Goal: Task Accomplishment & Management: Manage account settings

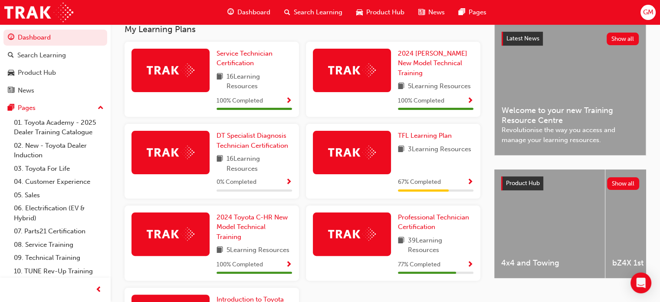
scroll to position [293, 0]
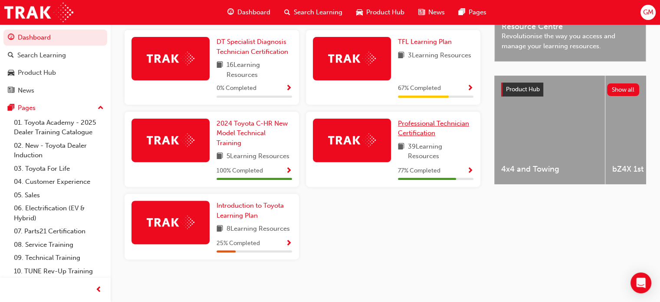
click at [425, 122] on span "Professional Technician Certification" at bounding box center [433, 128] width 71 height 18
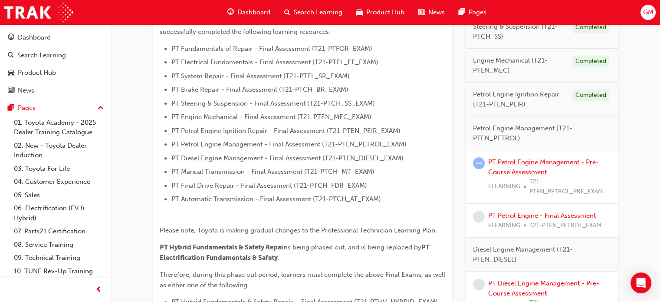
scroll to position [260, 0]
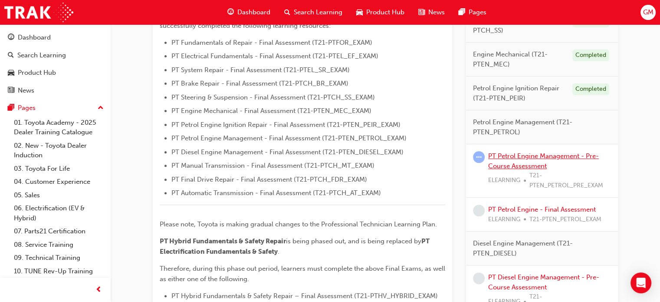
click at [526, 155] on link "PT Petrol Engine Management - Pre-Course Assessment" at bounding box center [543, 161] width 111 height 18
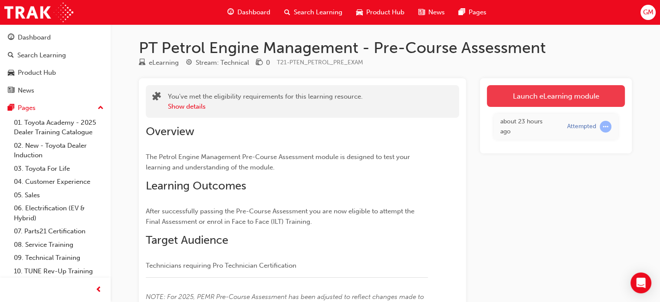
click at [512, 97] on link "Launch eLearning module" at bounding box center [556, 96] width 138 height 22
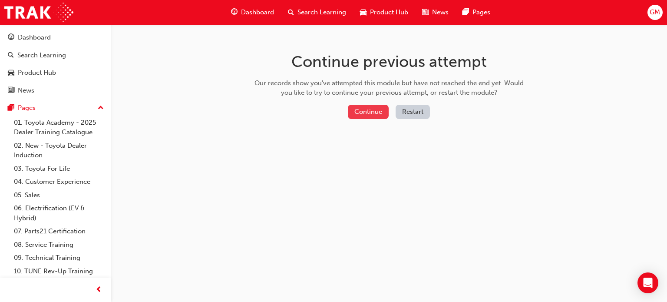
click at [372, 116] on button "Continue" at bounding box center [368, 112] width 41 height 14
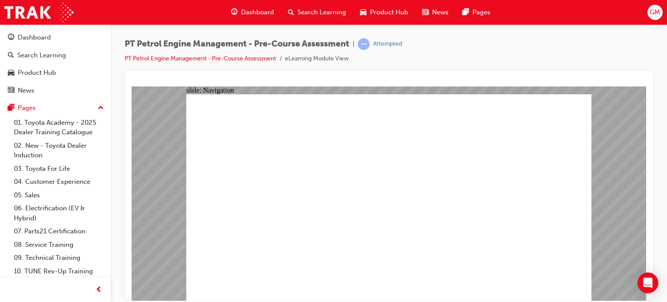
radio input "true"
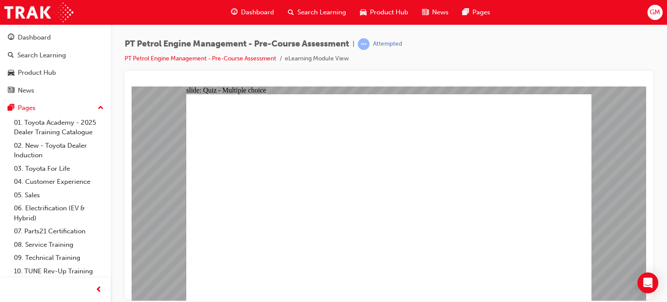
radio input "true"
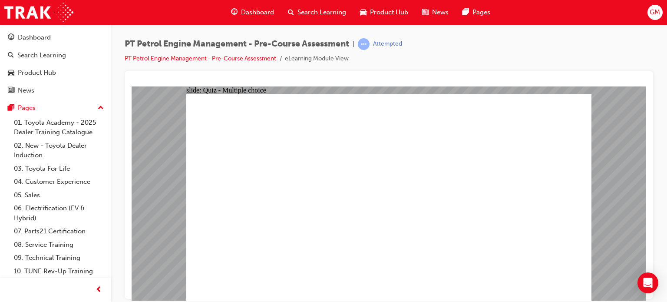
radio input "true"
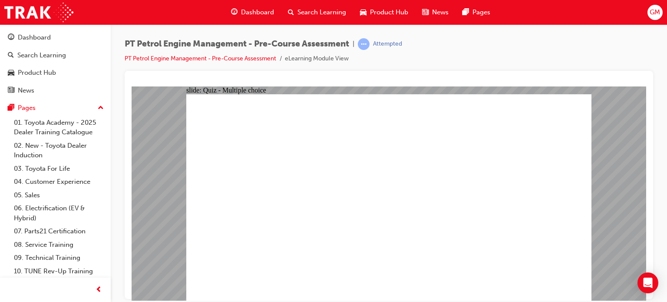
radio input "false"
radio input "true"
radio input "false"
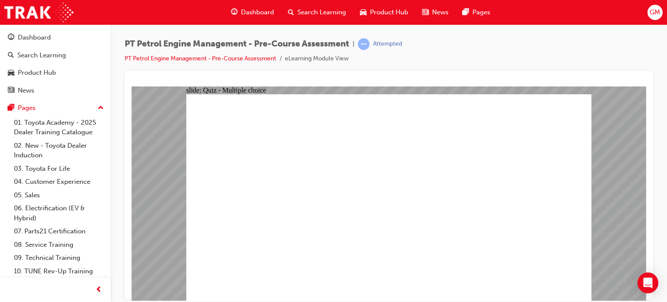
radio input "true"
radio input "false"
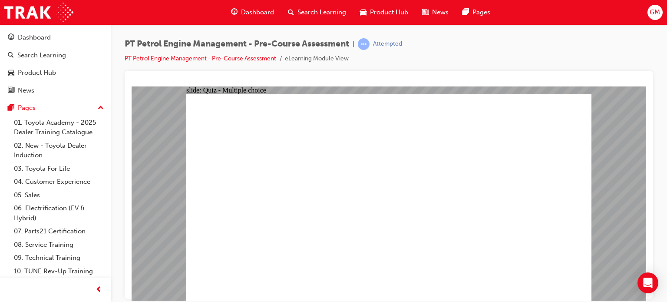
radio input "true"
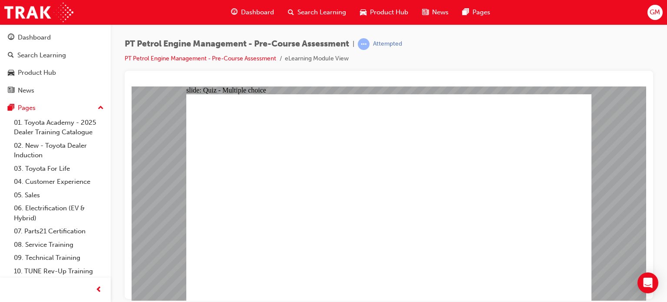
radio input "true"
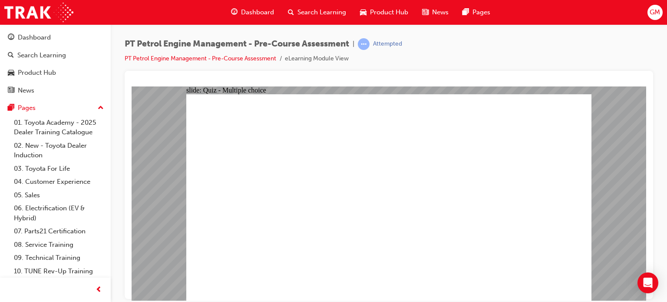
radio input "true"
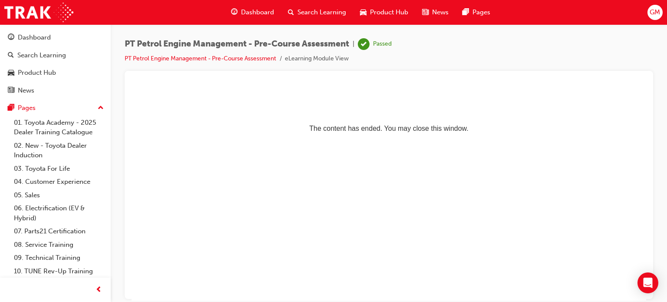
click at [250, 13] on span "Dashboard" at bounding box center [257, 12] width 33 height 10
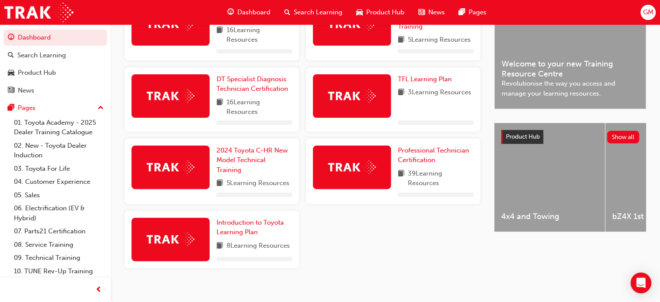
scroll to position [253, 0]
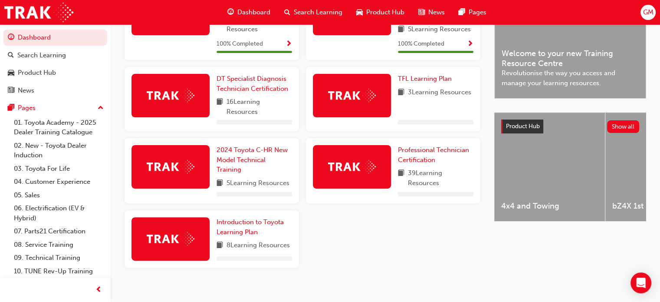
click at [415, 143] on div "Professional Technician Certification 39 Learning Resources" at bounding box center [393, 170] width 174 height 65
click at [419, 153] on span "Professional Technician Certification" at bounding box center [433, 155] width 71 height 18
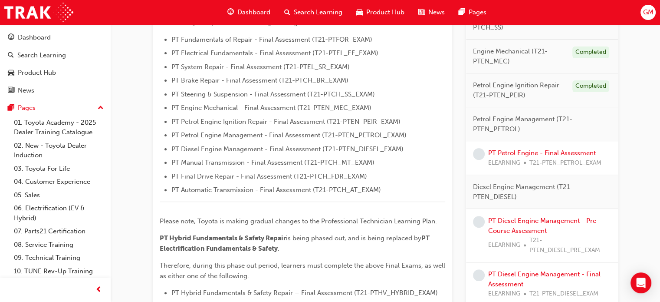
scroll to position [304, 0]
click at [536, 150] on link "PT Petrol Engine - Final Assessment" at bounding box center [542, 154] width 108 height 8
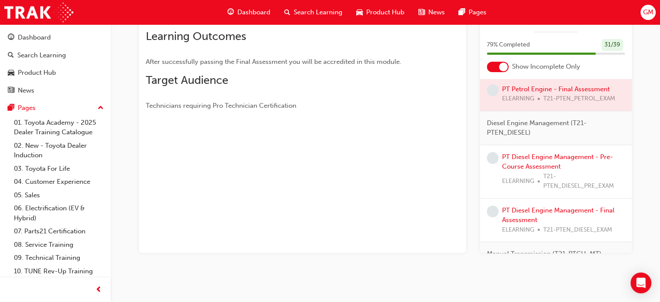
scroll to position [260, 0]
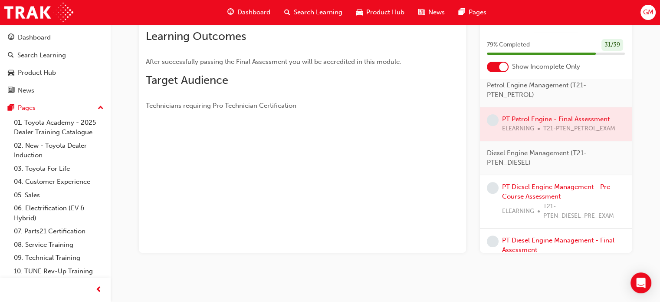
click at [516, 136] on div at bounding box center [556, 123] width 152 height 33
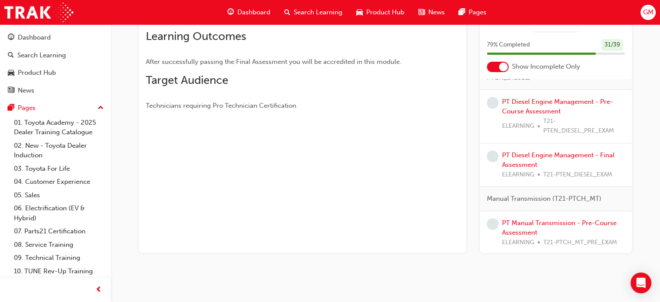
scroll to position [347, 0]
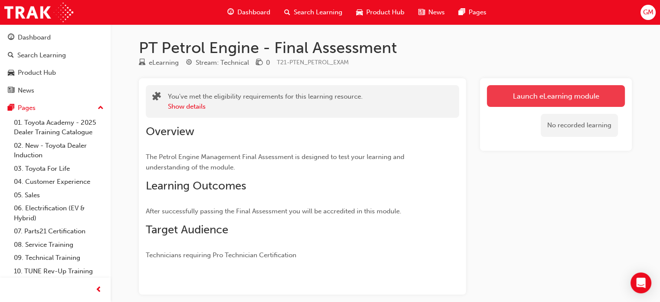
click at [575, 98] on link "Launch eLearning module" at bounding box center [556, 96] width 138 height 22
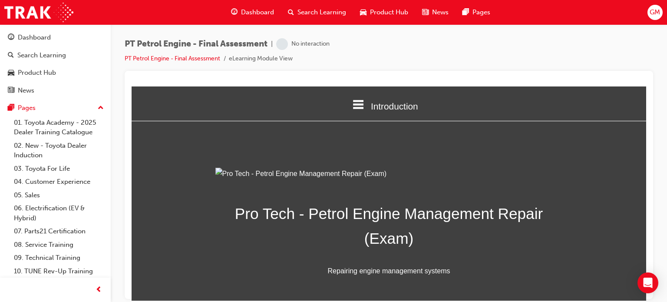
scroll to position [145, 0]
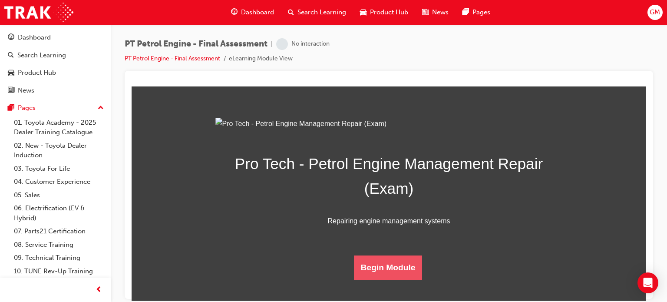
click at [389, 262] on button "Begin Module" at bounding box center [388, 267] width 69 height 24
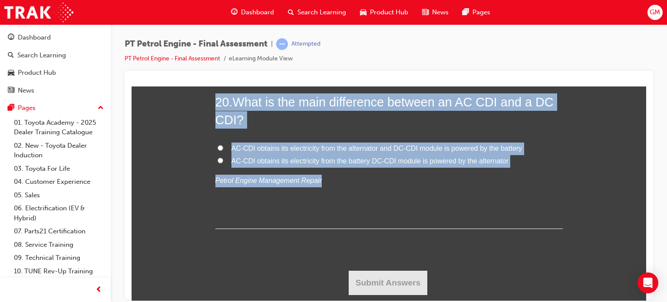
scroll to position [3622, 0]
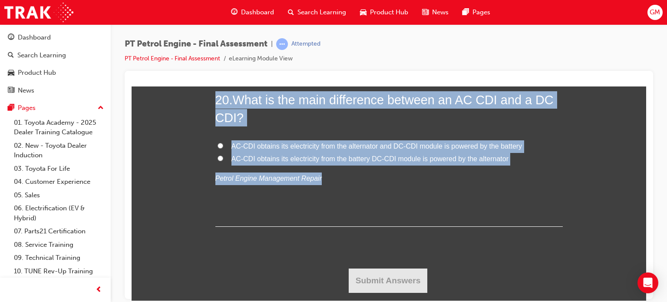
drag, startPoint x: 208, startPoint y: 135, endPoint x: 320, endPoint y: 162, distance: 115.7
copy div "You must select an answer for each question before you can submit. Please note,…"
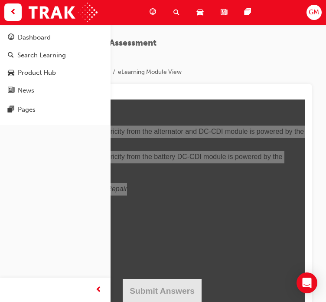
scroll to position [3710, 0]
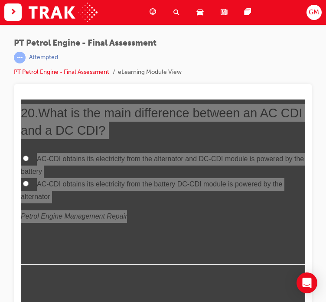
drag, startPoint x: 109, startPoint y: 86, endPoint x: 103, endPoint y: 82, distance: 7.1
click at [109, 86] on div at bounding box center [163, 198] width 299 height 228
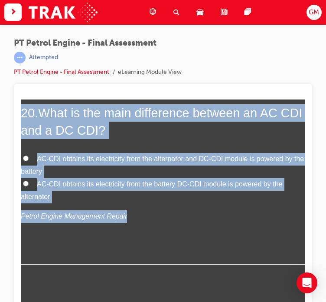
click at [131, 141] on div "20 . What is the main difference between an AC CDI and a DC CDI? AC-CDI obtains…" at bounding box center [163, 184] width 285 height 161
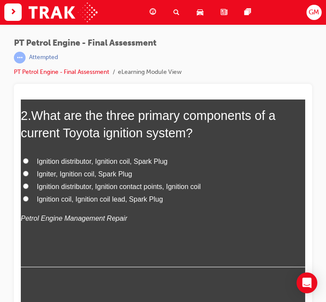
scroll to position [0, 0]
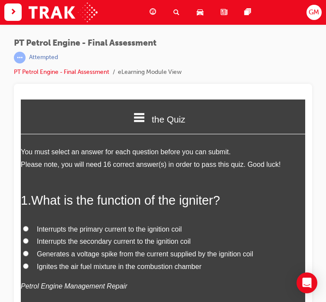
click at [79, 226] on span "Interrupts the primary current to the ignition coil" at bounding box center [109, 228] width 145 height 7
click at [29, 226] on input "Interrupts the primary current to the ignition coil" at bounding box center [26, 229] width 6 height 6
radio input "true"
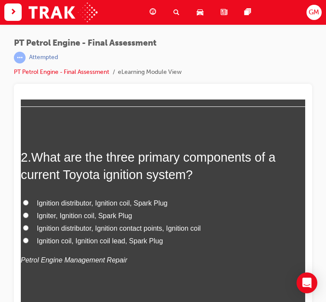
scroll to position [260, 0]
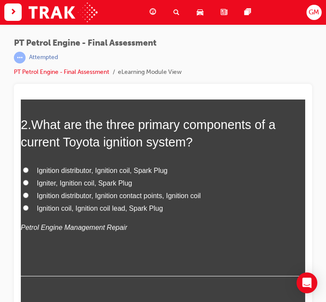
click at [118, 209] on span "Ignition coil, Ignition coil lead, Spark Plug" at bounding box center [100, 207] width 126 height 7
click at [29, 209] on input "Ignition coil, Ignition coil lead, Spark Plug" at bounding box center [26, 208] width 6 height 6
radio input "true"
click at [95, 182] on span "Igniter, Ignition coil, Spark Plug" at bounding box center [84, 182] width 95 height 7
click at [29, 182] on input "Igniter, Ignition coil, Spark Plug" at bounding box center [26, 183] width 6 height 6
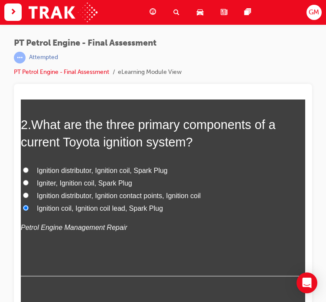
radio input "true"
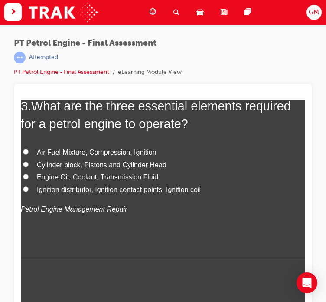
scroll to position [477, 0]
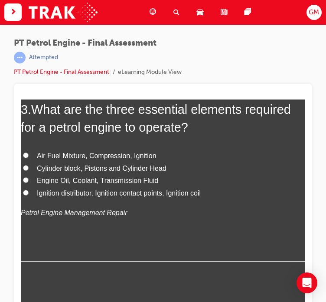
click at [62, 155] on span "Air Fuel Mixture, Compression, Ignition" at bounding box center [97, 155] width 120 height 7
click at [29, 155] on input "Air Fuel Mixture, Compression, Ignition" at bounding box center [26, 155] width 6 height 6
radio input "true"
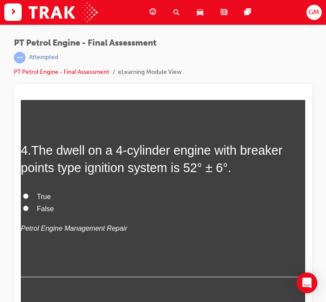
scroll to position [651, 0]
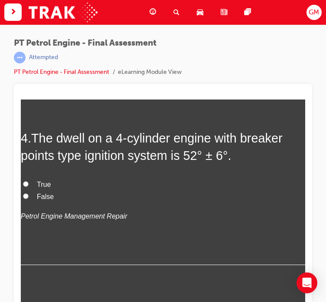
click at [47, 184] on span "True" at bounding box center [44, 184] width 14 height 7
click at [29, 184] on input "True" at bounding box center [26, 184] width 6 height 6
radio input "true"
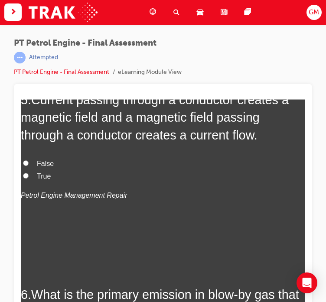
scroll to position [868, 0]
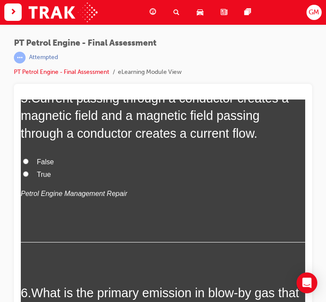
click at [43, 175] on span "True" at bounding box center [44, 174] width 14 height 7
click at [29, 175] on input "True" at bounding box center [26, 174] width 6 height 6
radio input "true"
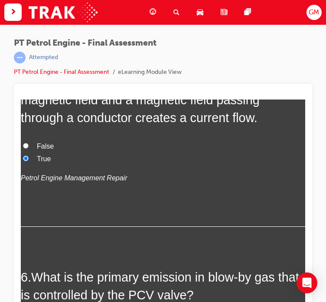
scroll to position [1042, 0]
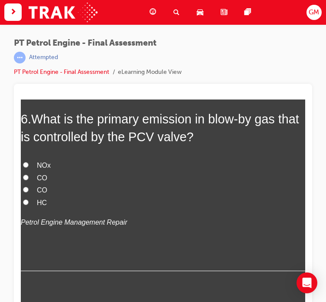
click at [43, 200] on span "HC" at bounding box center [42, 202] width 10 height 7
click at [29, 200] on input "HC" at bounding box center [26, 202] width 6 height 6
radio input "true"
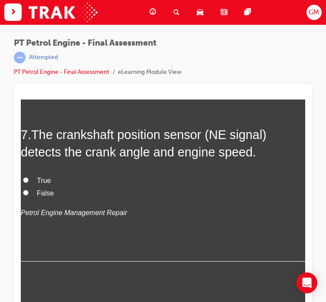
scroll to position [1259, 0]
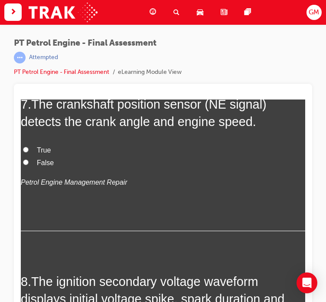
click at [43, 149] on span "True" at bounding box center [44, 149] width 14 height 7
click at [29, 149] on input "True" at bounding box center [26, 150] width 6 height 6
radio input "true"
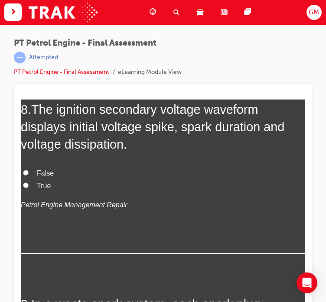
scroll to position [1432, 0]
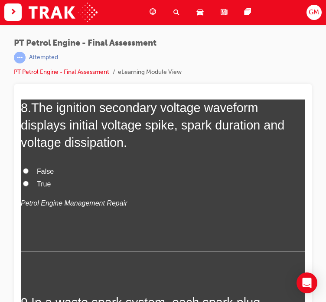
click at [43, 184] on span "True" at bounding box center [44, 183] width 14 height 7
click at [29, 184] on input "True" at bounding box center [26, 184] width 6 height 6
radio input "true"
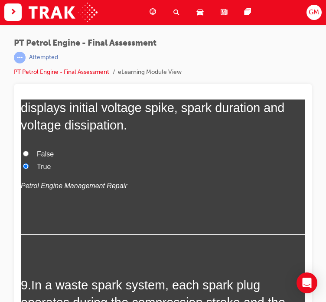
scroll to position [1563, 0]
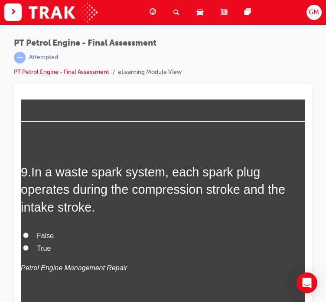
click at [43, 235] on span "False" at bounding box center [45, 235] width 17 height 7
click at [29, 235] on input "False" at bounding box center [26, 235] width 6 height 6
radio input "true"
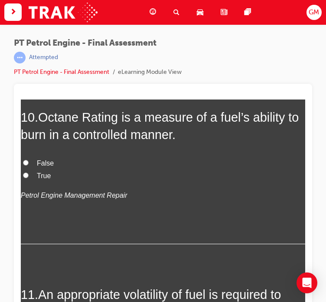
scroll to position [1780, 0]
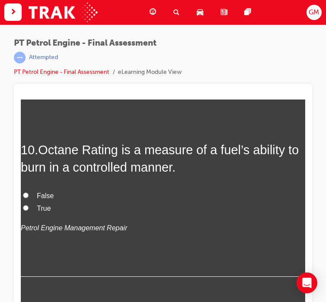
click at [43, 208] on span "True" at bounding box center [44, 207] width 14 height 7
click at [29, 208] on input "True" at bounding box center [26, 208] width 6 height 6
radio input "true"
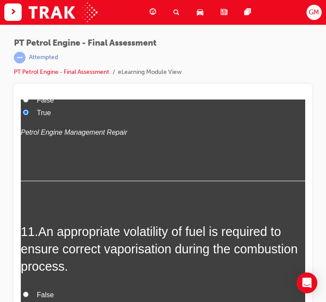
scroll to position [1953, 0]
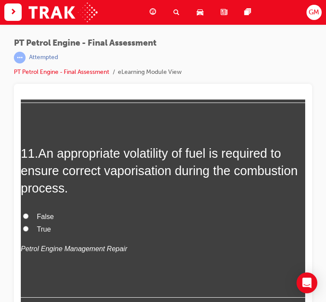
click at [43, 228] on span "True" at bounding box center [44, 228] width 14 height 7
click at [29, 228] on input "True" at bounding box center [26, 229] width 6 height 6
radio input "true"
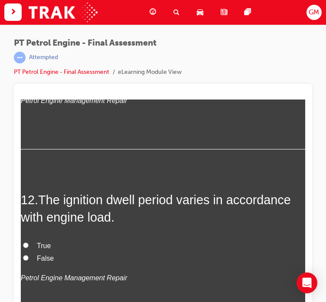
scroll to position [2127, 0]
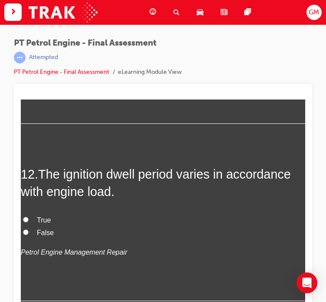
click at [45, 231] on span "False" at bounding box center [45, 232] width 17 height 7
click at [29, 231] on input "False" at bounding box center [26, 232] width 6 height 6
radio input "true"
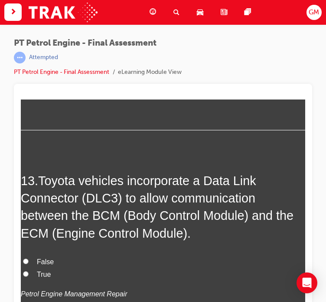
scroll to position [2300, 0]
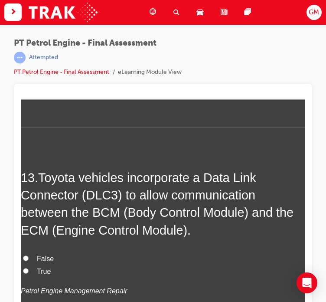
drag, startPoint x: 43, startPoint y: 272, endPoint x: 44, endPoint y: 266, distance: 5.7
click at [43, 271] on span "True" at bounding box center [44, 270] width 14 height 7
click at [29, 271] on input "True" at bounding box center [26, 271] width 6 height 6
radio input "true"
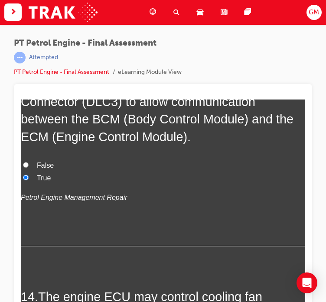
scroll to position [2474, 0]
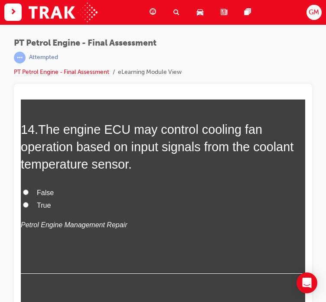
click at [42, 203] on span "True" at bounding box center [44, 204] width 14 height 7
click at [29, 203] on input "True" at bounding box center [26, 205] width 6 height 6
radio input "true"
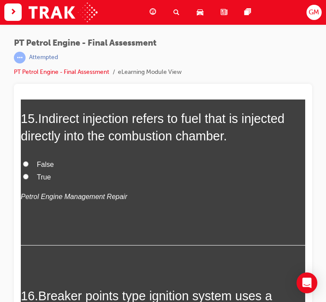
scroll to position [2778, 0]
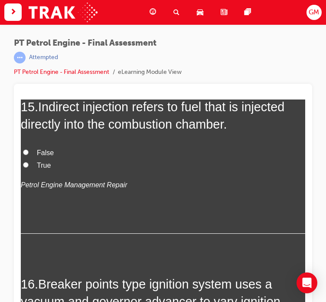
click at [46, 153] on span "False" at bounding box center [45, 152] width 17 height 7
click at [29, 153] on input "False" at bounding box center [26, 152] width 6 height 6
radio input "true"
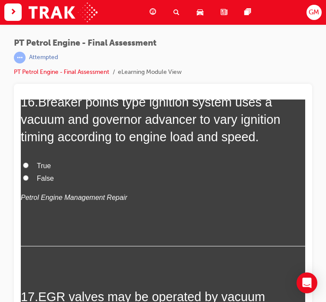
scroll to position [2951, 0]
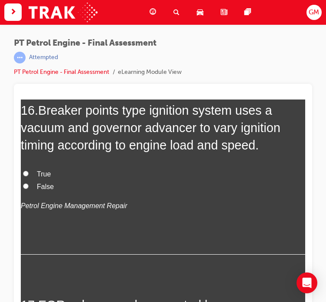
click at [48, 188] on span "False" at bounding box center [45, 186] width 17 height 7
click at [29, 188] on input "False" at bounding box center [26, 186] width 6 height 6
radio input "true"
click at [45, 172] on span "True" at bounding box center [44, 173] width 14 height 7
click at [29, 172] on input "True" at bounding box center [26, 174] width 6 height 6
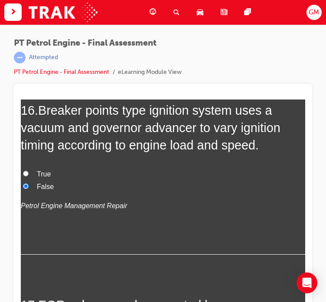
radio input "true"
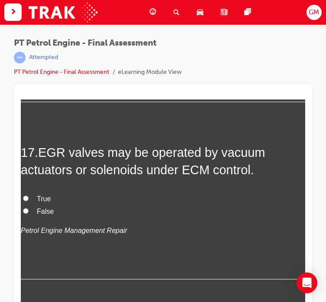
scroll to position [3082, 0]
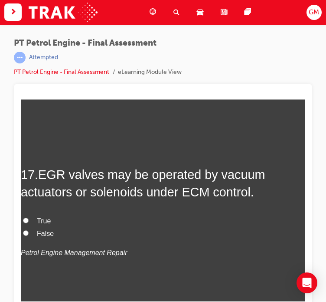
click at [47, 220] on span "True" at bounding box center [44, 220] width 14 height 7
click at [29, 220] on input "True" at bounding box center [26, 220] width 6 height 6
radio input "true"
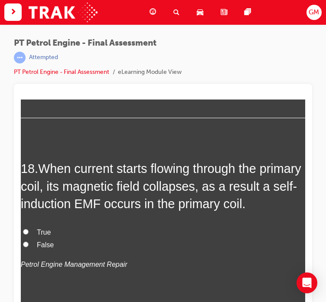
scroll to position [3299, 0]
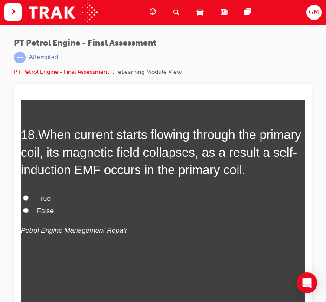
click at [45, 210] on span "False" at bounding box center [45, 210] width 17 height 7
click at [29, 210] on input "False" at bounding box center [26, 210] width 6 height 6
radio input "true"
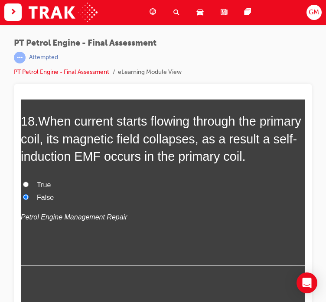
scroll to position [3472, 0]
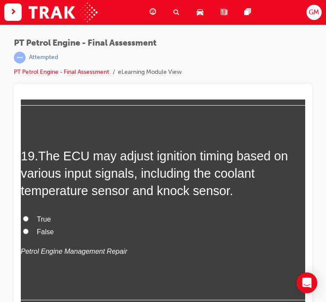
click at [45, 216] on span "True" at bounding box center [44, 218] width 14 height 7
click at [29, 216] on input "True" at bounding box center [26, 219] width 6 height 6
radio input "true"
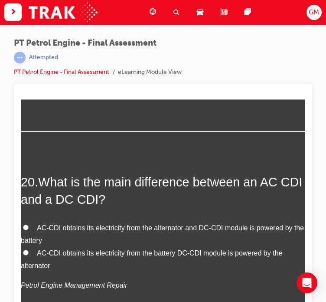
scroll to position [3689, 0]
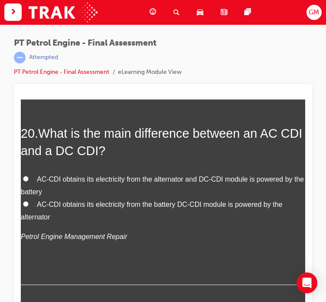
click at [72, 175] on span "AC-CDI obtains its electricity from the alternator and DC-CDI module is powered…" at bounding box center [162, 185] width 283 height 20
click at [29, 176] on input "AC-CDI obtains its electricity from the alternator and DC-CDI module is powered…" at bounding box center [26, 179] width 6 height 6
radio input "true"
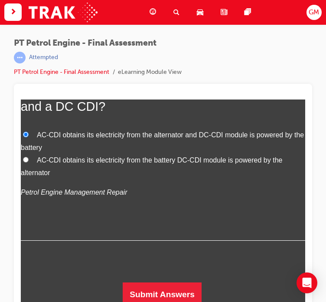
scroll to position [3734, 0]
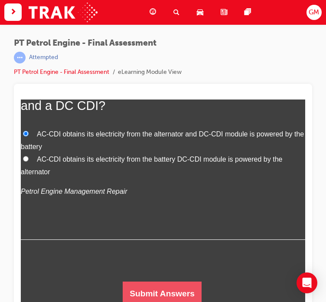
click at [149, 283] on button "Submit Answers" at bounding box center [162, 293] width 79 height 24
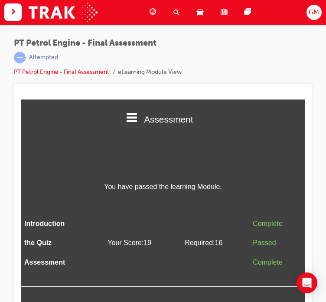
click at [152, 11] on span "guage-icon" at bounding box center [153, 12] width 7 height 11
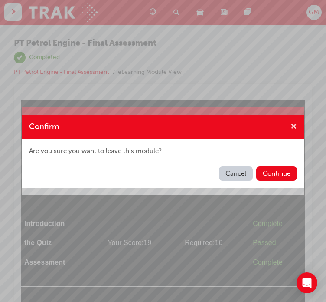
click at [295, 125] on span "cross-icon" at bounding box center [294, 127] width 7 height 8
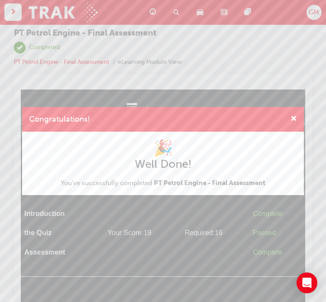
scroll to position [11, 0]
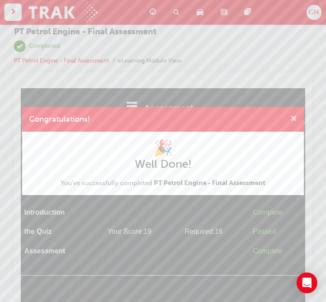
click at [295, 118] on span "cross-icon" at bounding box center [294, 119] width 7 height 8
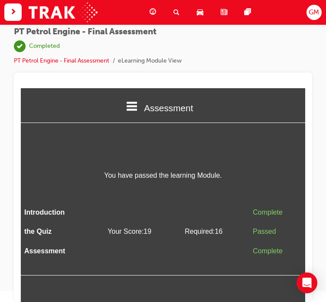
click at [155, 10] on span "guage-icon" at bounding box center [153, 12] width 7 height 11
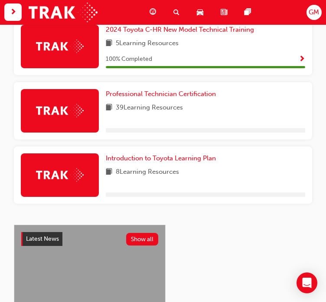
scroll to position [480, 0]
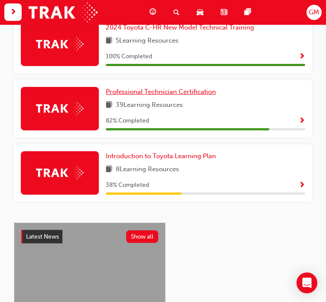
click at [159, 93] on span "Professional Technician Certification" at bounding box center [161, 92] width 110 height 8
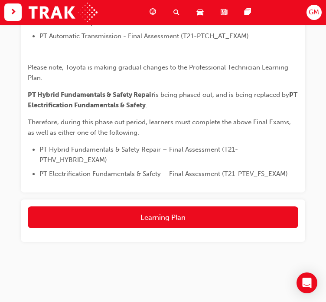
scroll to position [405, 0]
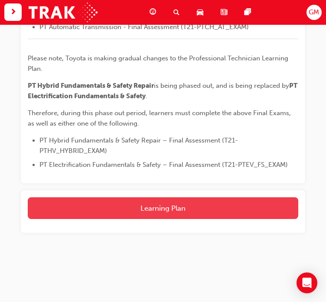
click at [153, 207] on button "Learning Plan" at bounding box center [163, 208] width 271 height 22
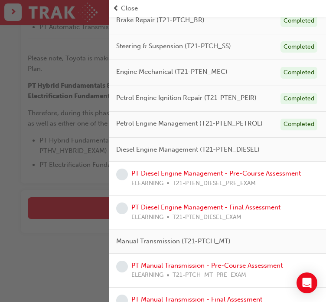
scroll to position [175, 0]
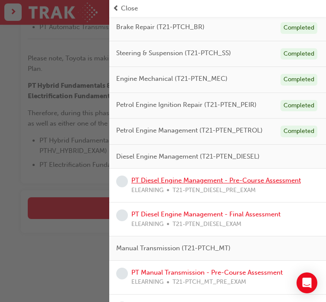
click at [181, 177] on link "PT Diesel Engine Management - Pre-Course Assessment" at bounding box center [217, 180] width 170 height 8
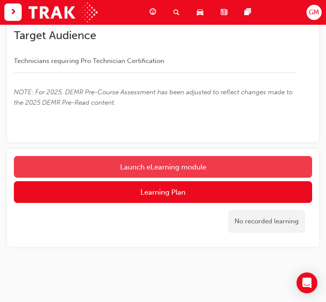
scroll to position [224, 0]
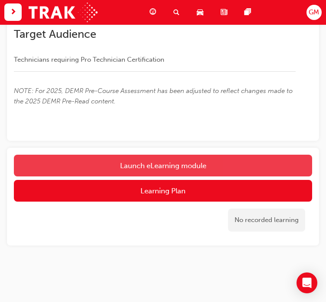
click at [155, 167] on link "Launch eLearning module" at bounding box center [163, 166] width 299 height 22
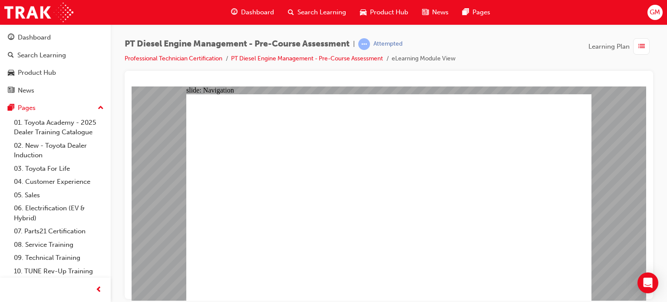
radio input "true"
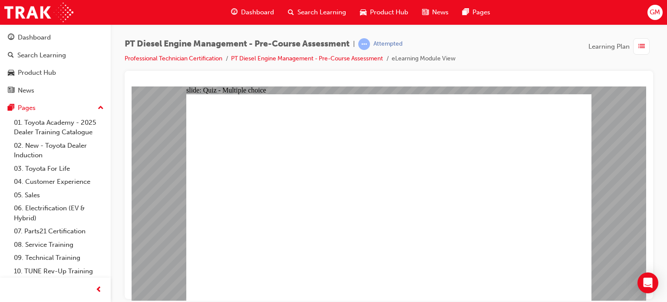
radio input "true"
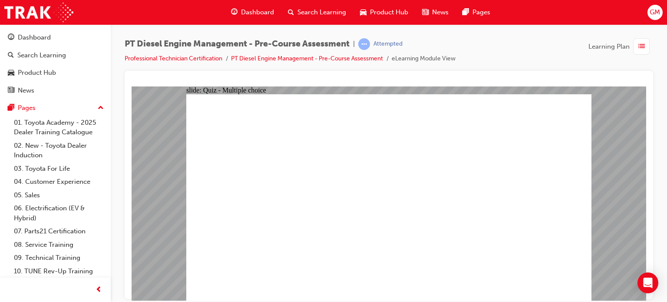
radio input "true"
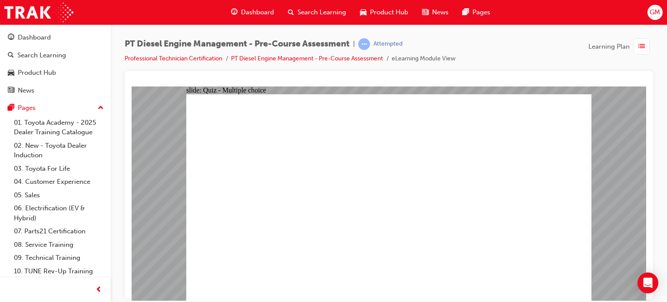
radio input "true"
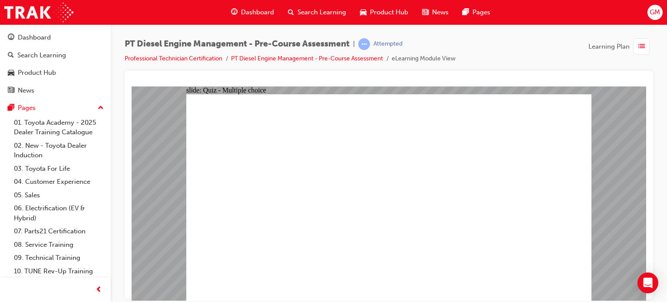
radio input "true"
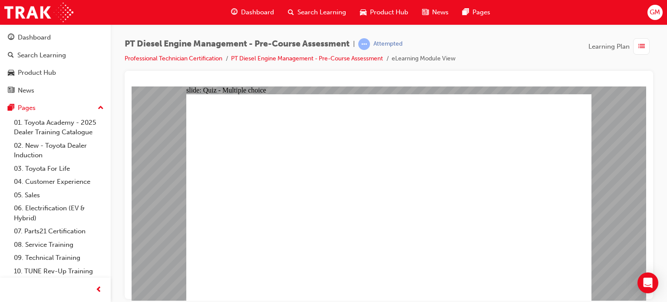
drag, startPoint x: 446, startPoint y: 226, endPoint x: 455, endPoint y: 267, distance: 42.2
radio input "true"
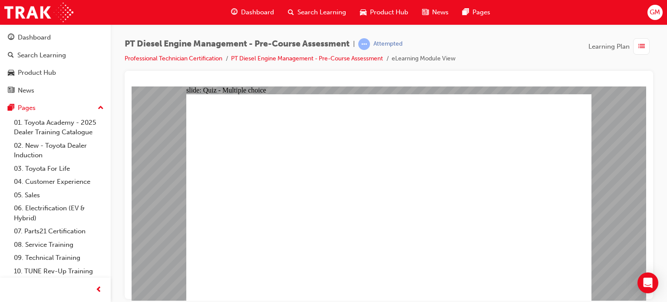
radio input "true"
click at [247, 13] on span "Dashboard" at bounding box center [257, 12] width 33 height 10
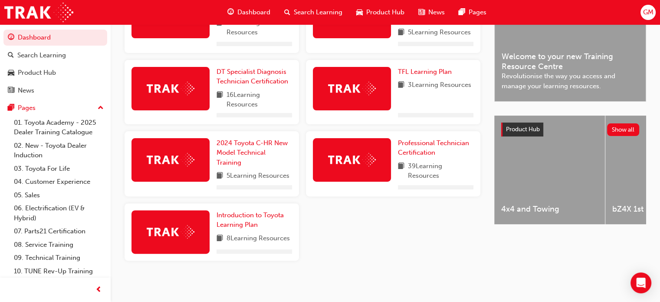
scroll to position [253, 0]
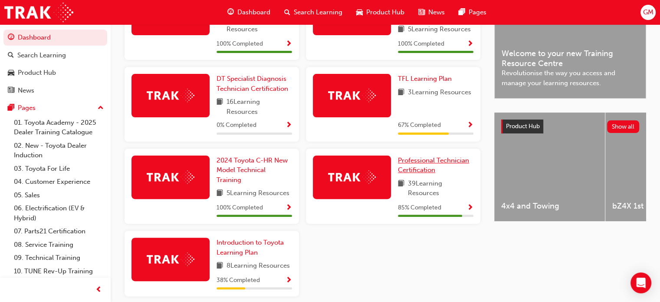
click at [425, 162] on span "Professional Technician Certification" at bounding box center [433, 165] width 71 height 18
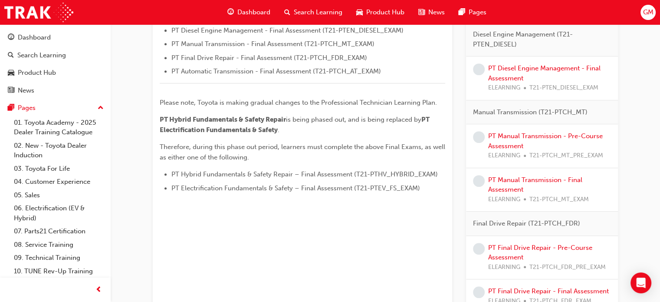
scroll to position [347, 0]
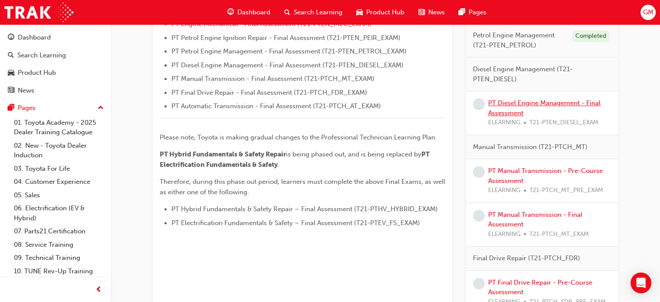
click at [534, 104] on link "PT Diesel Engine Management - Final Assessment" at bounding box center [544, 108] width 112 height 18
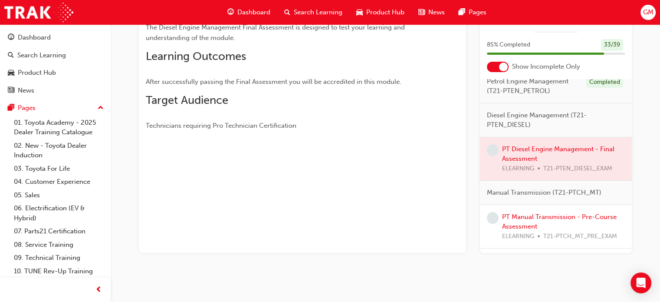
scroll to position [260, 0]
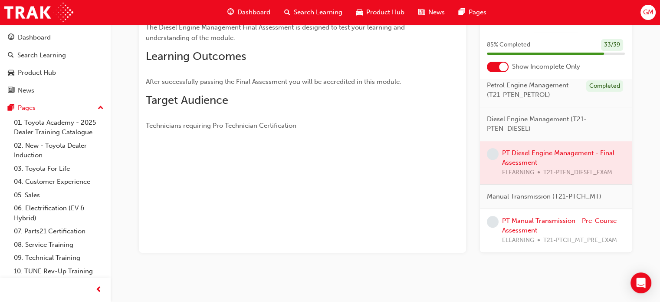
click at [548, 168] on div at bounding box center [556, 162] width 152 height 43
click at [516, 169] on div at bounding box center [556, 162] width 152 height 43
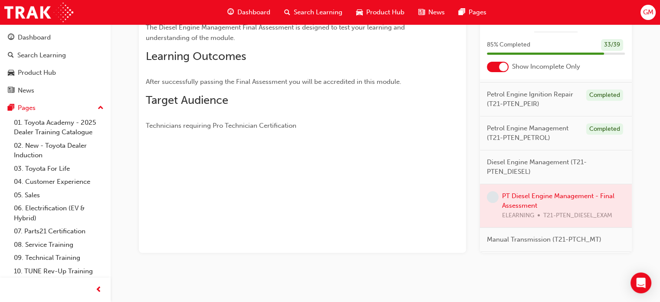
scroll to position [217, 0]
click at [241, 10] on span "Dashboard" at bounding box center [253, 12] width 33 height 10
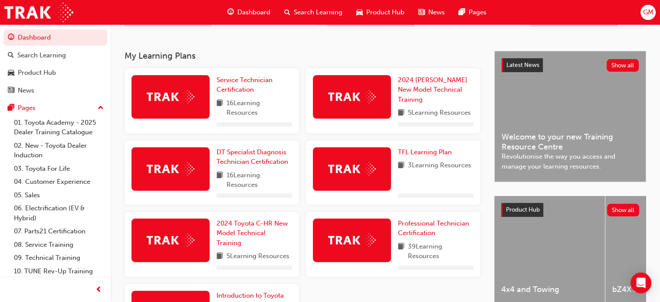
scroll to position [253, 0]
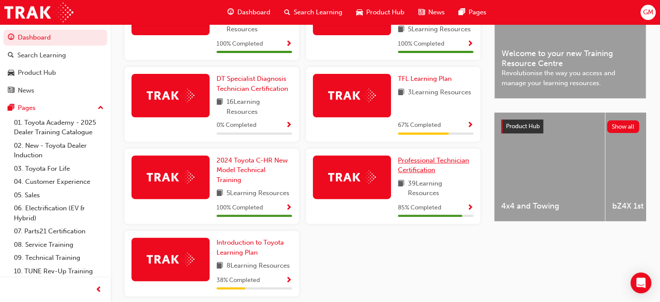
click at [431, 163] on span "Professional Technician Certification" at bounding box center [433, 165] width 71 height 18
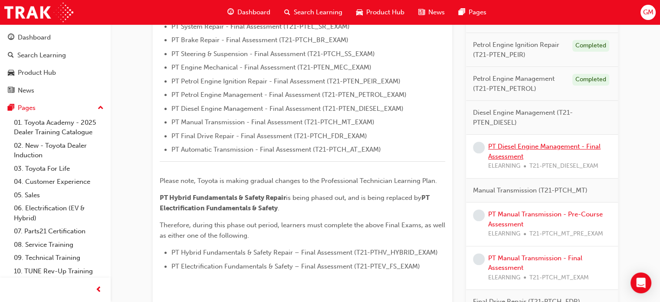
click at [517, 142] on link "PT Diesel Engine Management - Final Assessment" at bounding box center [544, 151] width 112 height 18
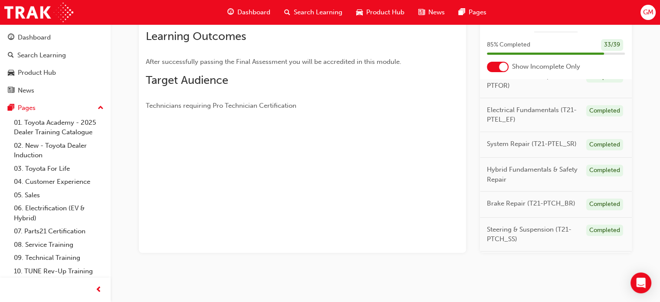
scroll to position [260, 0]
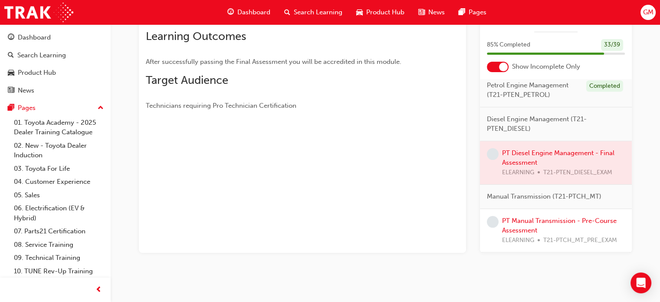
click at [521, 169] on div at bounding box center [556, 162] width 152 height 43
click at [493, 160] on span "learningRecordVerb_NONE-icon" at bounding box center [493, 154] width 12 height 12
click at [538, 166] on div at bounding box center [556, 162] width 152 height 43
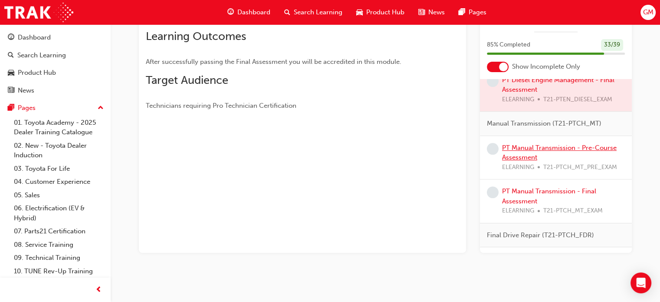
scroll to position [290, 0]
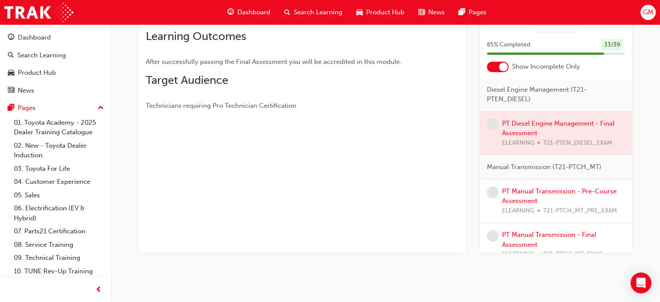
click at [526, 142] on div at bounding box center [556, 133] width 152 height 43
click at [495, 130] on span "learningRecordVerb_NONE-icon" at bounding box center [493, 124] width 12 height 12
click at [523, 139] on div at bounding box center [556, 133] width 152 height 43
click at [546, 145] on div at bounding box center [556, 133] width 152 height 43
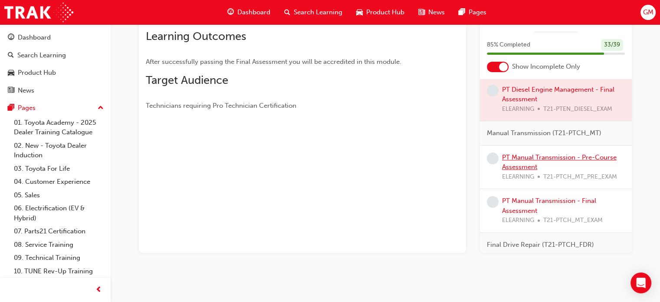
scroll to position [333, 0]
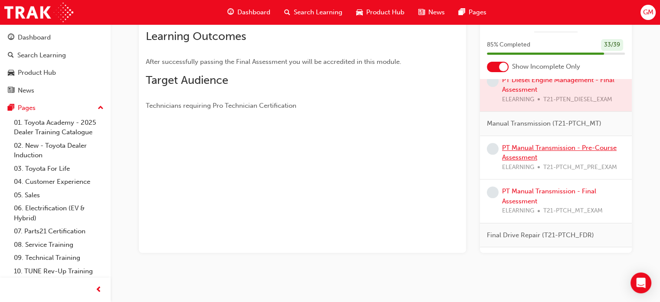
click at [538, 161] on link "PT Manual Transmission - Pre-Course Assessment" at bounding box center [559, 153] width 115 height 18
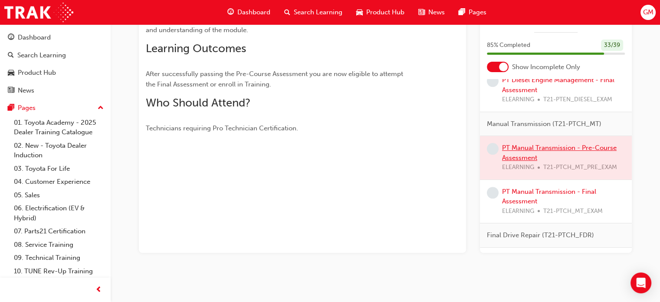
scroll to position [149, 0]
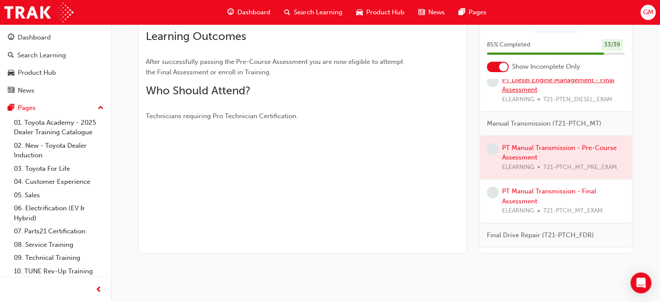
click at [507, 94] on link "PT Diesel Engine Management - Final Assessment" at bounding box center [558, 85] width 112 height 18
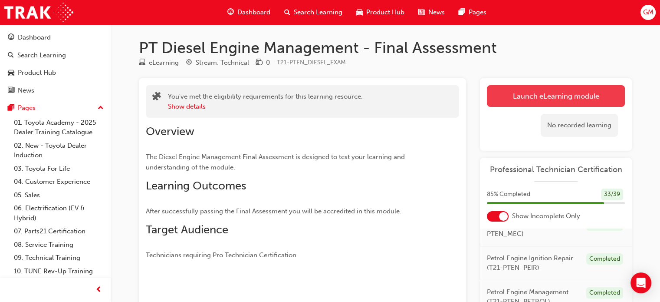
click at [524, 98] on button "Launch eLearning module" at bounding box center [556, 96] width 138 height 22
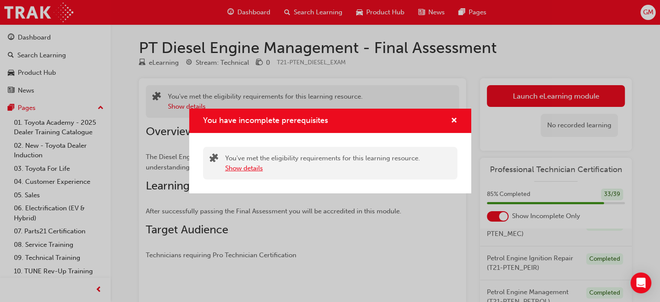
click at [257, 167] on button "Show details" at bounding box center [244, 168] width 38 height 10
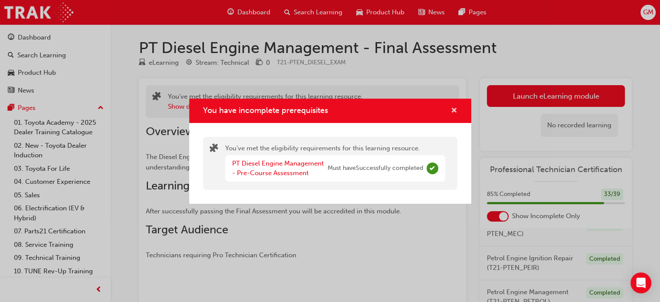
click at [453, 111] on span "cross-icon" at bounding box center [454, 111] width 7 height 8
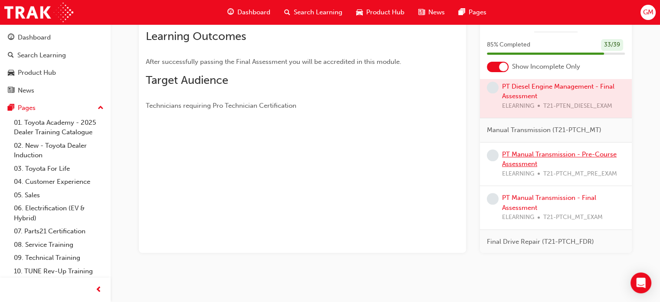
scroll to position [333, 0]
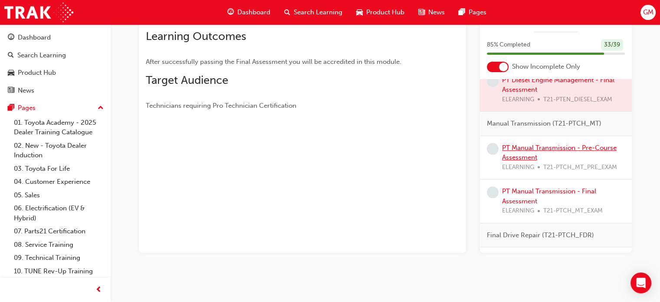
click at [528, 161] on link "PT Manual Transmission - Pre-Course Assessment" at bounding box center [559, 153] width 115 height 18
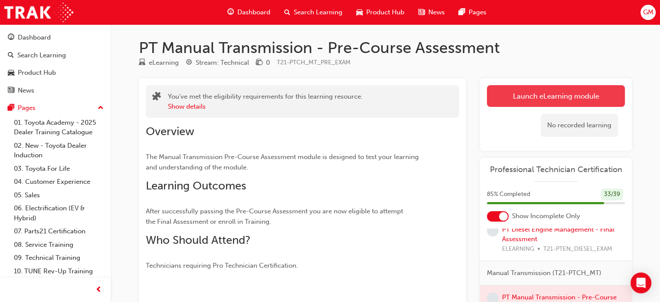
click at [528, 95] on link "Launch eLearning module" at bounding box center [556, 96] width 138 height 22
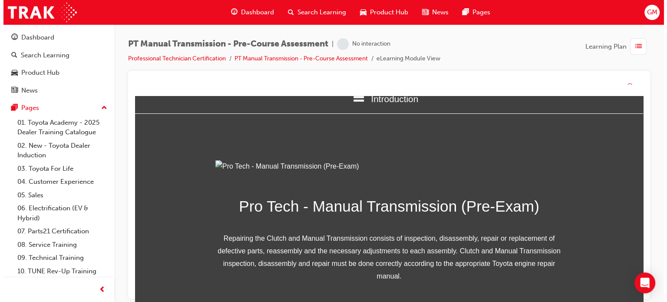
scroll to position [158, 0]
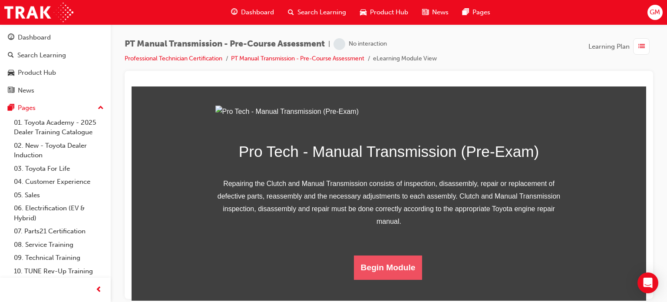
click at [385, 263] on button "Begin Module" at bounding box center [388, 267] width 69 height 24
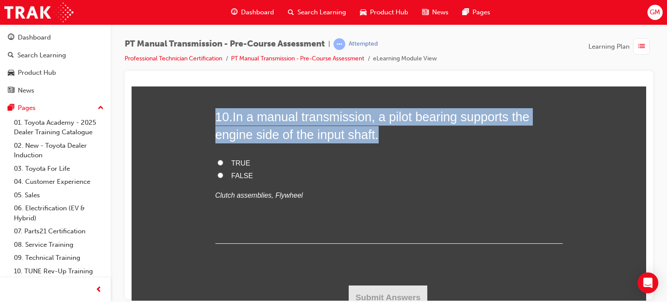
scroll to position [1760, 0]
drag, startPoint x: 201, startPoint y: 132, endPoint x: 325, endPoint y: 127, distance: 123.4
copy div "1 . Which two of the following are design variants for the FR based 4WD transfe…"
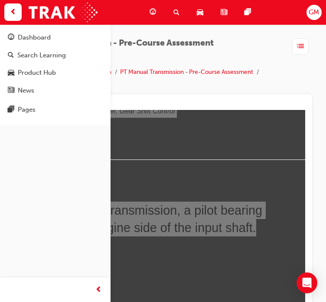
scroll to position [1847, 0]
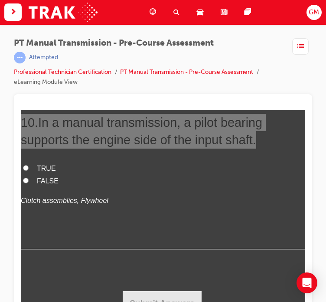
click at [112, 99] on div at bounding box center [163, 208] width 299 height 228
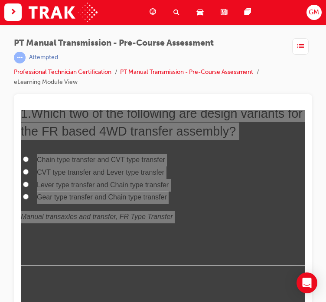
scroll to position [0, 0]
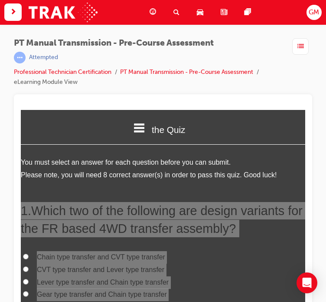
drag, startPoint x: 302, startPoint y: 256, endPoint x: 327, endPoint y: 219, distance: 44.4
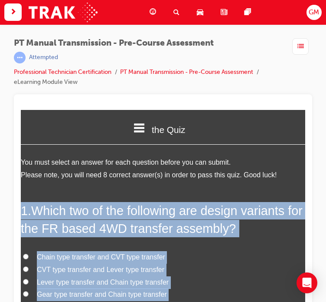
click at [192, 246] on div "1 . Which two of the following are design variants for the FR based 4WD transfe…" at bounding box center [163, 281] width 285 height 161
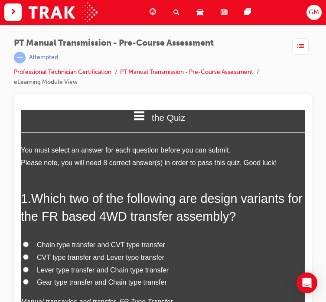
scroll to position [43, 0]
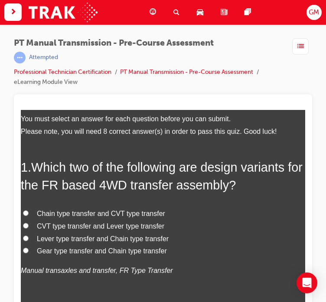
click at [64, 252] on span "Gear type transfer and Chain type transfer" at bounding box center [102, 250] width 130 height 7
click at [29, 252] on input "Gear type transfer and Chain type transfer" at bounding box center [26, 250] width 6 height 6
radio input "true"
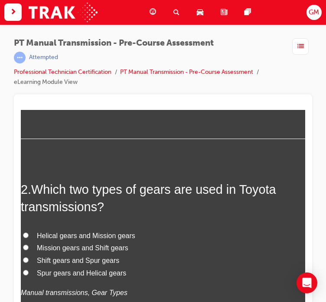
scroll to position [260, 0]
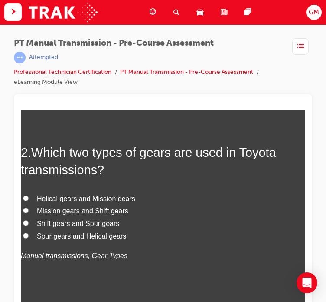
click at [54, 239] on span "Spur gears and Helical gears" at bounding box center [81, 235] width 89 height 7
click at [29, 238] on input "Spur gears and Helical gears" at bounding box center [26, 235] width 6 height 6
radio input "true"
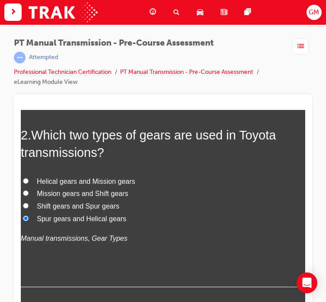
scroll to position [477, 0]
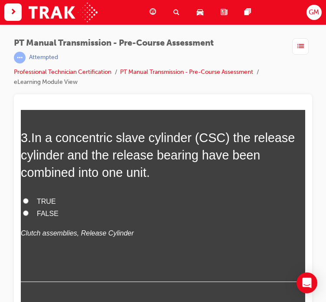
click at [50, 198] on span "TRUE" at bounding box center [46, 200] width 19 height 7
click at [29, 198] on input "TRUE" at bounding box center [26, 200] width 6 height 6
radio input "true"
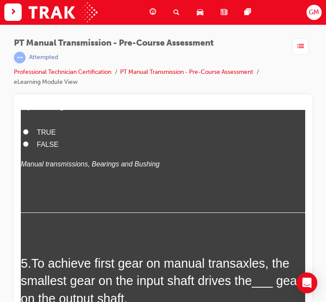
scroll to position [608, 0]
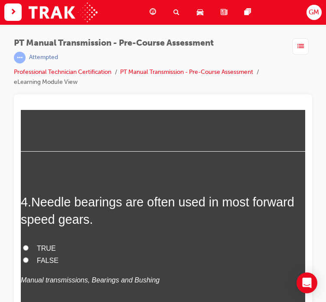
click at [47, 247] on span "TRUE" at bounding box center [46, 247] width 19 height 7
click at [29, 247] on input "TRUE" at bounding box center [26, 247] width 6 height 6
radio input "true"
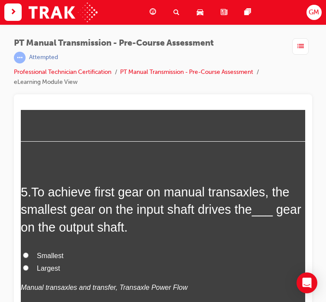
scroll to position [825, 0]
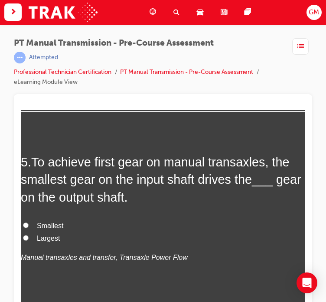
click at [50, 239] on span "Largest" at bounding box center [48, 237] width 23 height 7
click at [29, 239] on input "Largest" at bounding box center [26, 237] width 6 height 6
radio input "true"
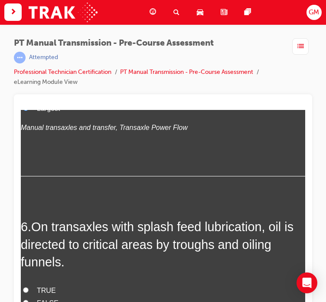
scroll to position [998, 0]
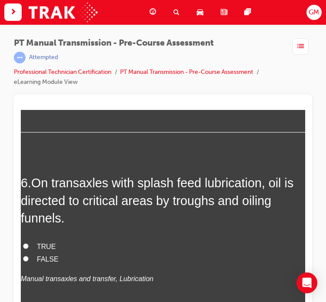
click at [48, 247] on span "TRUE" at bounding box center [46, 245] width 19 height 7
click at [29, 247] on input "TRUE" at bounding box center [26, 246] width 6 height 6
radio input "true"
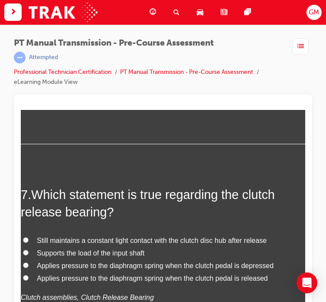
scroll to position [1215, 0]
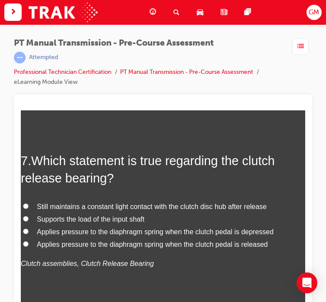
click at [201, 234] on span "Applies pressure to the diaphragm spring when the clutch pedal is depressed" at bounding box center [155, 230] width 237 height 7
click at [29, 234] on input "Applies pressure to the diaphragm spring when the clutch pedal is depressed" at bounding box center [26, 231] width 6 height 6
radio input "true"
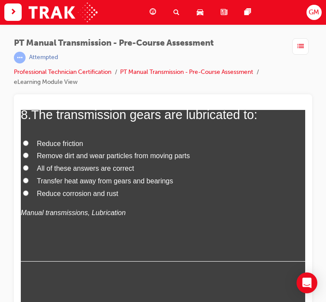
scroll to position [1432, 0]
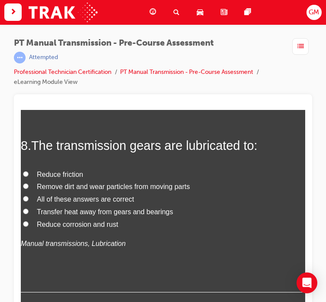
click at [56, 198] on span "All of these answers are correct" at bounding box center [85, 198] width 97 height 7
click at [29, 198] on input "All of these answers are correct" at bounding box center [26, 198] width 6 height 6
radio input "true"
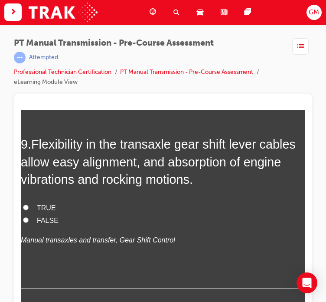
scroll to position [1649, 0]
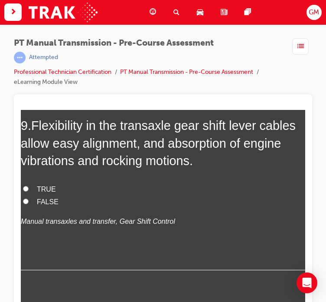
click at [39, 185] on span "TRUE" at bounding box center [46, 188] width 19 height 7
click at [29, 185] on input "TRUE" at bounding box center [26, 188] width 6 height 6
radio input "true"
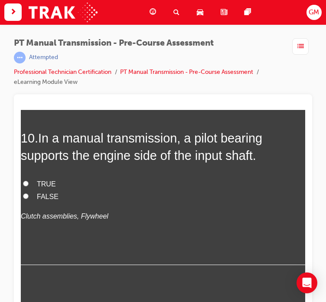
scroll to position [1847, 0]
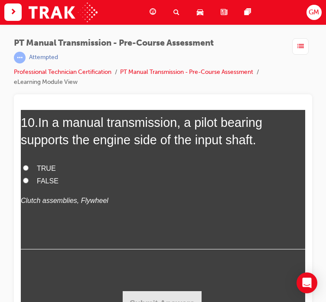
click at [47, 164] on span "TRUE" at bounding box center [46, 167] width 19 height 7
click at [29, 164] on input "TRUE" at bounding box center [26, 167] width 6 height 6
radio input "true"
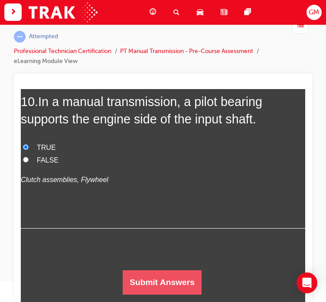
click at [160, 287] on button "Submit Answers" at bounding box center [162, 282] width 79 height 24
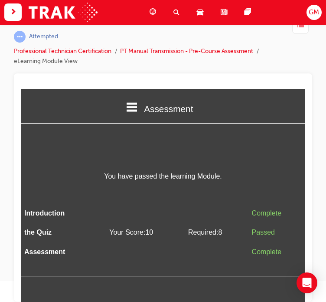
scroll to position [0, 0]
click at [154, 15] on body "Your version of Internet Explorer is outdated and not supported. Please upgrade…" at bounding box center [163, 130] width 326 height 302
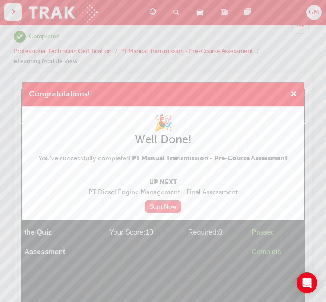
click at [168, 208] on link "Start Now" at bounding box center [163, 206] width 36 height 13
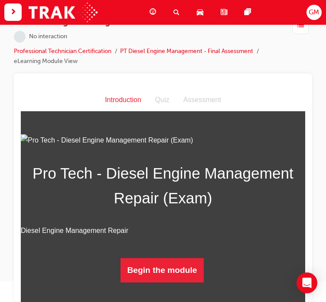
scroll to position [74, 0]
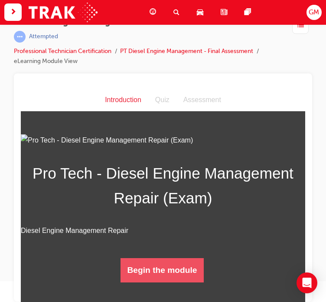
click at [160, 270] on button "Begin the module" at bounding box center [163, 269] width 84 height 24
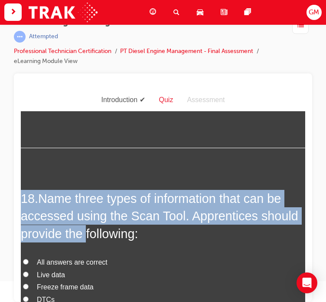
scroll to position [3666, 0]
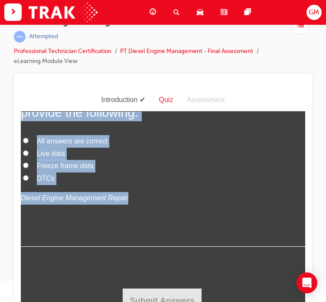
drag, startPoint x: 24, startPoint y: 175, endPoint x: 134, endPoint y: 174, distance: 109.8
copy div "1 . The common rail stores the high-pressure fuel that has been generated by th…"
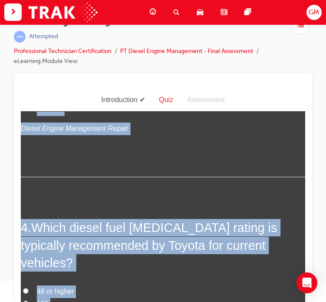
scroll to position [0, 0]
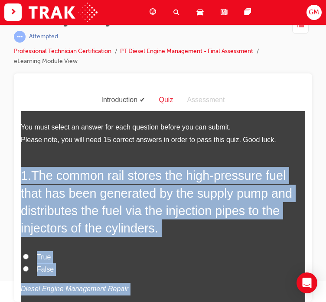
click at [175, 231] on h2 "1 . The common rail stores the high-pressure fuel that has been generated by th…" at bounding box center [163, 201] width 285 height 70
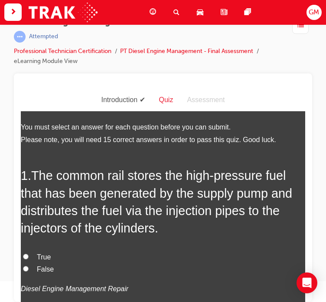
click at [43, 250] on label "True" at bounding box center [163, 256] width 285 height 13
click at [29, 253] on input "True" at bounding box center [26, 256] width 6 height 6
radio input "true"
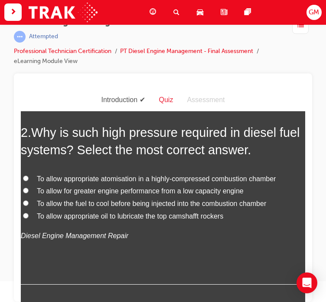
scroll to position [260, 0]
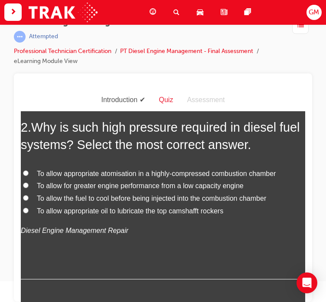
click at [131, 169] on span "To allow appropriate atomisation in a highly-compressed combustion chamber" at bounding box center [156, 172] width 239 height 7
click at [29, 170] on input "To allow appropriate atomisation in a highly-compressed combustion chamber" at bounding box center [26, 173] width 6 height 6
radio input "true"
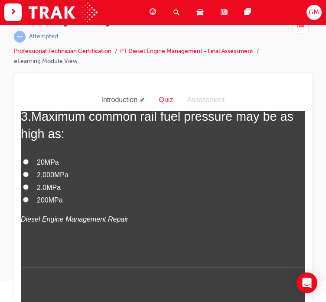
scroll to position [477, 0]
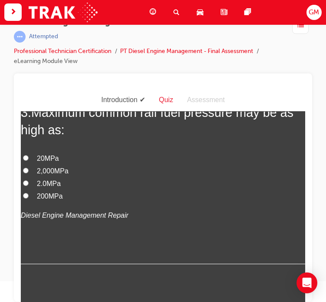
click at [50, 170] on span "2,000MPa" at bounding box center [53, 170] width 32 height 7
click at [29, 170] on input "2,000MPa" at bounding box center [26, 170] width 6 height 6
radio input "true"
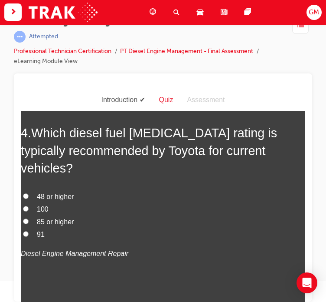
scroll to position [651, 0]
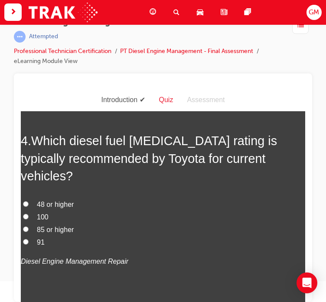
click at [53, 200] on span "48 or higher" at bounding box center [55, 203] width 37 height 7
click at [29, 201] on input "48 or higher" at bounding box center [26, 204] width 6 height 6
radio input "true"
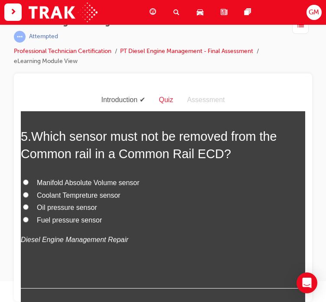
scroll to position [868, 0]
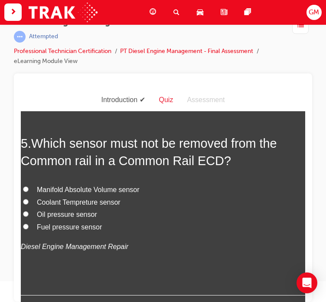
click at [59, 223] on span "Fuel pressure sensor" at bounding box center [69, 226] width 65 height 7
click at [29, 223] on input "Fuel pressure sensor" at bounding box center [26, 226] width 6 height 6
radio input "true"
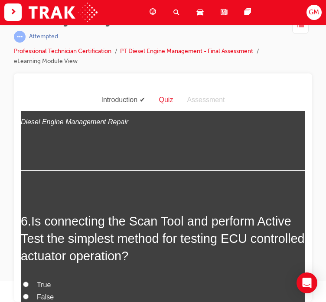
scroll to position [998, 0]
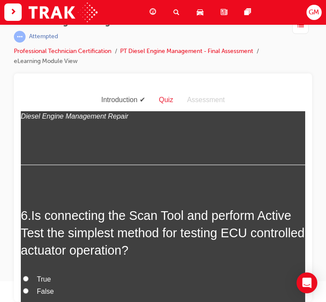
click at [49, 275] on span "True" at bounding box center [44, 278] width 14 height 7
click at [29, 275] on input "True" at bounding box center [26, 278] width 6 height 6
radio input "true"
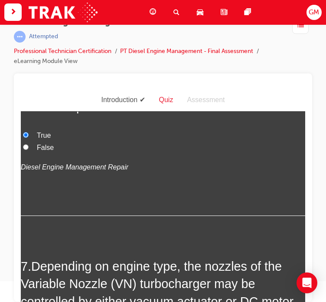
scroll to position [1215, 0]
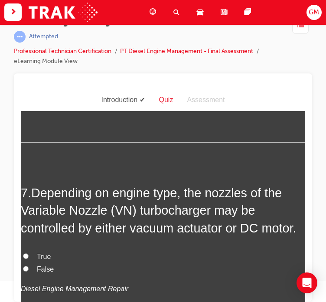
click at [45, 252] on span "True" at bounding box center [44, 255] width 14 height 7
click at [29, 253] on input "True" at bounding box center [26, 256] width 6 height 6
radio input "true"
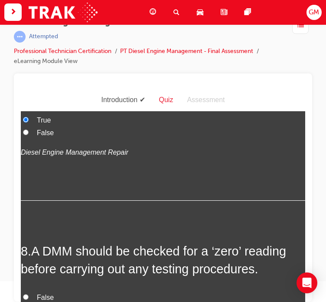
scroll to position [1389, 0]
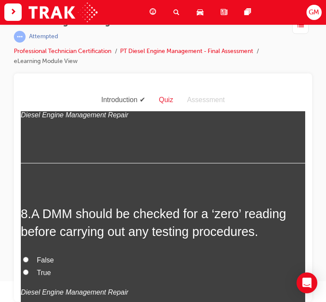
click at [46, 268] on span "True" at bounding box center [44, 271] width 14 height 7
click at [29, 269] on input "True" at bounding box center [26, 272] width 6 height 6
radio input "true"
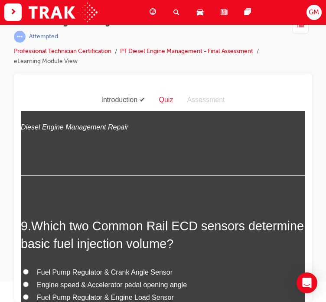
scroll to position [1563, 0]
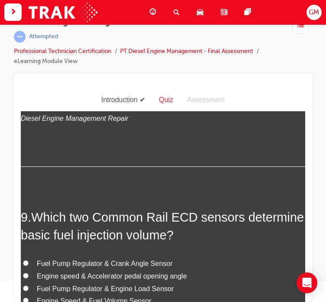
click at [137, 272] on span "Engine speed & Accelerator pedal opening angle" at bounding box center [112, 275] width 150 height 7
click at [29, 272] on input "Engine speed & Accelerator pedal opening angle" at bounding box center [26, 275] width 6 height 6
radio input "true"
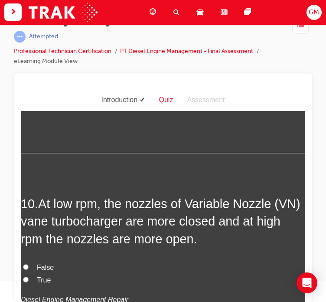
scroll to position [1780, 0]
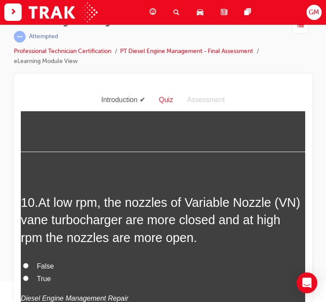
click at [46, 274] on span "True" at bounding box center [44, 277] width 14 height 7
click at [29, 275] on input "True" at bounding box center [26, 278] width 6 height 6
radio input "true"
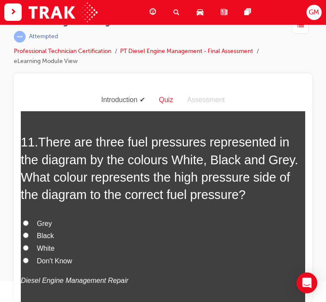
scroll to position [2040, 0]
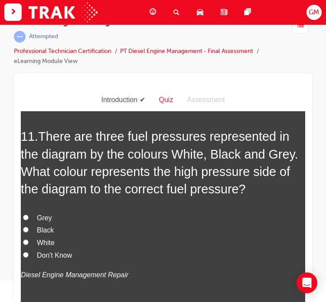
click at [43, 214] on span "Grey" at bounding box center [44, 217] width 15 height 7
click at [29, 214] on input "Grey" at bounding box center [26, 217] width 6 height 6
radio input "true"
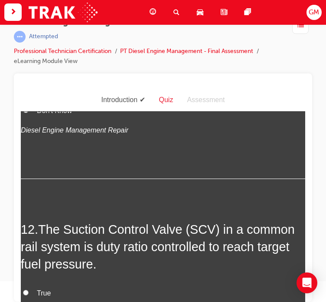
scroll to position [2257, 0]
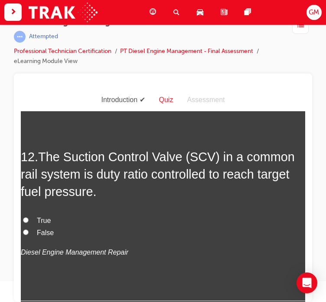
click at [46, 216] on span "True" at bounding box center [44, 219] width 14 height 7
click at [29, 217] on input "True" at bounding box center [26, 220] width 6 height 6
radio input "true"
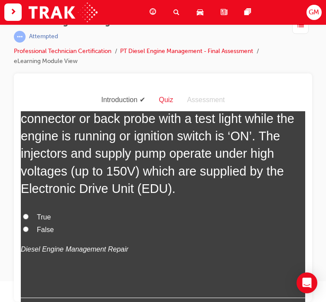
scroll to position [2561, 0]
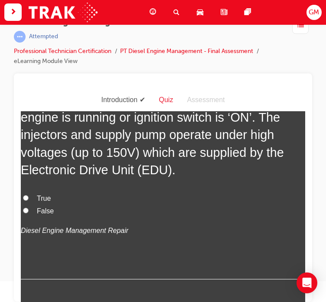
click at [40, 194] on span "True" at bounding box center [44, 197] width 14 height 7
click at [29, 194] on input "True" at bounding box center [26, 197] width 6 height 6
radio input "true"
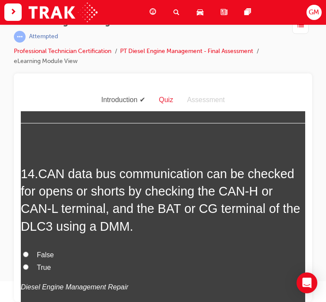
scroll to position [2734, 0]
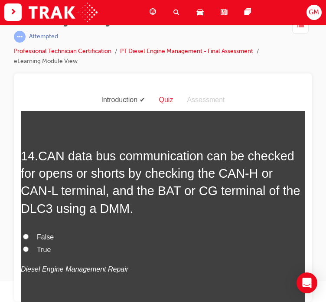
click at [43, 245] on span "True" at bounding box center [44, 248] width 14 height 7
click at [29, 246] on input "True" at bounding box center [26, 249] width 6 height 6
radio input "true"
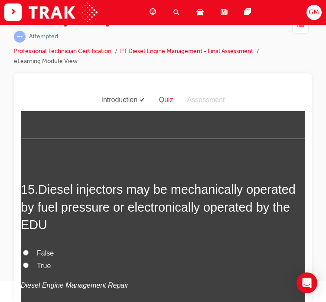
scroll to position [2951, 0]
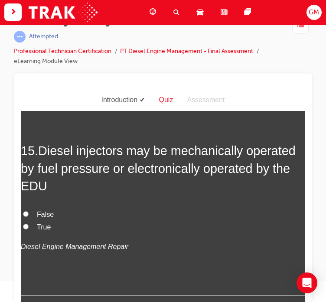
click at [49, 223] on span "True" at bounding box center [44, 226] width 14 height 7
click at [29, 223] on input "True" at bounding box center [26, 226] width 6 height 6
radio input "true"
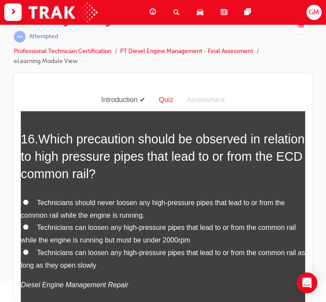
scroll to position [3168, 0]
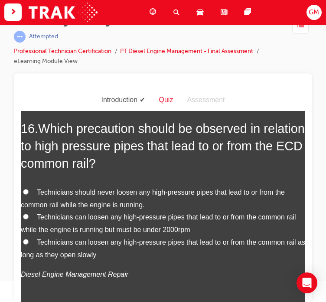
click at [35, 186] on label "Technicians should never loosen any high-pressure pipes that lead to or from th…" at bounding box center [163, 198] width 285 height 25
click at [29, 188] on input "Technicians should never loosen any high-pressure pipes that lead to or from th…" at bounding box center [26, 191] width 6 height 6
radio input "true"
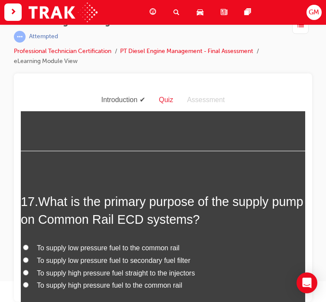
scroll to position [3342, 0]
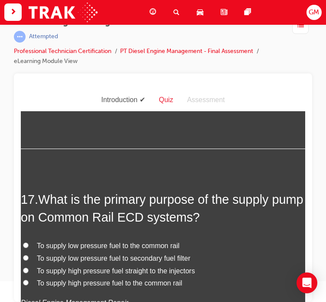
click at [128, 241] on span "To supply low pressure fuel to the common rail" at bounding box center [108, 244] width 143 height 7
click at [29, 242] on input "To supply low pressure fuel to the common rail" at bounding box center [26, 245] width 6 height 6
radio input "true"
click at [76, 279] on span "To supply high pressure fuel to the common rail" at bounding box center [109, 282] width 145 height 7
click at [29, 279] on input "To supply high pressure fuel to the common rail" at bounding box center [26, 282] width 6 height 6
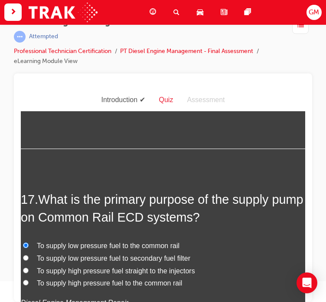
radio input "true"
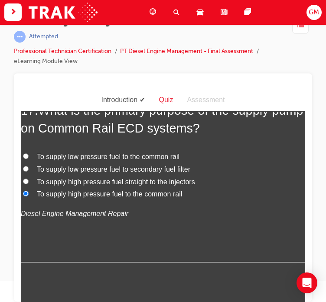
scroll to position [3559, 0]
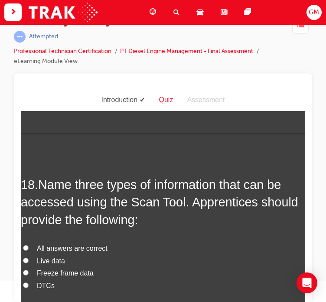
click at [53, 244] on span "All answers are correct" at bounding box center [72, 247] width 71 height 7
click at [29, 244] on input "All answers are correct" at bounding box center [26, 247] width 6 height 6
radio input "true"
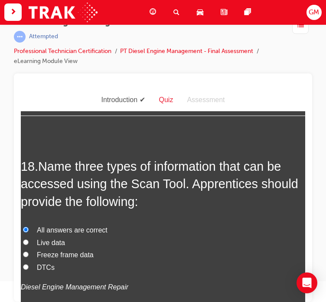
scroll to position [3666, 0]
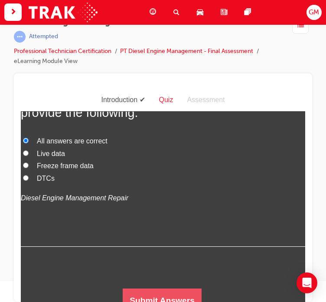
click at [144, 288] on button "Submit Answers" at bounding box center [162, 300] width 79 height 24
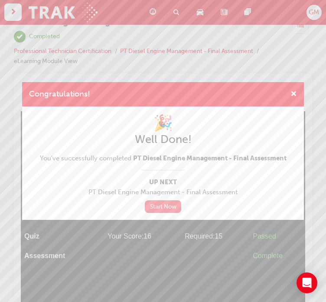
click at [170, 205] on link "Start Now" at bounding box center [163, 206] width 36 height 13
click at [168, 211] on link "Start Now" at bounding box center [163, 206] width 36 height 13
drag, startPoint x: 296, startPoint y: 94, endPoint x: 185, endPoint y: 42, distance: 122.5
click at [295, 94] on span "cross-icon" at bounding box center [294, 95] width 7 height 8
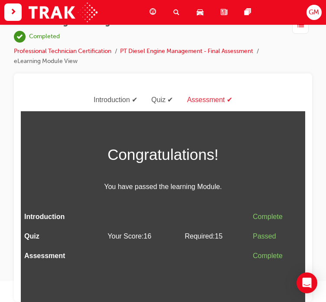
click at [151, 15] on span "guage-icon" at bounding box center [153, 12] width 7 height 11
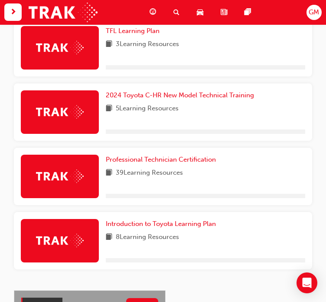
scroll to position [411, 0]
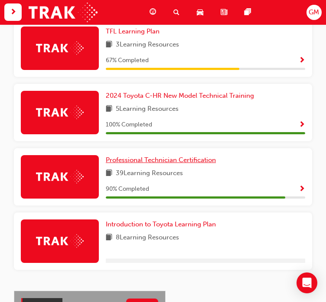
click at [158, 159] on span "Professional Technician Certification" at bounding box center [161, 160] width 110 height 8
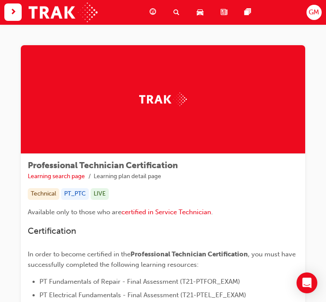
click at [155, 11] on span "guage-icon" at bounding box center [153, 12] width 7 height 11
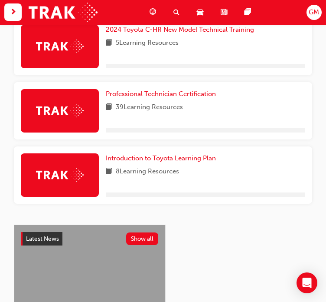
scroll to position [496, 0]
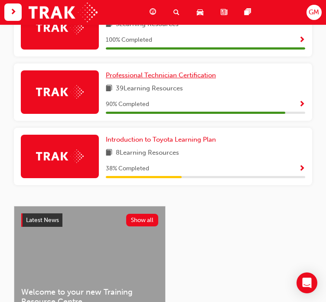
click at [160, 78] on span "Professional Technician Certification" at bounding box center [161, 75] width 110 height 8
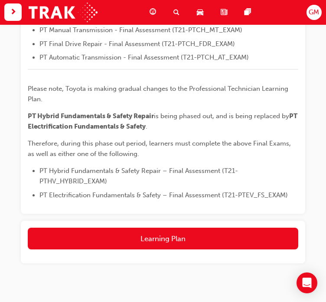
scroll to position [405, 0]
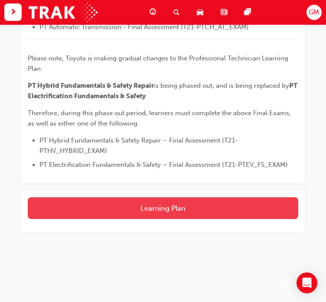
click at [168, 206] on button "Learning Plan" at bounding box center [163, 208] width 271 height 22
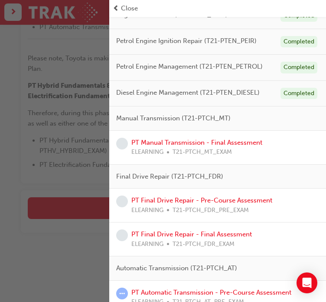
scroll to position [250, 0]
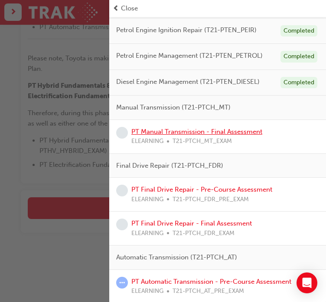
click at [166, 130] on link "PT Manual Transmission - Final Assessment" at bounding box center [197, 132] width 131 height 8
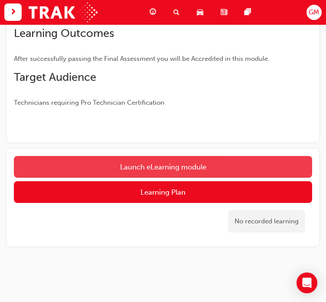
scroll to position [153, 0]
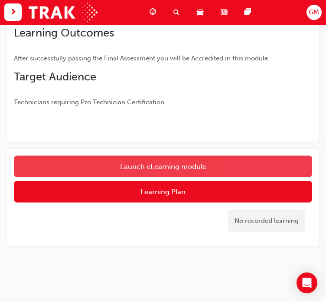
click at [153, 171] on link "Launch eLearning module" at bounding box center [163, 166] width 299 height 22
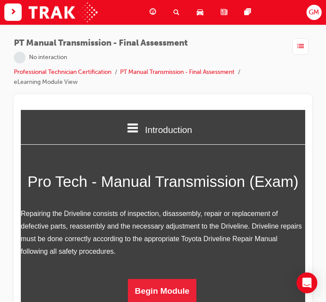
scroll to position [90, 0]
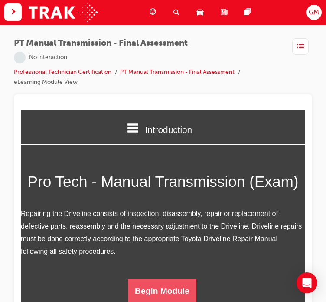
click at [164, 284] on button "Begin Module" at bounding box center [162, 290] width 69 height 24
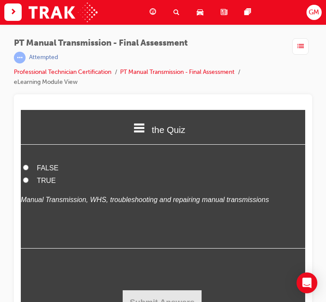
scroll to position [4001, 0]
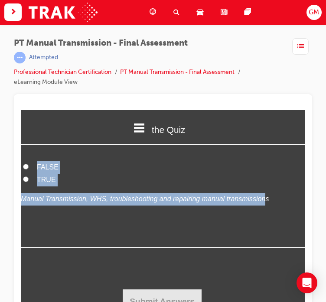
drag, startPoint x: 23, startPoint y: 206, endPoint x: 246, endPoint y: 201, distance: 222.7
copy div "1 . To maintain an even distribution of tension when removing the transmission …"
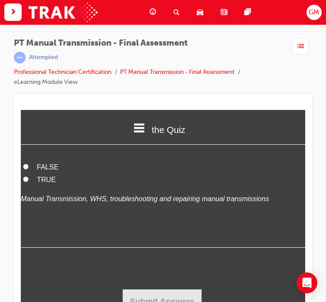
click at [129, 223] on div "19 . The key springs on a manual transmission clutch hub should be installed so…" at bounding box center [163, 170] width 285 height 153
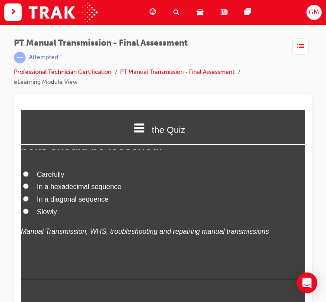
scroll to position [0, 0]
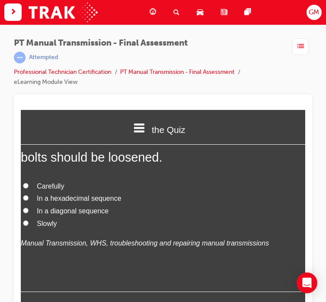
scroll to position [87, 0]
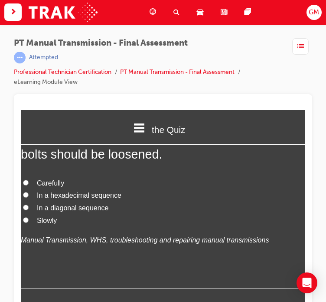
click at [66, 206] on span "In a diagonal sequence" at bounding box center [73, 207] width 72 height 7
click at [29, 206] on input "In a diagonal sequence" at bounding box center [26, 207] width 6 height 6
radio input "true"
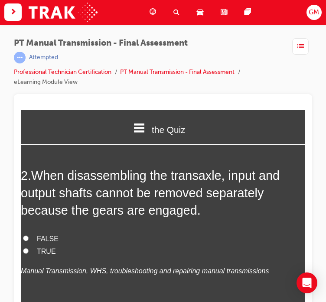
scroll to position [260, 0]
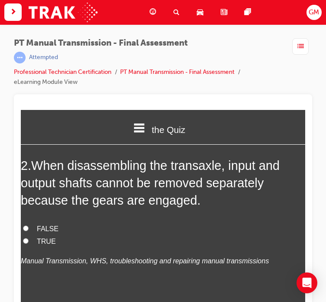
click at [46, 242] on span "TRUE" at bounding box center [46, 240] width 19 height 7
click at [29, 242] on input "TRUE" at bounding box center [26, 240] width 6 height 6
radio input "true"
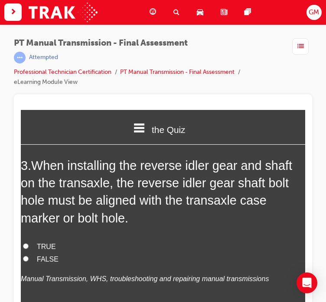
scroll to position [477, 0]
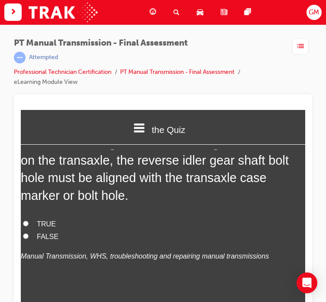
click at [46, 224] on span "TRUE" at bounding box center [46, 223] width 19 height 7
click at [29, 224] on input "TRUE" at bounding box center [26, 223] width 6 height 6
radio input "true"
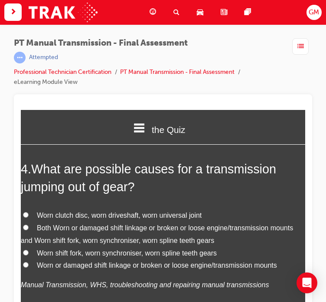
scroll to position [694, 0]
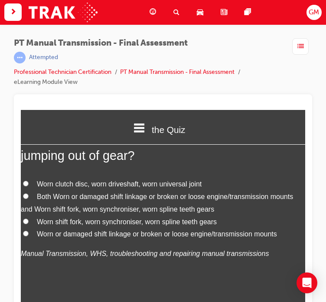
click at [140, 193] on span "Both Worn or damaged shift linkage or broken or loose engine/transmission mount…" at bounding box center [157, 202] width 273 height 20
click at [29, 193] on input "Both Worn or damaged shift linkage or broken or loose engine/transmission mount…" at bounding box center [26, 196] width 6 height 6
radio input "true"
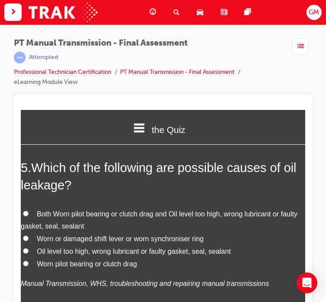
scroll to position [911, 0]
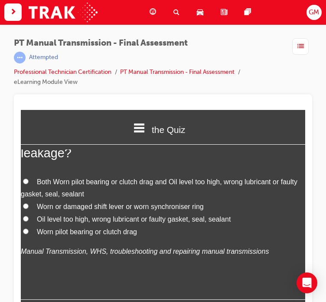
click at [64, 220] on span "Oil level too high, wrong lubricant or faulty gasket, seal, sealant" at bounding box center [134, 218] width 194 height 7
click at [29, 220] on input "Oil level too high, wrong lubricant or faulty gasket, seal, sealant" at bounding box center [26, 218] width 6 height 6
radio input "true"
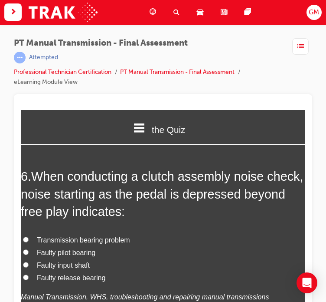
scroll to position [1128, 0]
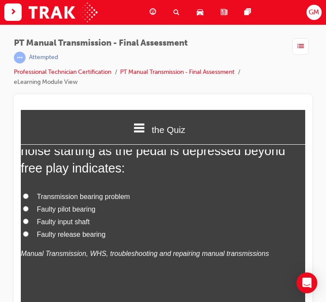
click at [77, 234] on span "Faulty release bearing" at bounding box center [71, 233] width 69 height 7
click at [29, 234] on input "Faulty release bearing" at bounding box center [26, 233] width 6 height 6
radio input "true"
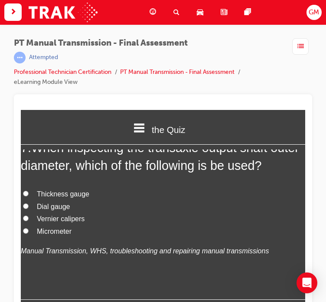
scroll to position [1302, 0]
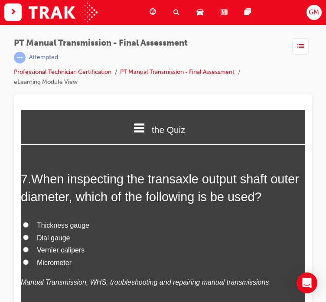
click at [58, 262] on span "Micrometer" at bounding box center [54, 261] width 35 height 7
click at [29, 262] on input "Micrometer" at bounding box center [26, 262] width 6 height 6
radio input "true"
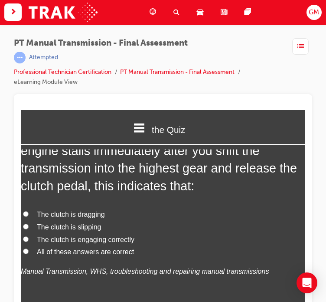
scroll to position [1519, 0]
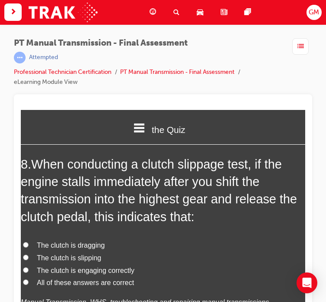
click at [75, 272] on span "The clutch is engaging correctly" at bounding box center [86, 269] width 98 height 7
click at [29, 272] on input "The clutch is engaging correctly" at bounding box center [26, 269] width 6 height 6
radio input "true"
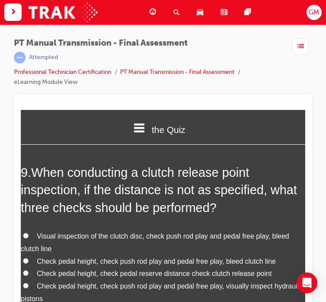
scroll to position [1780, 0]
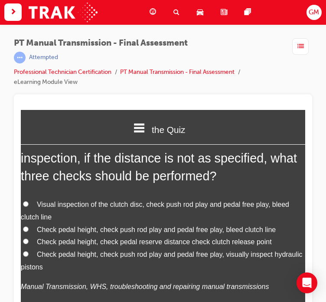
click at [99, 228] on span "Check pedal height, check push rod play and pedal free play, bleed clutch line" at bounding box center [156, 228] width 239 height 7
click at [29, 228] on input "Check pedal height, check push rod play and pedal free play, bleed clutch line" at bounding box center [26, 229] width 6 height 6
radio input "true"
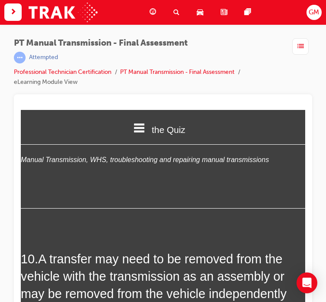
scroll to position [1997, 0]
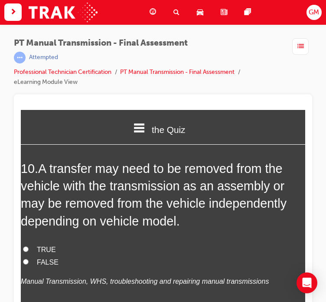
click at [42, 247] on span "TRUE" at bounding box center [46, 248] width 19 height 7
click at [29, 247] on input "TRUE" at bounding box center [26, 249] width 6 height 6
radio input "true"
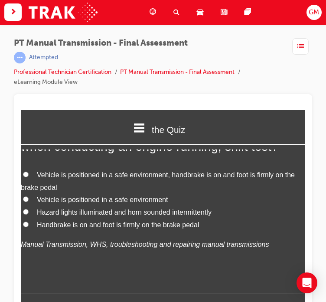
scroll to position [2257, 0]
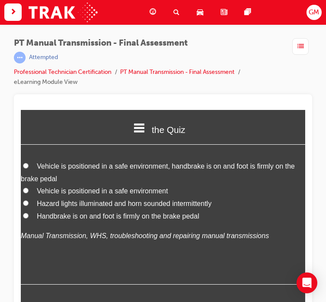
click at [82, 168] on span "Vehicle is positioned in a safe environment, handbrake is on and foot is firmly…" at bounding box center [158, 172] width 274 height 20
click at [29, 168] on input "Vehicle is positioned in a safe environment, handbrake is on and foot is firmly…" at bounding box center [26, 165] width 6 height 6
radio input "true"
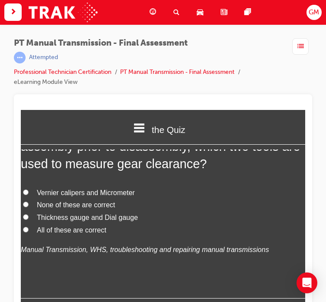
scroll to position [2431, 0]
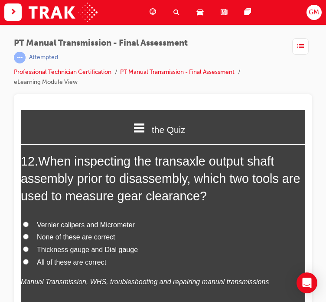
click at [62, 249] on span "Thickness gauge and Dial gauge" at bounding box center [87, 248] width 101 height 7
click at [29, 249] on input "Thickness gauge and Dial gauge" at bounding box center [26, 249] width 6 height 6
radio input "true"
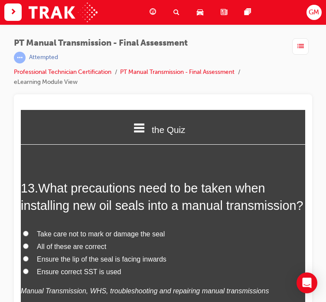
scroll to position [2648, 0]
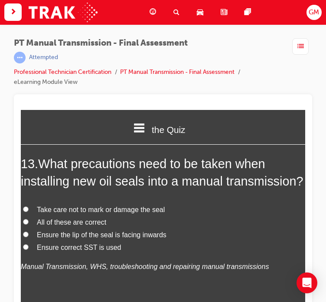
click at [63, 225] on span "All of these are correct" at bounding box center [71, 221] width 69 height 7
click at [29, 224] on input "All of these are correct" at bounding box center [26, 221] width 6 height 6
radio input "true"
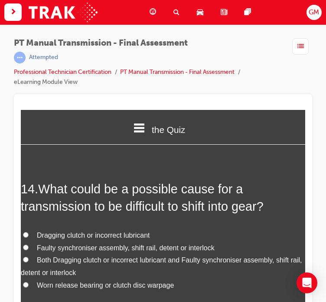
scroll to position [2865, 0]
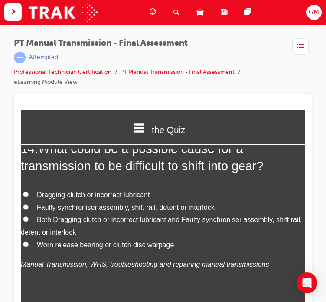
click at [60, 235] on span "Both Dragging clutch or incorrect lubricant and Faulty synchroniser assembly, s…" at bounding box center [162, 225] width 282 height 20
click at [29, 221] on input "Both Dragging clutch or incorrect lubricant and Faulty synchroniser assembly, s…" at bounding box center [26, 219] width 6 height 6
radio input "true"
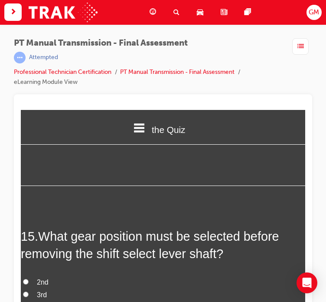
scroll to position [3082, 0]
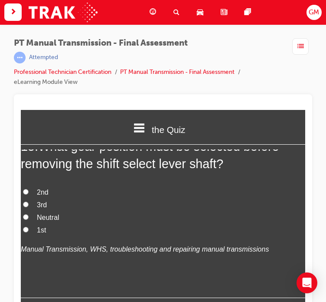
click at [48, 220] on span "Neutral" at bounding box center [48, 216] width 23 height 7
click at [29, 219] on input "Neutral" at bounding box center [26, 217] width 6 height 6
radio input "true"
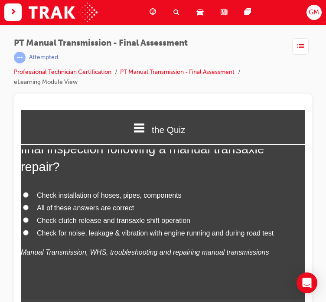
scroll to position [3299, 0]
click at [59, 211] on span "All of these answers are correct" at bounding box center [85, 206] width 97 height 7
click at [29, 209] on input "All of these answers are correct" at bounding box center [26, 207] width 6 height 6
radio input "true"
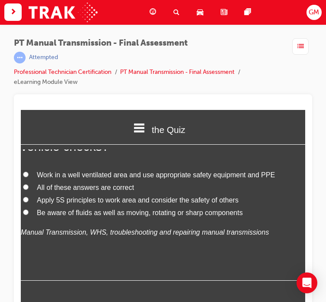
scroll to position [3559, 0]
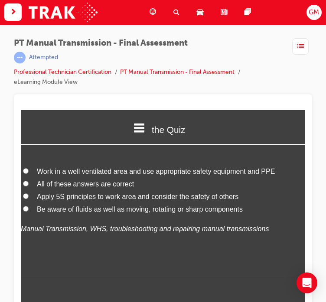
click at [66, 187] on span "All of these answers are correct" at bounding box center [85, 183] width 97 height 7
click at [29, 186] on input "All of these answers are correct" at bounding box center [26, 183] width 6 height 6
radio input "true"
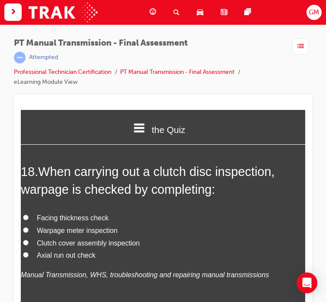
scroll to position [3733, 0]
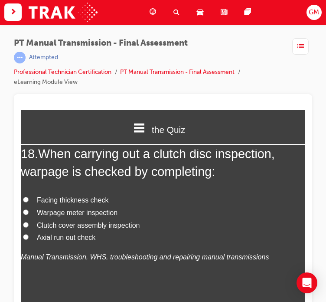
click at [59, 240] on span "Axial run out check" at bounding box center [66, 236] width 59 height 7
click at [29, 239] on input "Axial run out check" at bounding box center [26, 237] width 6 height 6
radio input "true"
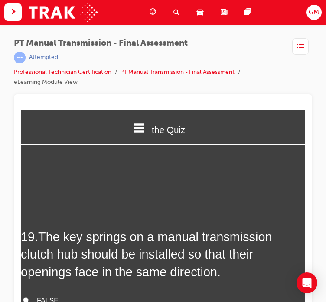
scroll to position [3906, 0]
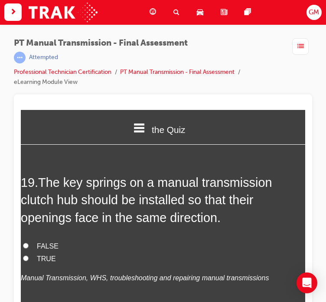
drag, startPoint x: 48, startPoint y: 261, endPoint x: 49, endPoint y: 256, distance: 5.9
click at [48, 249] on span "FALSE" at bounding box center [48, 245] width 22 height 7
click at [29, 248] on input "FALSE" at bounding box center [26, 245] width 6 height 6
radio input "true"
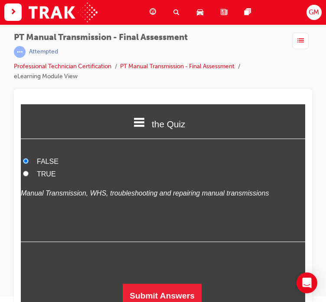
scroll to position [21, 0]
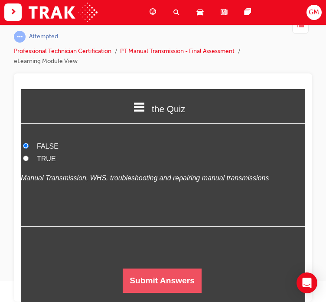
click at [158, 279] on button "Submit Answers" at bounding box center [162, 280] width 79 height 24
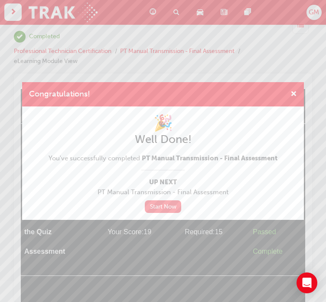
click at [174, 208] on link "Start Now" at bounding box center [163, 206] width 36 height 13
click at [292, 95] on span "cross-icon" at bounding box center [294, 95] width 7 height 8
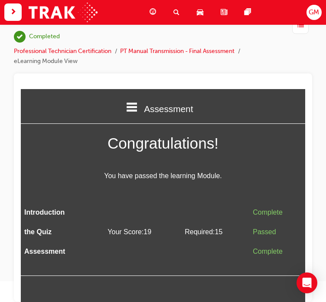
click at [154, 13] on span "guage-icon" at bounding box center [153, 12] width 7 height 11
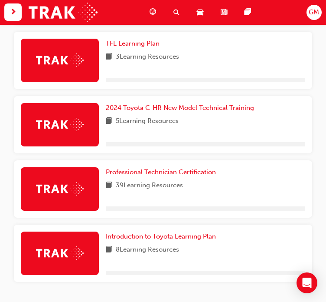
scroll to position [393, 0]
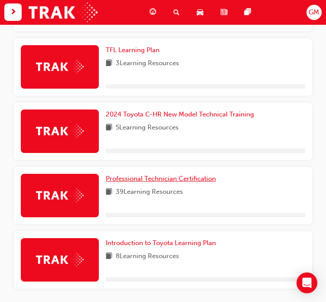
click at [144, 182] on span "Professional Technician Certification" at bounding box center [161, 178] width 110 height 8
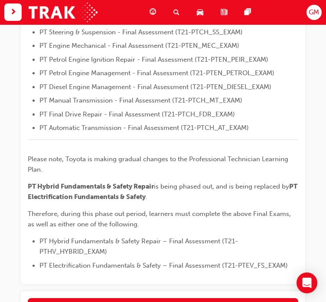
scroll to position [405, 0]
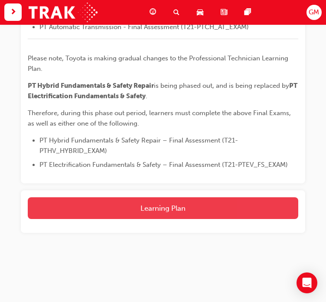
click at [150, 209] on button "Learning Plan" at bounding box center [163, 208] width 271 height 22
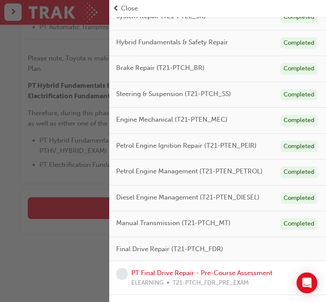
scroll to position [217, 0]
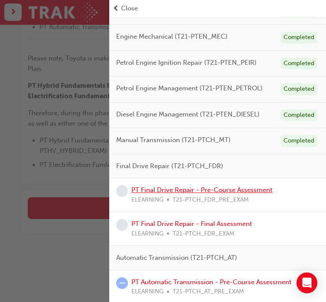
click at [168, 188] on link "PT Final Drive Repair - Pre-Course Assessment" at bounding box center [202, 190] width 141 height 8
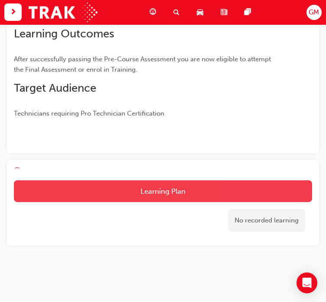
click at [146, 188] on button "Learning Plan" at bounding box center [163, 191] width 299 height 22
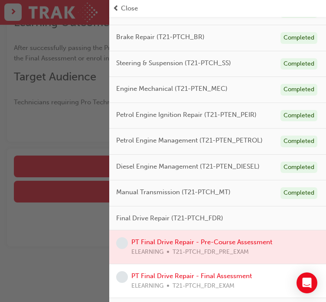
scroll to position [217, 0]
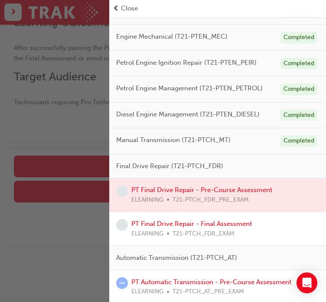
click at [69, 128] on div "button" at bounding box center [54, 151] width 109 height 302
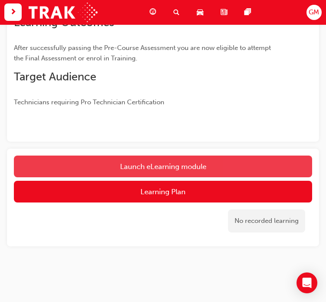
click at [132, 166] on link "Launch eLearning module" at bounding box center [163, 166] width 299 height 22
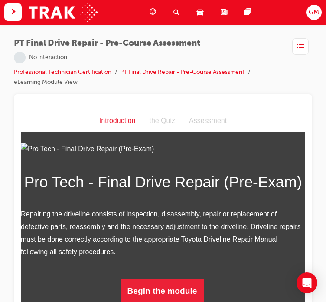
scroll to position [21, 0]
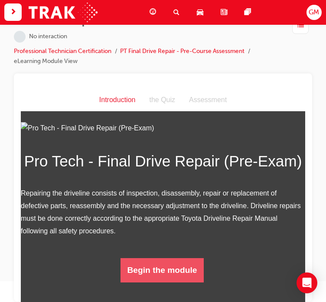
click at [153, 267] on button "Begin the module" at bounding box center [163, 269] width 84 height 24
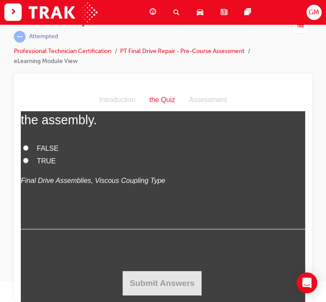
scroll to position [1780, 0]
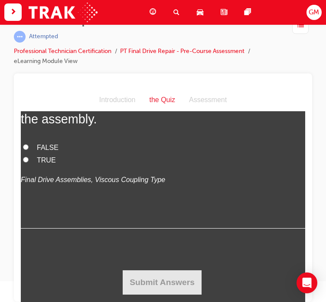
click at [156, 180] on p "Final Drive Assemblies, Viscous Coupling Type" at bounding box center [163, 179] width 285 height 13
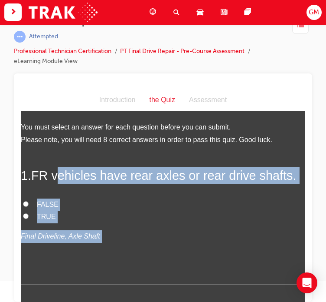
scroll to position [0, 0]
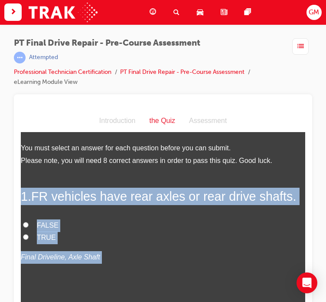
drag, startPoint x: 161, startPoint y: 197, endPoint x: 23, endPoint y: 187, distance: 138.0
copy div "1 . FR vehicles have rear axles or rear drive shafts. FALSE TRUE Final Drivelin…"
click at [47, 235] on span "TRUE" at bounding box center [46, 236] width 19 height 7
click at [29, 235] on input "TRUE" at bounding box center [26, 237] width 6 height 6
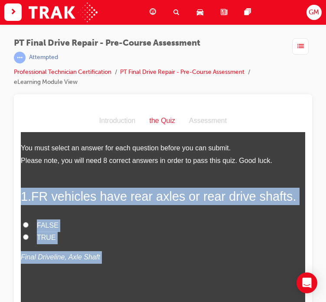
radio input "true"
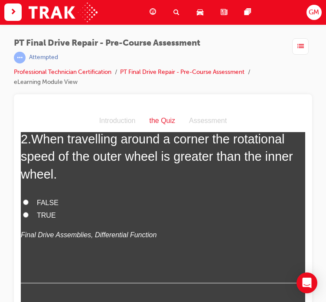
click at [49, 213] on span "TRUE" at bounding box center [46, 214] width 19 height 7
click at [29, 213] on input "TRUE" at bounding box center [26, 214] width 6 height 6
radio input "true"
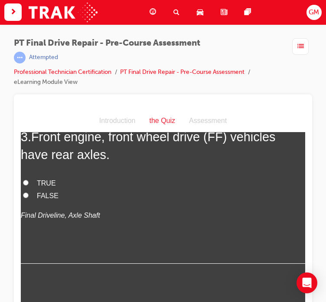
scroll to position [434, 0]
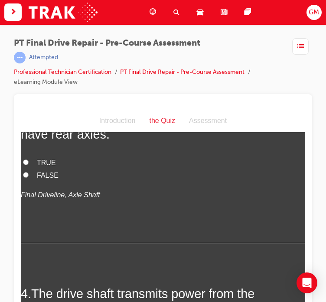
click at [49, 174] on span "FALSE" at bounding box center [48, 174] width 22 height 7
click at [29, 174] on input "FALSE" at bounding box center [26, 174] width 6 height 6
radio input "true"
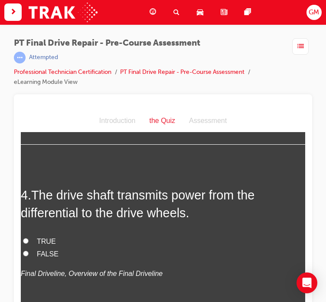
scroll to position [564, 0]
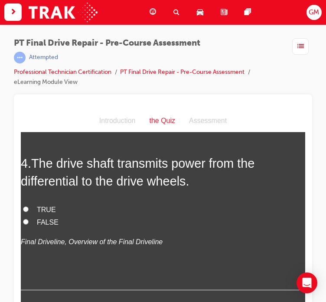
click at [43, 207] on span "TRUE" at bounding box center [46, 208] width 19 height 7
click at [29, 207] on input "TRUE" at bounding box center [26, 209] width 6 height 6
radio input "true"
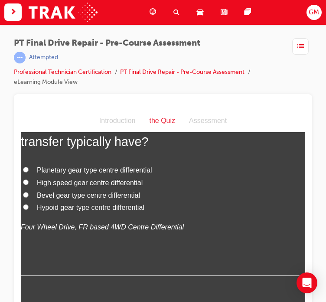
scroll to position [781, 0]
click at [54, 168] on span "Planetary gear type centre differential" at bounding box center [94, 168] width 115 height 7
click at [29, 168] on input "Planetary gear type centre differential" at bounding box center [26, 169] width 6 height 6
radio input "true"
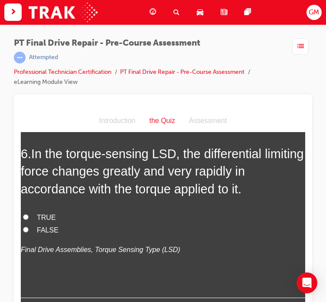
scroll to position [955, 0]
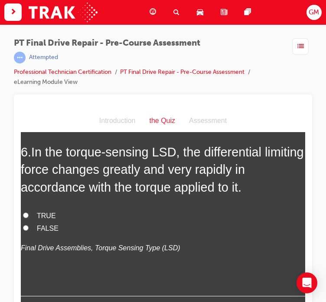
click at [47, 214] on span "TRUE" at bounding box center [46, 214] width 19 height 7
click at [29, 214] on input "TRUE" at bounding box center [26, 215] width 6 height 6
radio input "true"
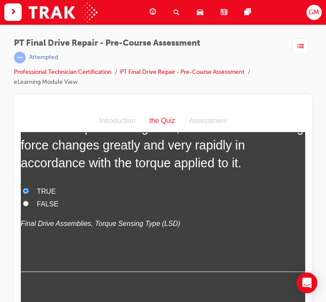
scroll to position [1128, 0]
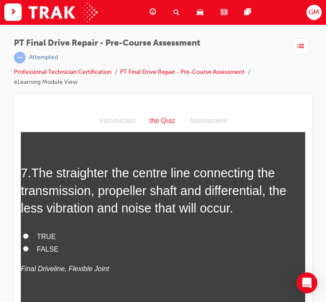
drag, startPoint x: 49, startPoint y: 234, endPoint x: 23, endPoint y: 223, distance: 28.2
click at [49, 234] on span "TRUE" at bounding box center [46, 235] width 19 height 7
click at [29, 234] on input "TRUE" at bounding box center [26, 236] width 6 height 6
radio input "true"
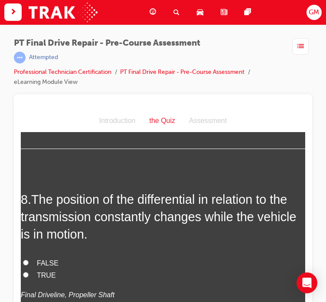
scroll to position [1302, 0]
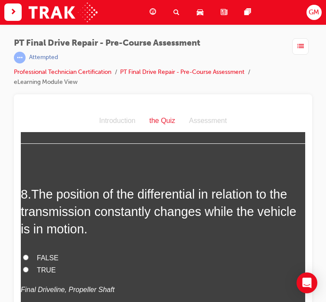
click at [49, 266] on span "TRUE" at bounding box center [46, 269] width 19 height 7
click at [29, 266] on input "TRUE" at bounding box center [26, 269] width 6 height 6
radio input "true"
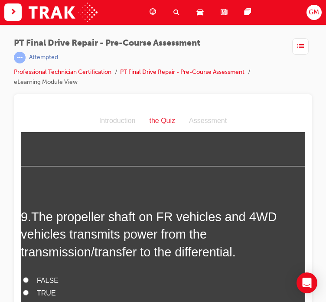
scroll to position [1476, 0]
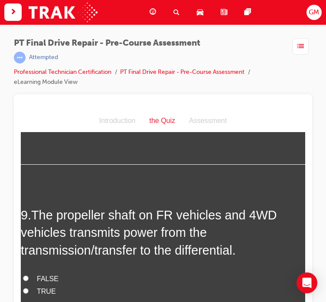
click at [49, 289] on span "TRUE" at bounding box center [46, 290] width 19 height 7
click at [29, 289] on input "TRUE" at bounding box center [26, 290] width 6 height 6
radio input "true"
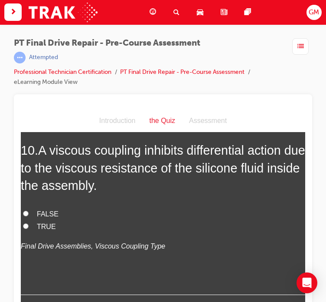
scroll to position [1736, 0]
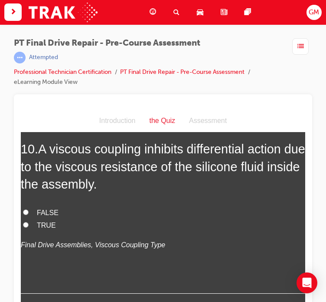
click at [45, 224] on span "TRUE" at bounding box center [46, 224] width 19 height 7
click at [29, 224] on input "TRUE" at bounding box center [26, 224] width 6 height 6
radio input "true"
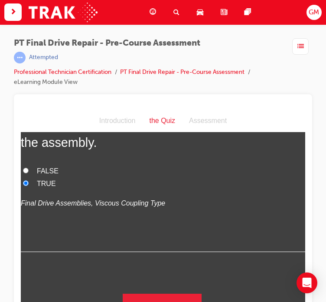
scroll to position [1780, 0]
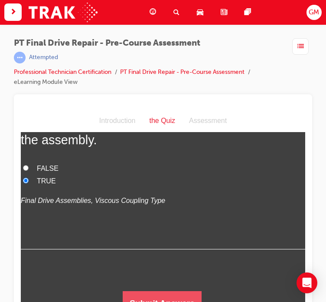
click at [140, 293] on button "Submit Answers" at bounding box center [162, 302] width 79 height 24
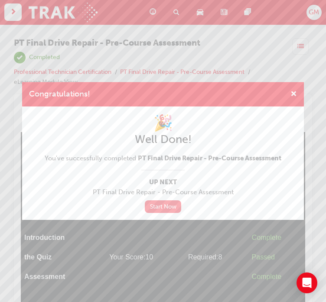
click at [171, 210] on link "Start Now" at bounding box center [163, 206] width 36 height 13
click at [294, 95] on span "cross-icon" at bounding box center [294, 95] width 7 height 8
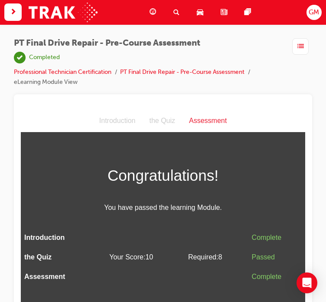
click at [152, 13] on span "guage-icon" at bounding box center [153, 12] width 7 height 11
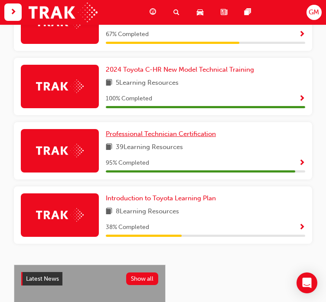
scroll to position [436, 0]
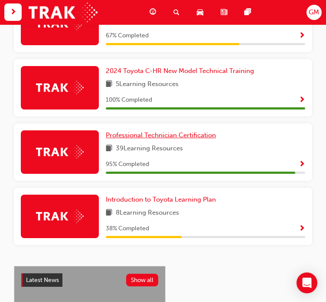
click at [143, 138] on span "Professional Technician Certification" at bounding box center [161, 135] width 110 height 8
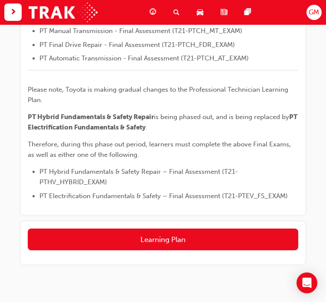
scroll to position [405, 0]
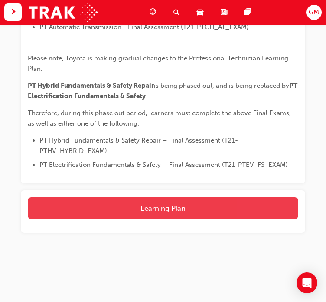
click at [155, 207] on button "Learning Plan" at bounding box center [163, 208] width 271 height 22
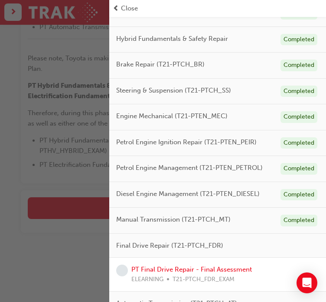
scroll to position [184, 0]
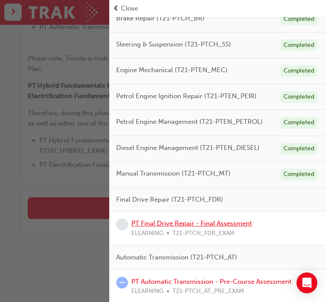
click at [170, 224] on link "PT Final Drive Repair - Final Assessment" at bounding box center [192, 223] width 121 height 8
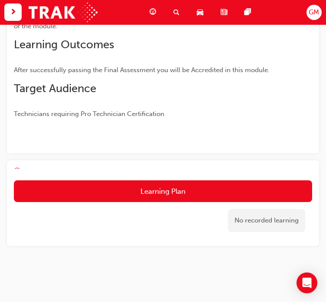
scroll to position [139, 0]
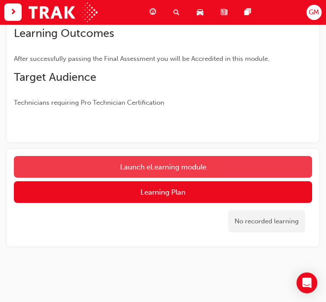
click at [141, 168] on link "Launch eLearning module" at bounding box center [163, 167] width 299 height 22
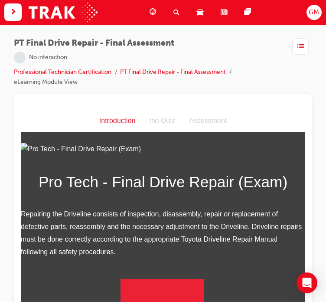
scroll to position [87, 0]
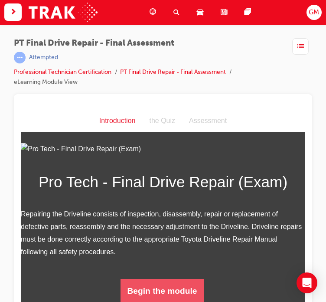
click at [159, 293] on button "Begin the module" at bounding box center [163, 290] width 84 height 24
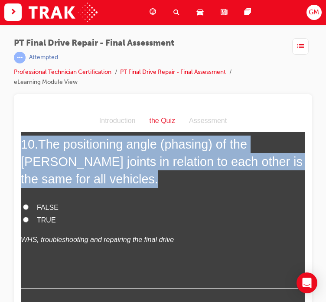
scroll to position [2083, 0]
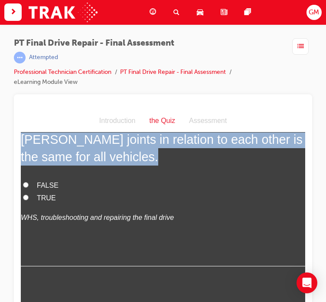
drag, startPoint x: 23, startPoint y: 197, endPoint x: 165, endPoint y: 221, distance: 143.9
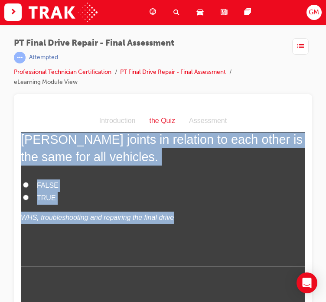
copy div "1 . If you are conducting a road test in an FR vehicle and hear a noise when yo…"
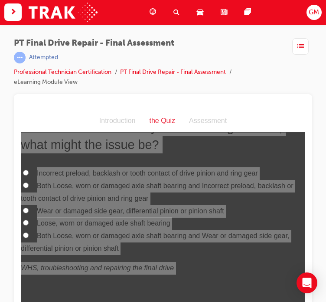
scroll to position [0, 0]
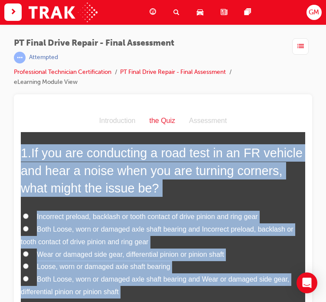
click at [66, 230] on span "Both Loose, worn or damaged axle shaft bearing and Incorrect preload, backlash …" at bounding box center [157, 235] width 273 height 20
click at [29, 230] on input "Both Loose, worn or damaged axle shaft bearing and Incorrect preload, backlash …" at bounding box center [26, 228] width 6 height 6
radio input "true"
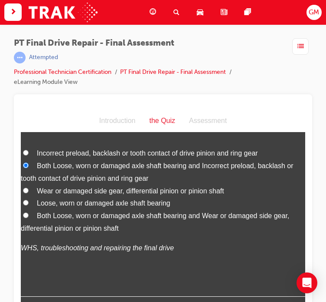
scroll to position [130, 0]
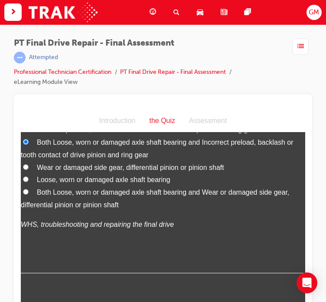
click at [85, 192] on span "Both Loose, worn or damaged axle shaft bearing and Wear or damaged side gear, d…" at bounding box center [155, 198] width 269 height 20
click at [29, 192] on input "Both Loose, worn or damaged axle shaft bearing and Wear or damaged side gear, d…" at bounding box center [26, 191] width 6 height 6
radio input "true"
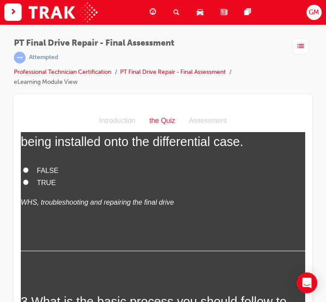
scroll to position [347, 0]
click at [45, 179] on span "TRUE" at bounding box center [46, 181] width 19 height 7
click at [29, 179] on input "TRUE" at bounding box center [26, 181] width 6 height 6
radio input "true"
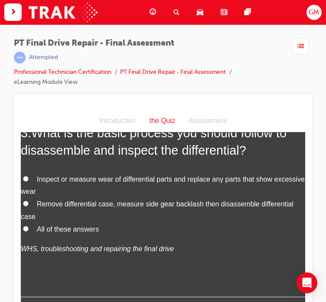
scroll to position [521, 0]
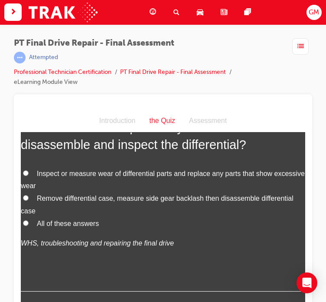
click at [59, 221] on span "All of these answers" at bounding box center [68, 222] width 62 height 7
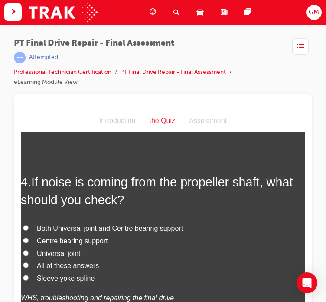
scroll to position [694, 0]
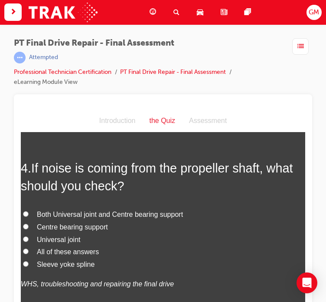
click at [57, 213] on span "Both Universal joint and Centre bearing support" at bounding box center [110, 213] width 146 height 7
click at [29, 213] on input "Both Universal joint and Centre bearing support" at bounding box center [26, 214] width 6 height 6
radio input "true"
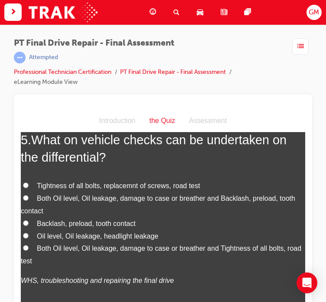
scroll to position [955, 0]
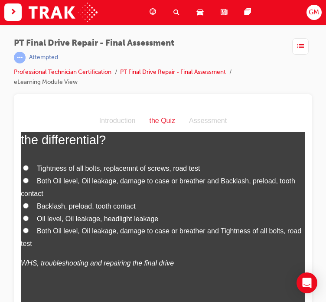
click at [69, 227] on span "Both Oil level, Oil leakage, damage to case or breather and Tightness of all bo…" at bounding box center [161, 237] width 281 height 20
click at [29, 227] on input "Both Oil level, Oil leakage, damage to case or breather and Tightness of all bo…" at bounding box center [26, 230] width 6 height 6
radio input "true"
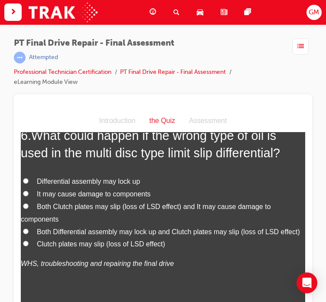
scroll to position [1172, 0]
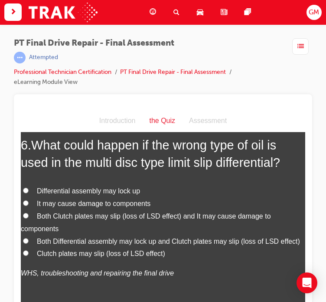
click at [69, 213] on span "Both Clutch plates may slip (loss of LSD effect) and It may cause damage to com…" at bounding box center [146, 222] width 250 height 20
click at [29, 213] on input "Both Clutch plates may slip (loss of LSD effect) and It may cause damage to com…" at bounding box center [26, 215] width 6 height 6
radio input "true"
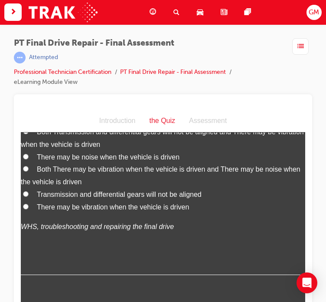
scroll to position [1432, 0]
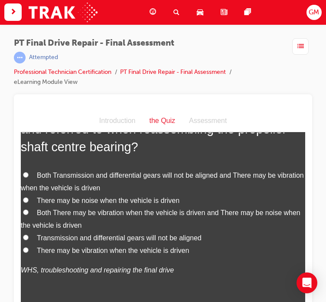
click at [84, 248] on span "There may be vibration when the vehicle is driven" at bounding box center [113, 249] width 152 height 7
click at [29, 248] on input "There may be vibration when the vehicle is driven" at bounding box center [26, 250] width 6 height 6
radio input "true"
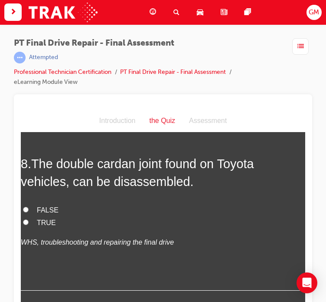
scroll to position [1649, 0]
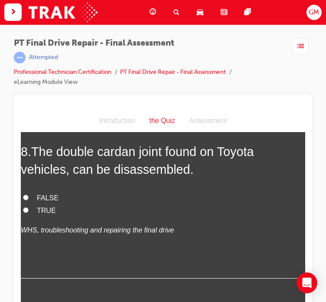
drag, startPoint x: 43, startPoint y: 199, endPoint x: 23, endPoint y: 312, distance: 114.6
click at [43, 199] on span "FALSE" at bounding box center [48, 197] width 22 height 7
click at [29, 199] on input "FALSE" at bounding box center [26, 197] width 6 height 6
radio input "true"
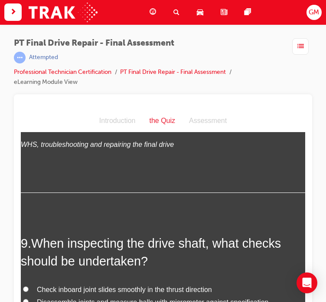
scroll to position [1823, 0]
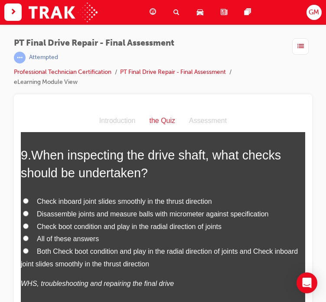
click at [59, 234] on span "All of these answers" at bounding box center [68, 237] width 62 height 7
click at [29, 235] on input "All of these answers" at bounding box center [26, 238] width 6 height 6
radio input "true"
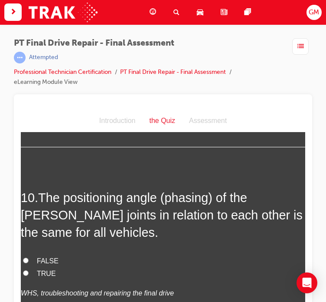
scroll to position [2040, 0]
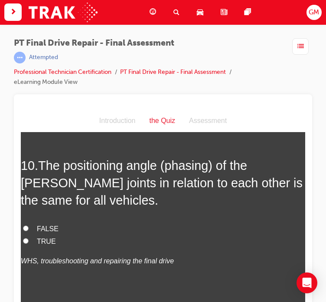
click at [47, 230] on span "FALSE" at bounding box center [48, 227] width 22 height 7
click at [29, 230] on input "FALSE" at bounding box center [26, 228] width 6 height 6
radio input "true"
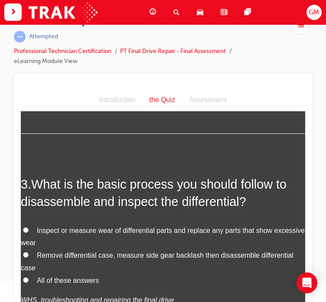
scroll to position [451, 0]
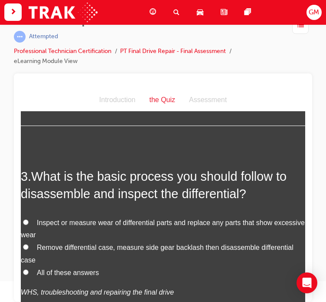
click at [54, 272] on span "All of these answers" at bounding box center [68, 271] width 62 height 7
click at [29, 272] on input "All of these answers" at bounding box center [26, 272] width 6 height 6
radio input "true"
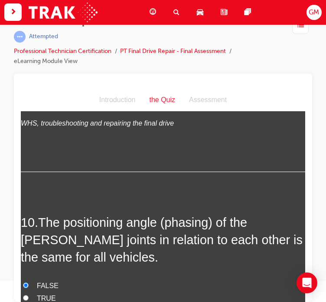
scroll to position [2100, 0]
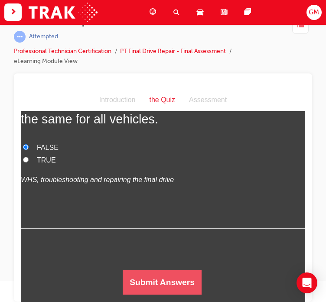
click at [145, 277] on button "Submit Answers" at bounding box center [162, 282] width 79 height 24
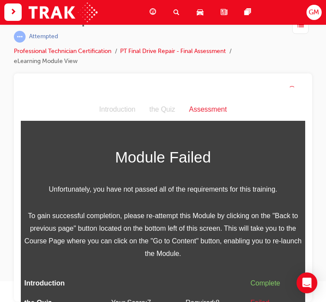
scroll to position [26, 0]
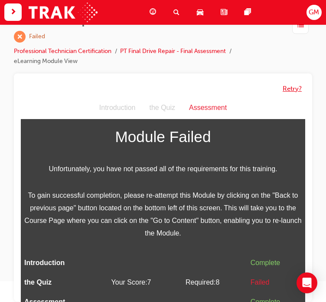
click at [289, 88] on button "Retry?" at bounding box center [292, 89] width 19 height 10
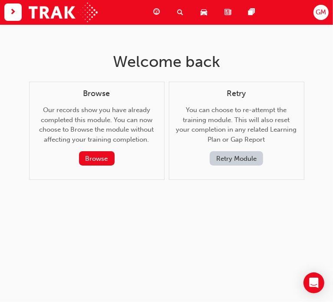
click at [242, 160] on button "Retry Module" at bounding box center [236, 158] width 53 height 14
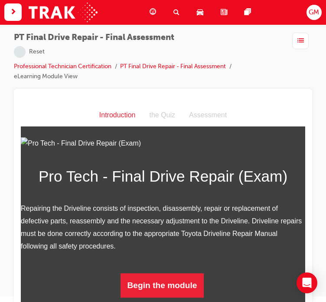
scroll to position [21, 0]
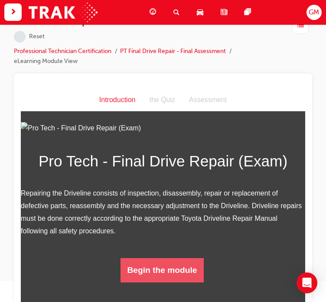
click at [153, 270] on button "Begin the module" at bounding box center [163, 269] width 84 height 24
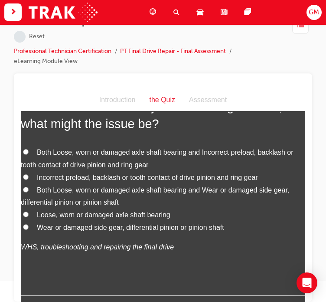
scroll to position [0, 0]
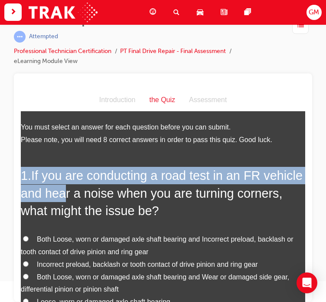
drag, startPoint x: 21, startPoint y: 175, endPoint x: 21, endPoint y: 167, distance: 8.3
click at [64, 187] on h2 "1 . If you are conducting a road test in an FR vehicle and hear a noise when yo…" at bounding box center [163, 192] width 285 height 53
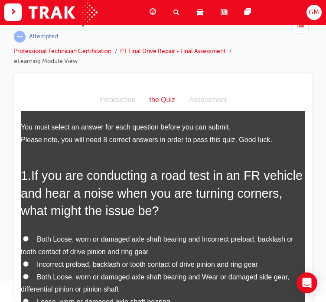
click at [110, 217] on span "If you are conducting a road test in an FR vehicle and hear a noise when you ar…" at bounding box center [162, 192] width 282 height 49
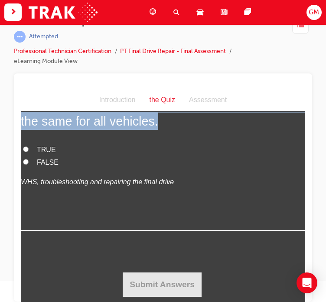
scroll to position [2100, 0]
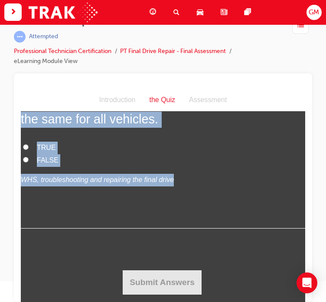
drag, startPoint x: 24, startPoint y: 177, endPoint x: 151, endPoint y: 171, distance: 126.9
copy div "1 . If you are conducting a road test in an FR vehicle and hear a noise when yo…"
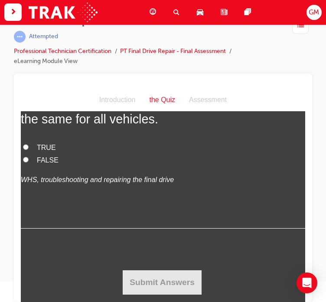
click at [89, 189] on div "10 . The positioning angle (phasing) of the [PERSON_NAME] joints in relation to…" at bounding box center [163, 151] width 285 height 153
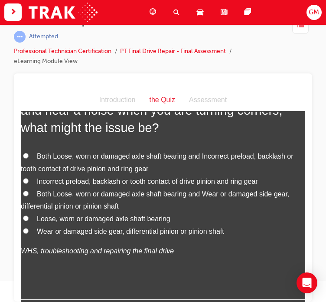
scroll to position [87, 0]
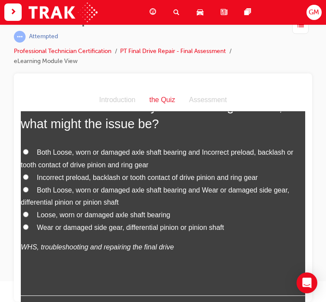
click at [70, 191] on span "Both Loose, worn or damaged axle shaft bearing and Wear or damaged side gear, d…" at bounding box center [155, 196] width 269 height 20
click at [29, 191] on input "Both Loose, worn or damaged axle shaft bearing and Wear or damaged side gear, d…" at bounding box center [26, 189] width 6 height 6
radio input "true"
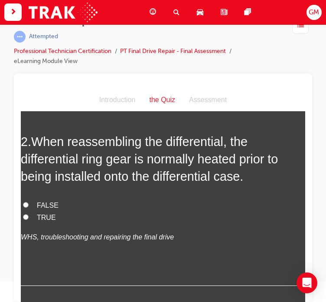
scroll to position [304, 0]
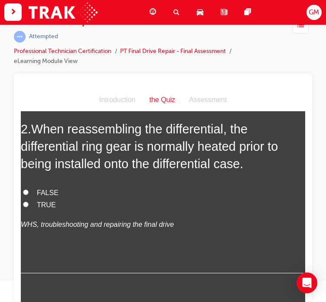
click at [46, 205] on span "TRUE" at bounding box center [46, 204] width 19 height 7
click at [29, 205] on input "TRUE" at bounding box center [26, 204] width 6 height 6
radio input "true"
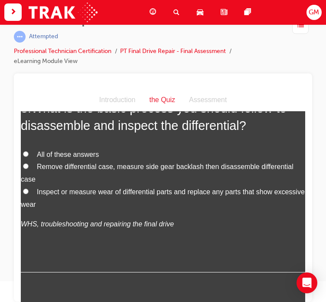
scroll to position [521, 0]
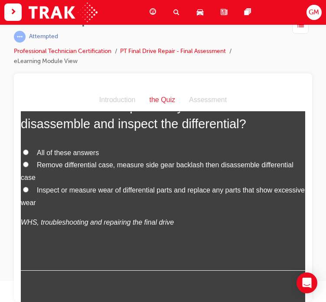
click at [62, 154] on span "All of these answers" at bounding box center [68, 151] width 62 height 7
click at [29, 154] on input "All of these answers" at bounding box center [26, 152] width 6 height 6
radio input "true"
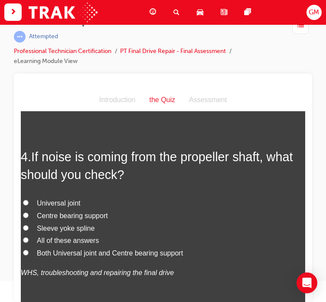
scroll to position [694, 0]
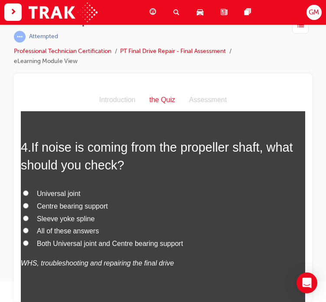
click at [61, 228] on span "All of these answers" at bounding box center [68, 230] width 62 height 7
click at [29, 228] on input "All of these answers" at bounding box center [26, 230] width 6 height 6
radio input "true"
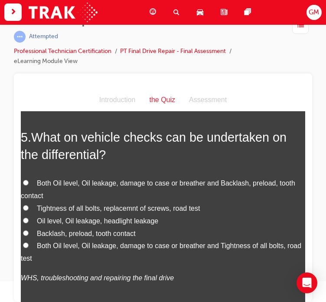
scroll to position [911, 0]
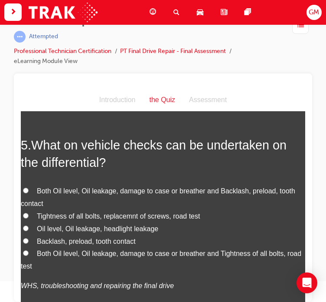
click at [79, 187] on span "Both Oil level, Oil leakage, damage to case or breather and Backlash, preload, …" at bounding box center [158, 197] width 275 height 20
click at [29, 187] on input "Both Oil level, Oil leakage, damage to case or breather and Backlash, preload, …" at bounding box center [26, 190] width 6 height 6
radio input "true"
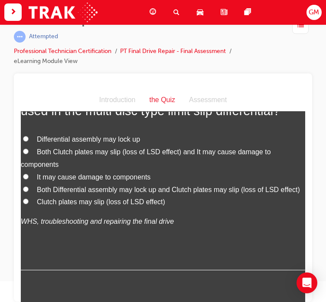
scroll to position [1172, 0]
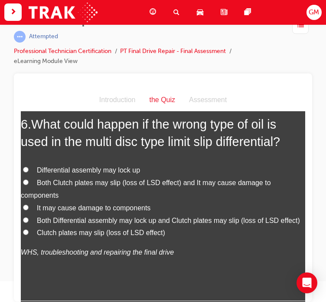
click at [75, 179] on span "Both Clutch plates may slip (loss of LSD effect) and It may cause damage to com…" at bounding box center [146, 188] width 250 height 20
click at [29, 179] on input "Both Clutch plates may slip (loss of LSD effect) and It may cause damage to com…" at bounding box center [26, 182] width 6 height 6
radio input "true"
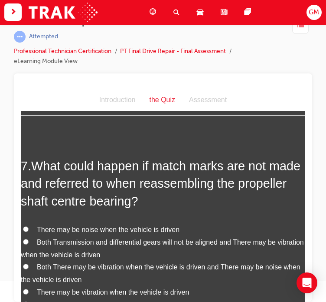
scroll to position [1389, 0]
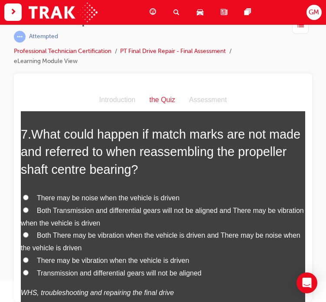
click at [70, 260] on span "There may be vibration when the vehicle is driven" at bounding box center [113, 259] width 152 height 7
click at [29, 260] on input "There may be vibration when the vehicle is driven" at bounding box center [26, 260] width 6 height 6
radio input "true"
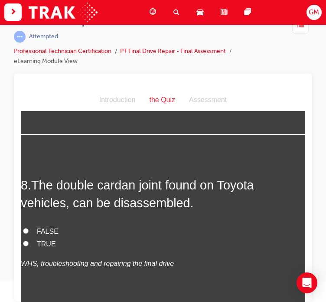
scroll to position [1606, 0]
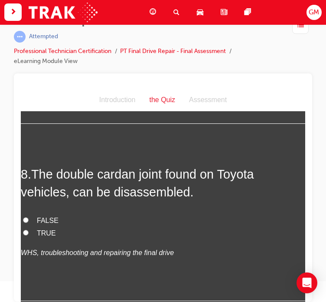
click at [42, 218] on span "FALSE" at bounding box center [48, 219] width 22 height 7
click at [29, 218] on input "FALSE" at bounding box center [26, 220] width 6 height 6
radio input "true"
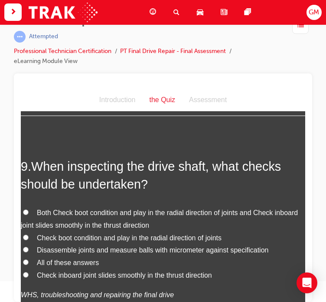
scroll to position [1823, 0]
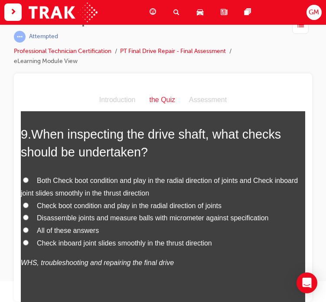
click at [76, 180] on span "Both Check boot condition and play in the radial direction of joints and Check …" at bounding box center [159, 186] width 277 height 20
click at [29, 180] on input "Both Check boot condition and play in the radial direction of joints and Check …" at bounding box center [26, 180] width 6 height 6
radio input "true"
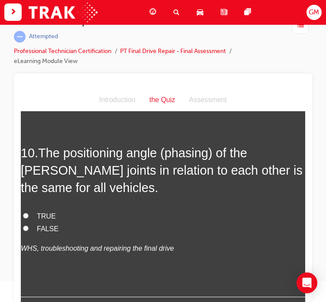
scroll to position [2040, 0]
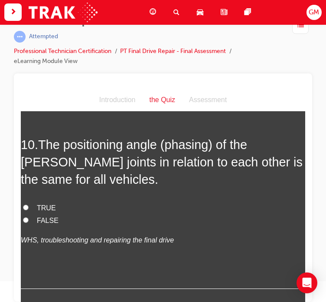
click at [46, 216] on span "FALSE" at bounding box center [48, 219] width 22 height 7
click at [29, 217] on input "FALSE" at bounding box center [26, 220] width 6 height 6
radio input "true"
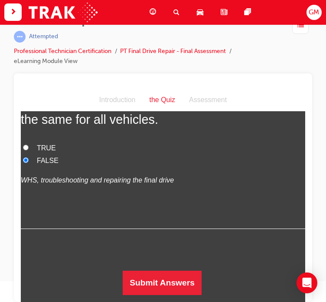
scroll to position [2100, 0]
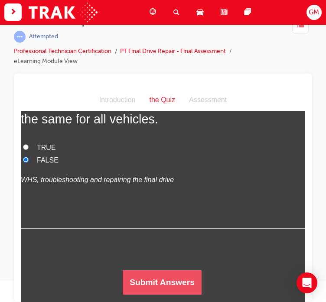
click at [136, 271] on button "Submit Answers" at bounding box center [162, 282] width 79 height 24
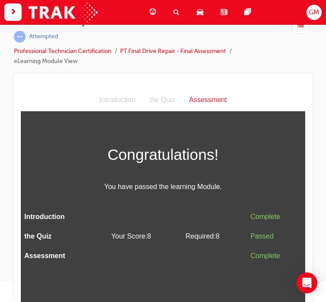
scroll to position [0, 0]
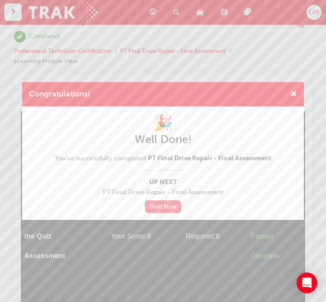
click at [167, 204] on link "Start Now" at bounding box center [163, 206] width 36 height 13
click at [295, 96] on span "cross-icon" at bounding box center [294, 95] width 7 height 8
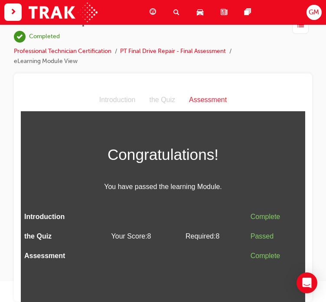
click at [156, 14] on span "guage-icon" at bounding box center [153, 12] width 7 height 11
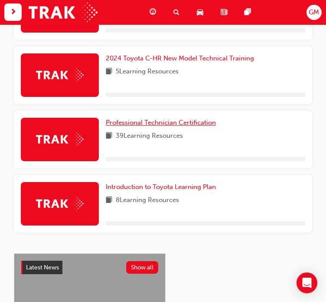
scroll to position [411, 0]
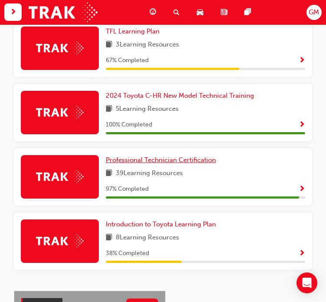
click at [146, 160] on span "Professional Technician Certification" at bounding box center [161, 160] width 110 height 8
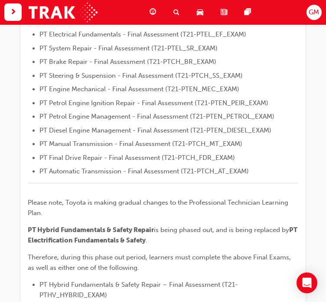
scroll to position [405, 0]
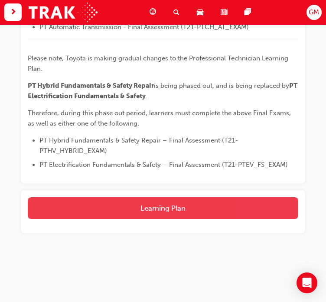
click at [168, 208] on button "Learning Plan" at bounding box center [163, 208] width 271 height 22
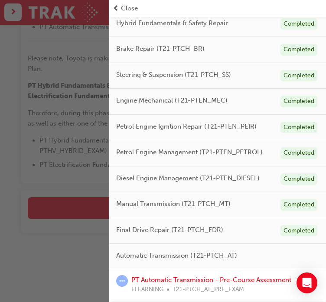
scroll to position [152, 0]
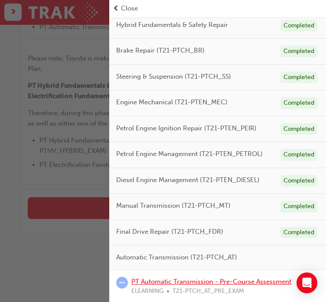
click at [183, 283] on link "PT Automatic Transmission - Pre-Course Assessment" at bounding box center [212, 281] width 160 height 8
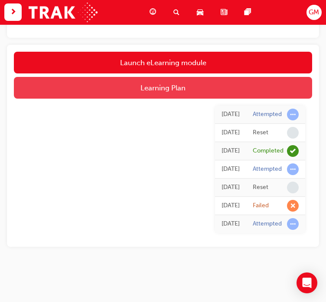
scroll to position [286, 0]
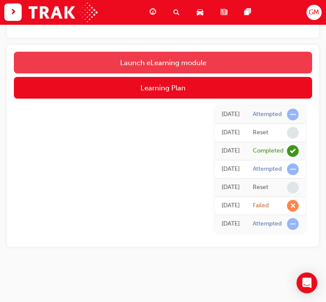
click at [145, 62] on link "Launch eLearning module" at bounding box center [163, 63] width 299 height 22
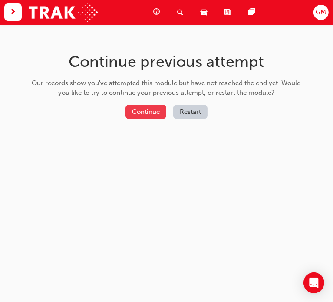
click at [146, 111] on button "Continue" at bounding box center [145, 112] width 41 height 14
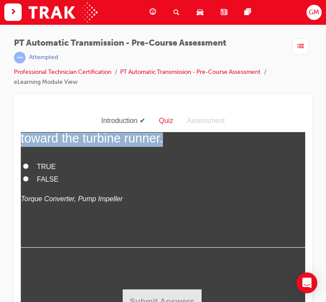
scroll to position [8203, 0]
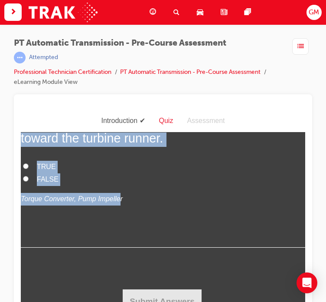
drag, startPoint x: 24, startPoint y: 195, endPoint x: 108, endPoint y: 197, distance: 84.2
copy div "1 . Which types of ATF are currently used in Toyota vehicles? Type T-IV, Type F…"
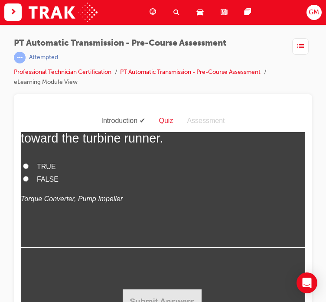
click at [147, 205] on p "Torque Converter, Pump Impeller" at bounding box center [163, 198] width 285 height 13
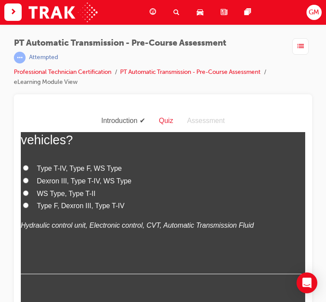
scroll to position [0, 0]
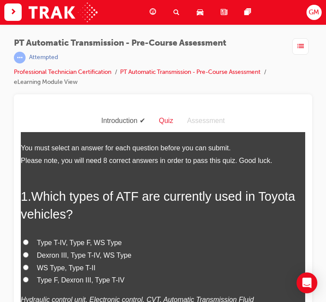
click at [68, 257] on span "Dexron III, Type T-IV, WS Type" at bounding box center [84, 254] width 95 height 7
click at [29, 257] on input "Dexron III, Type T-IV, WS Type" at bounding box center [26, 254] width 6 height 6
radio input "true"
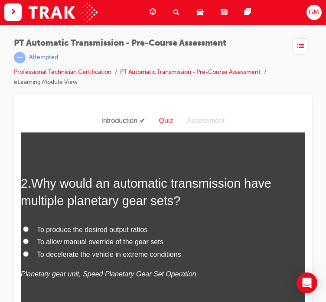
scroll to position [217, 0]
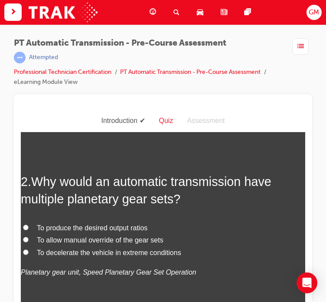
click at [55, 227] on span "To produce the desired output ratios" at bounding box center [92, 227] width 111 height 7
click at [29, 227] on input "To produce the desired output ratios" at bounding box center [26, 227] width 6 height 6
radio input "true"
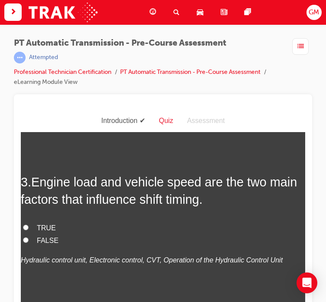
scroll to position [434, 0]
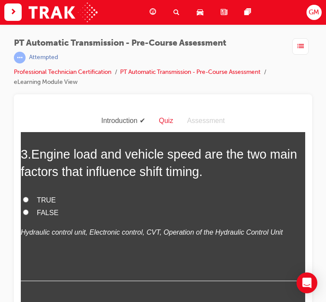
click at [50, 199] on span "TRUE" at bounding box center [46, 199] width 19 height 7
click at [29, 199] on input "TRUE" at bounding box center [26, 199] width 6 height 6
radio input "true"
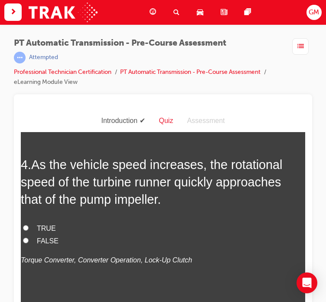
scroll to position [608, 0]
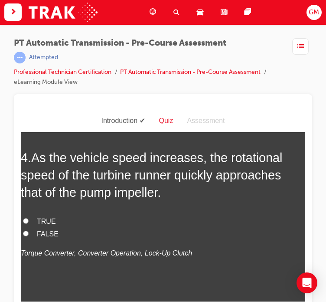
click at [46, 220] on span "TRUE" at bounding box center [46, 220] width 19 height 7
click at [29, 220] on input "TRUE" at bounding box center [26, 220] width 6 height 6
radio input "true"
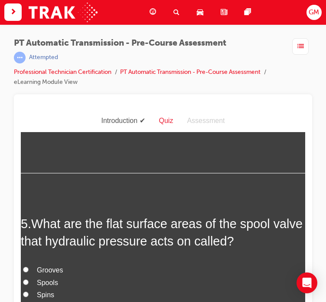
scroll to position [781, 0]
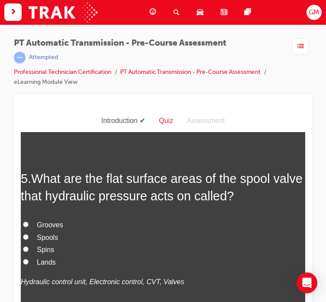
drag, startPoint x: 48, startPoint y: 260, endPoint x: 51, endPoint y: 256, distance: 5.9
click at [49, 260] on span "Lands" at bounding box center [46, 261] width 19 height 7
click at [29, 260] on input "Lands" at bounding box center [26, 261] width 6 height 6
radio input "true"
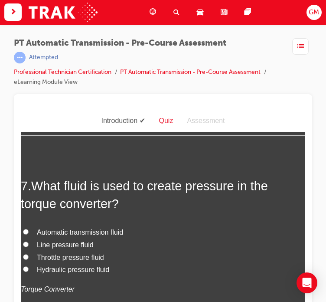
scroll to position [1215, 0]
click at [55, 58] on span "Reverse" at bounding box center [50, 53] width 26 height 7
click at [29, 56] on input "Reverse" at bounding box center [26, 54] width 6 height 6
radio input "true"
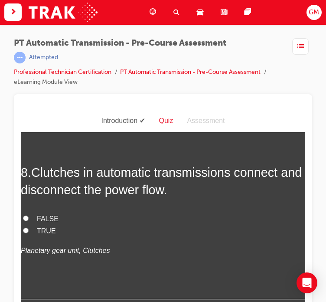
scroll to position [1432, 0]
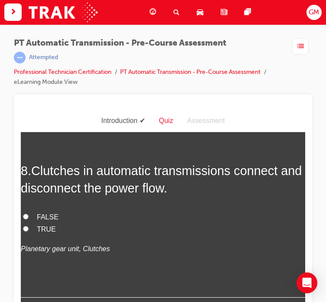
click at [60, 18] on span "Automatic transmission fluid" at bounding box center [80, 13] width 86 height 7
click at [29, 16] on input "Automatic transmission fluid" at bounding box center [26, 14] width 6 height 6
radio input "true"
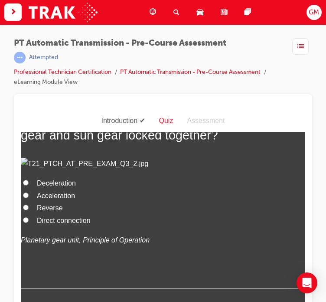
scroll to position [1649, 0]
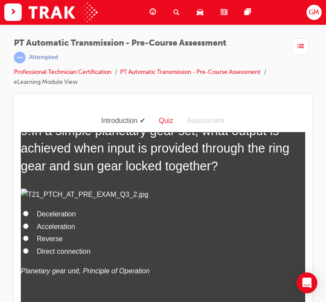
click at [45, 15] on span "TRUE" at bounding box center [46, 11] width 19 height 7
click at [29, 14] on input "TRUE" at bounding box center [26, 11] width 6 height 6
radio input "true"
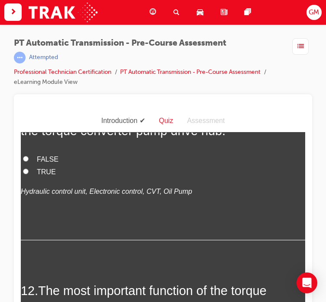
scroll to position [2083, 0]
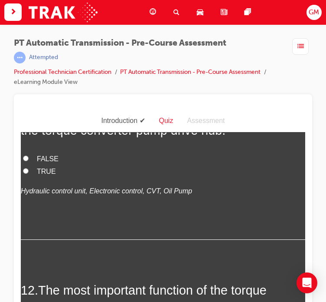
radio input "true"
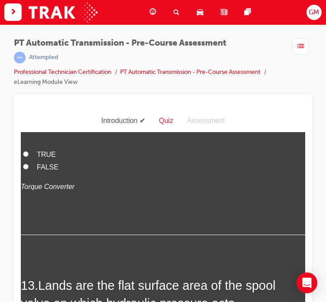
scroll to position [2300, 0]
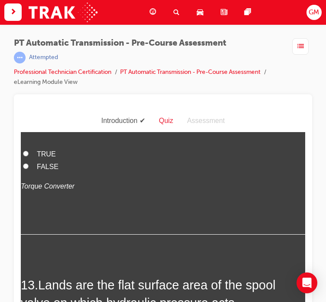
radio input "true"
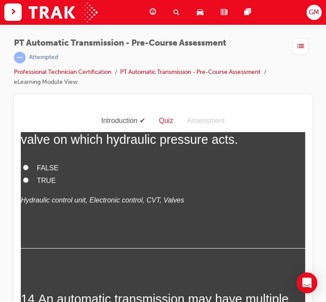
scroll to position [2474, 0]
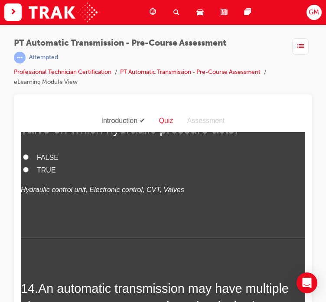
radio input "true"
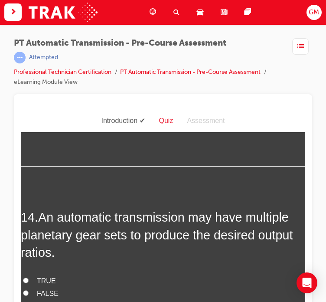
scroll to position [2648, 0]
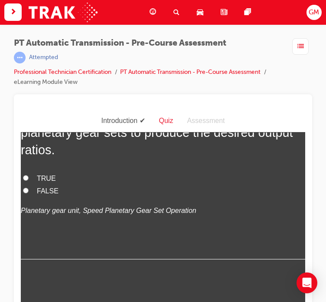
radio input "true"
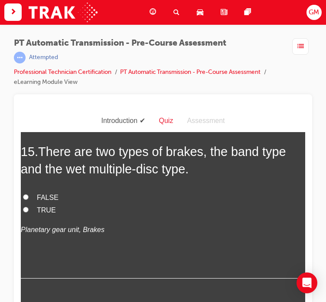
scroll to position [2778, 0]
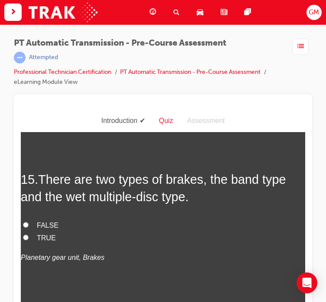
radio input "true"
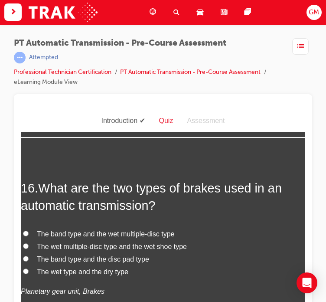
scroll to position [2951, 0]
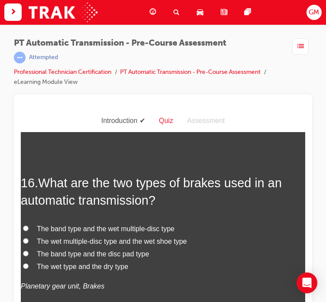
radio input "true"
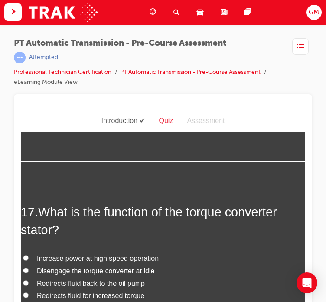
scroll to position [3125, 0]
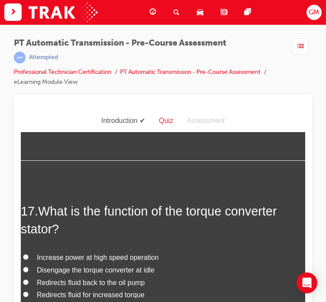
radio input "true"
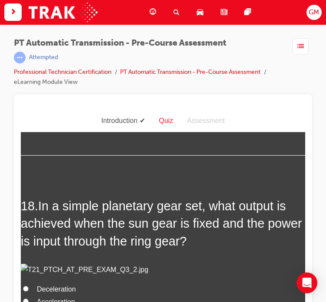
scroll to position [3342, 0]
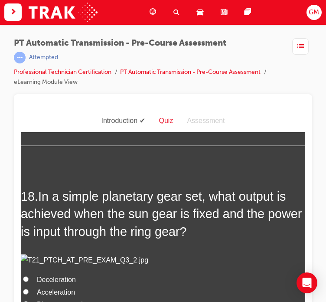
radio input "true"
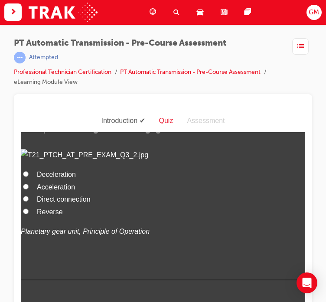
scroll to position [3516, 0]
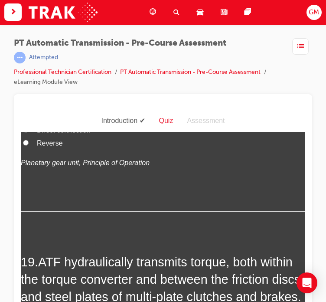
radio input "true"
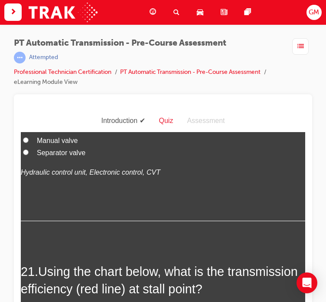
scroll to position [3950, 0]
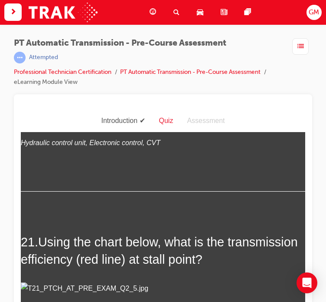
radio input "true"
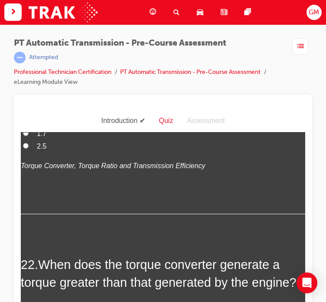
scroll to position [4167, 0]
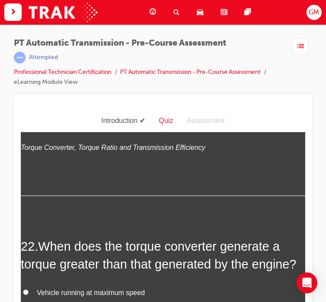
radio input "true"
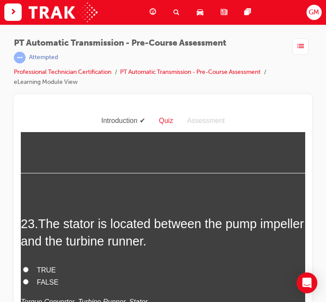
scroll to position [4427, 0]
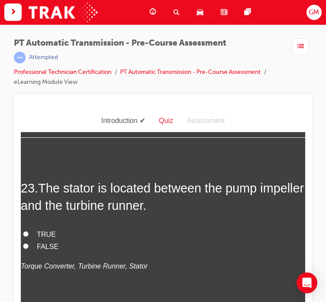
radio input "true"
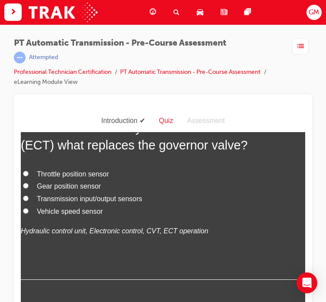
scroll to position [4861, 0]
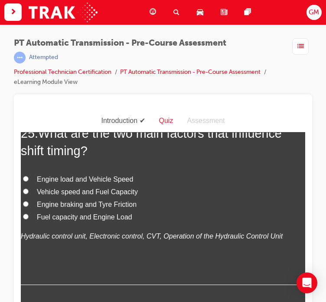
radio input "true"
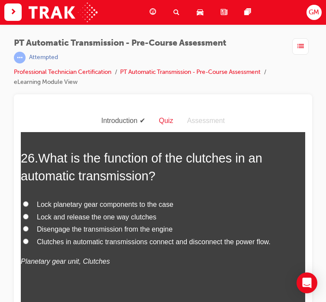
scroll to position [5035, 0]
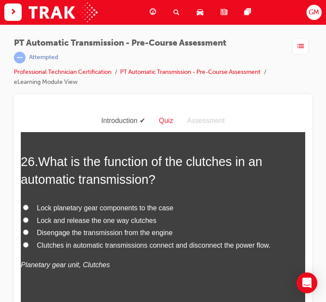
radio input "true"
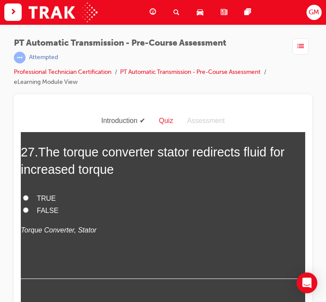
scroll to position [5252, 0]
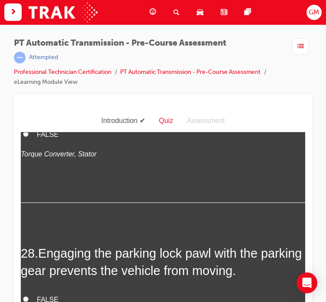
scroll to position [5295, 0]
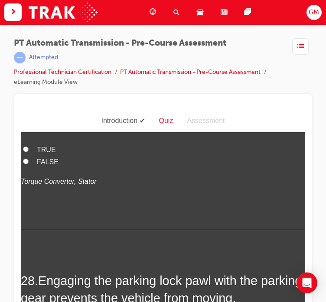
radio input "true"
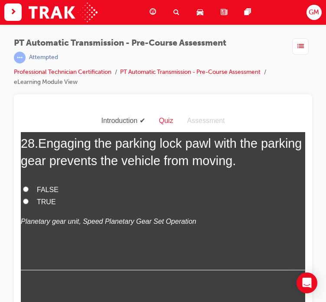
scroll to position [5425, 0]
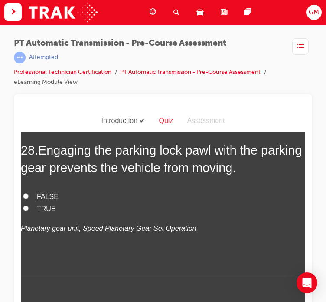
radio input "true"
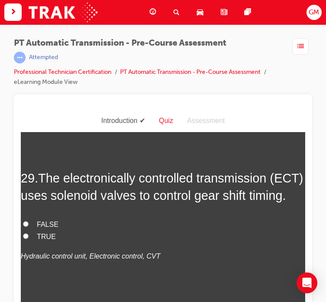
scroll to position [5599, 0]
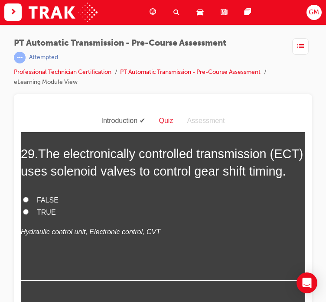
radio input "true"
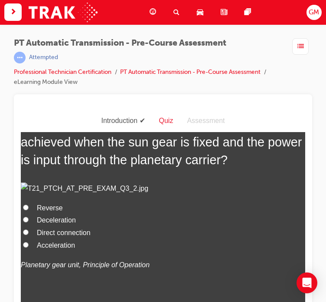
scroll to position [5816, 0]
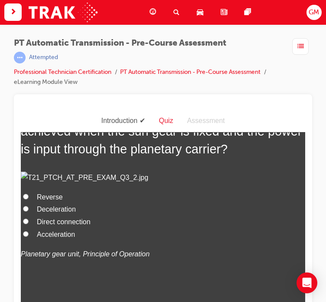
drag, startPoint x: 60, startPoint y: 254, endPoint x: 57, endPoint y: 250, distance: 5.4
radio input "true"
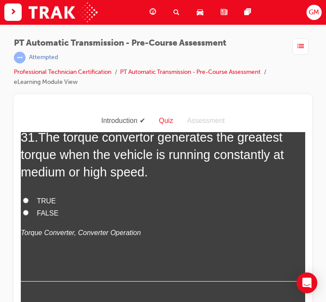
scroll to position [6033, 0]
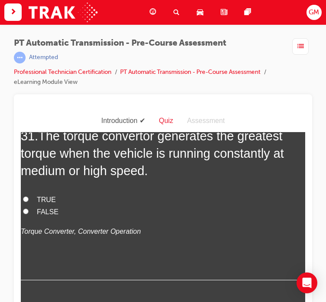
radio input "true"
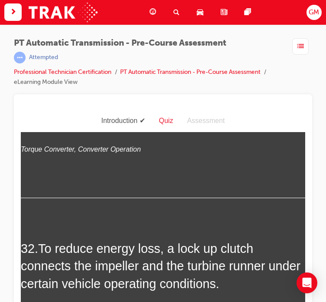
scroll to position [6207, 0]
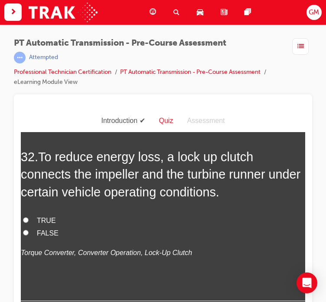
radio input "true"
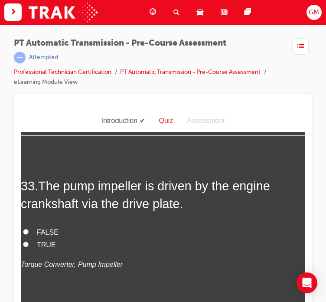
scroll to position [6380, 0]
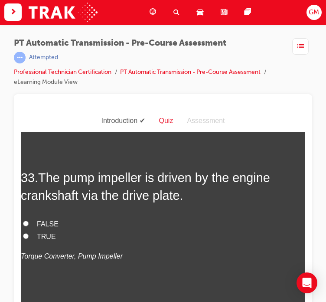
radio input "true"
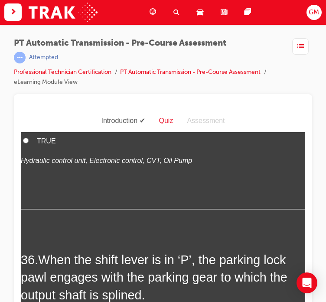
scroll to position [6858, 0]
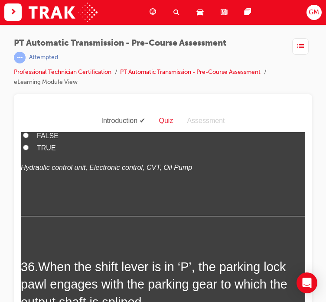
radio input "true"
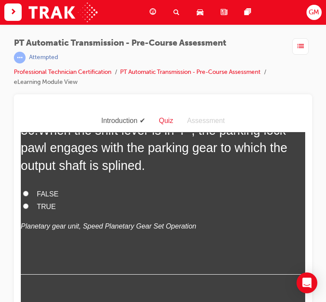
scroll to position [6988, 0]
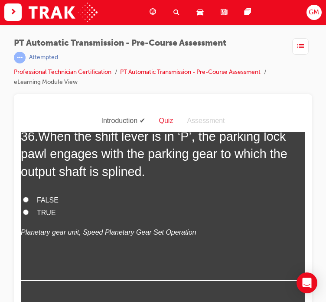
radio input "true"
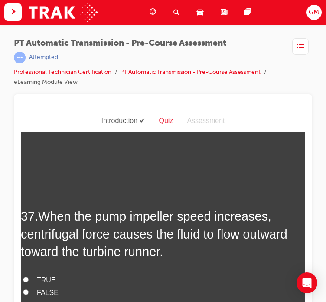
scroll to position [7162, 0]
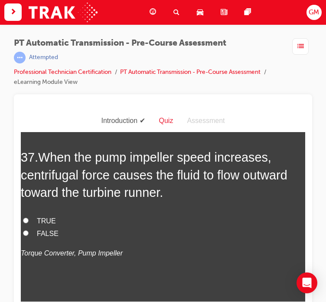
radio input "true"
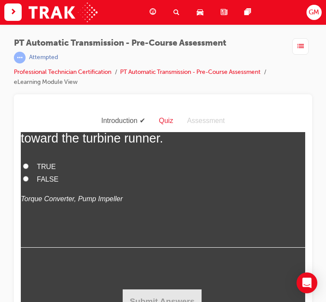
scroll to position [7379, 0]
radio input "true"
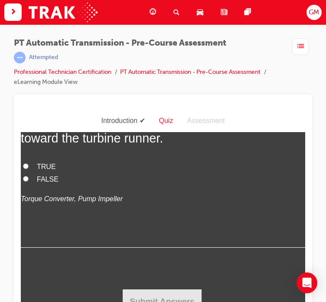
radio input "true"
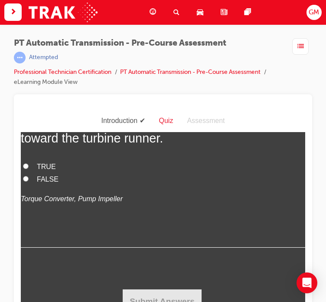
radio input "true"
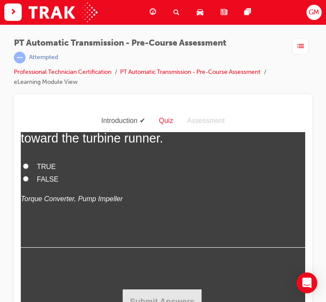
radio input "true"
click at [43, 170] on span "TRUE" at bounding box center [46, 165] width 19 height 7
click at [29, 168] on input "TRUE" at bounding box center [26, 166] width 6 height 6
radio input "true"
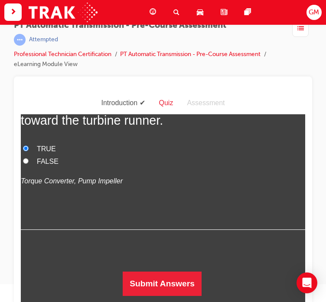
scroll to position [21, 0]
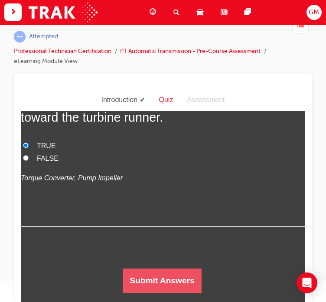
click at [151, 275] on button "Submit Answers" at bounding box center [162, 280] width 79 height 24
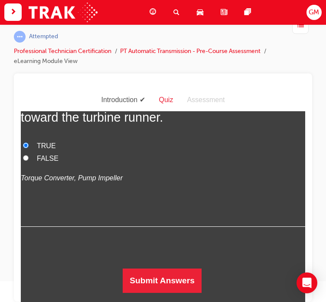
scroll to position [0, 0]
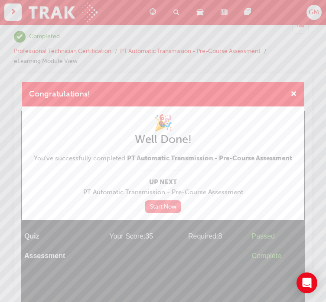
click at [168, 207] on link "Start Now" at bounding box center [163, 206] width 36 height 13
click at [295, 93] on span "cross-icon" at bounding box center [294, 95] width 7 height 8
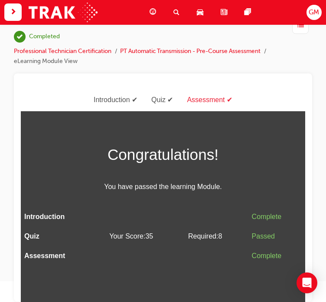
click at [154, 13] on span "guage-icon" at bounding box center [153, 12] width 7 height 11
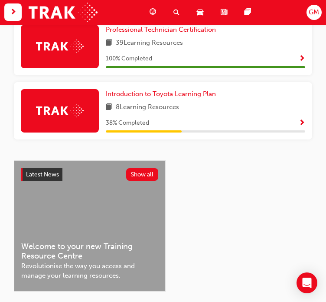
scroll to position [498, 0]
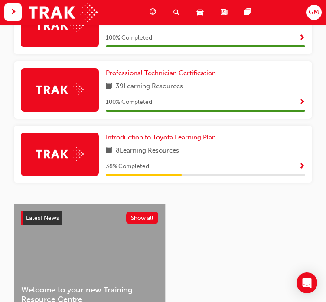
click at [154, 75] on span "Professional Technician Certification" at bounding box center [161, 73] width 110 height 8
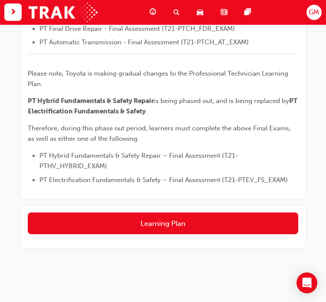
scroll to position [405, 0]
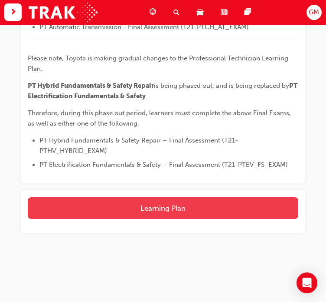
click at [158, 199] on button "Learning Plan" at bounding box center [163, 208] width 271 height 22
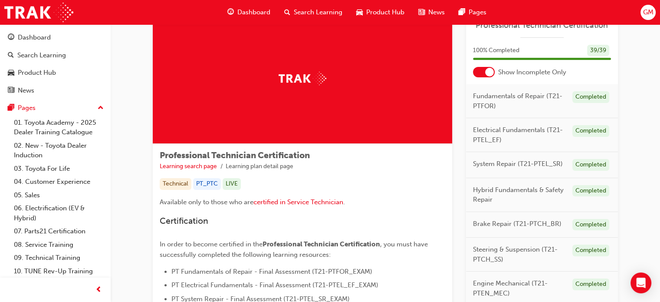
scroll to position [0, 0]
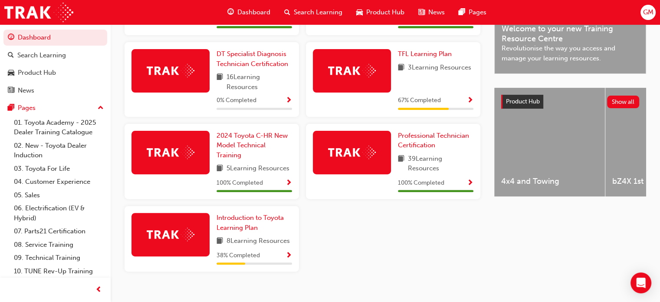
scroll to position [293, 0]
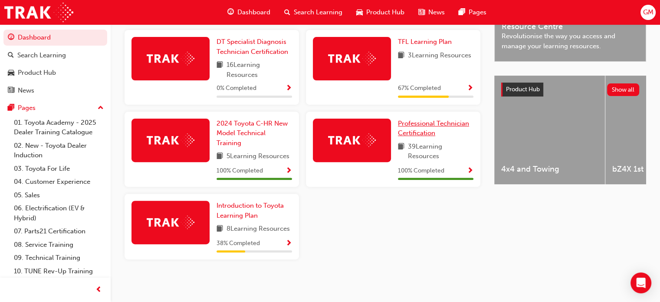
click at [428, 131] on span "Professional Technician Certification" at bounding box center [433, 128] width 71 height 18
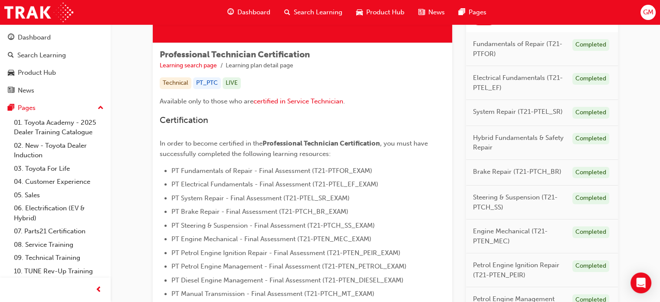
click at [247, 12] on span "Dashboard" at bounding box center [253, 12] width 33 height 10
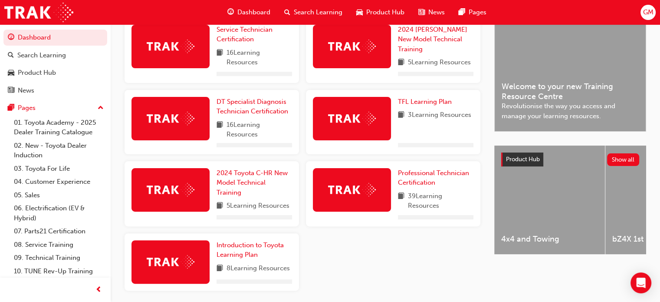
scroll to position [253, 0]
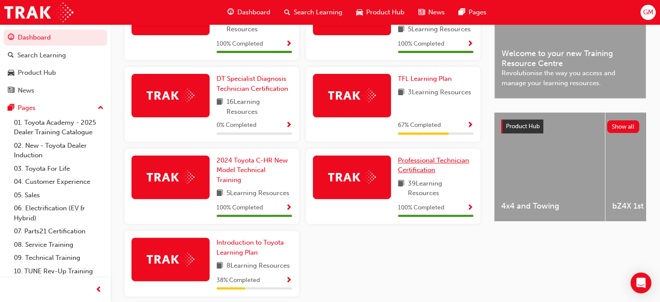
click at [418, 170] on span "Professional Technician Certification" at bounding box center [433, 165] width 71 height 18
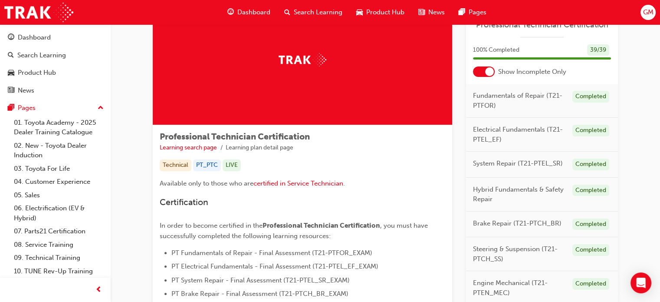
scroll to position [43, 0]
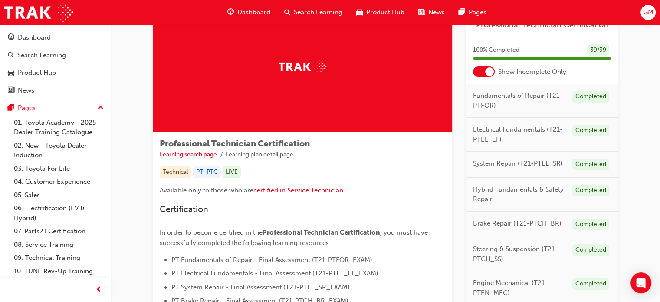
click at [634, 13] on div "Dashboard Search Learning Product Hub News Pages GM" at bounding box center [330, 12] width 660 height 25
click at [649, 12] on span "GM" at bounding box center [648, 12] width 10 height 10
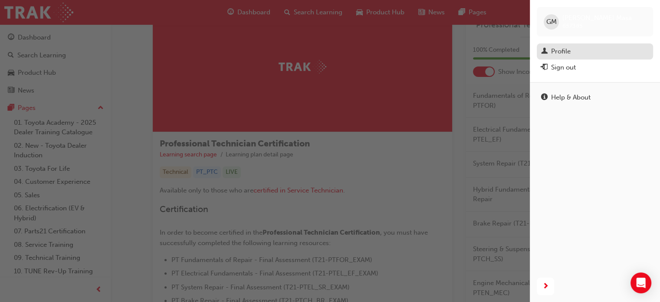
click at [572, 50] on div "Profile" at bounding box center [595, 51] width 108 height 11
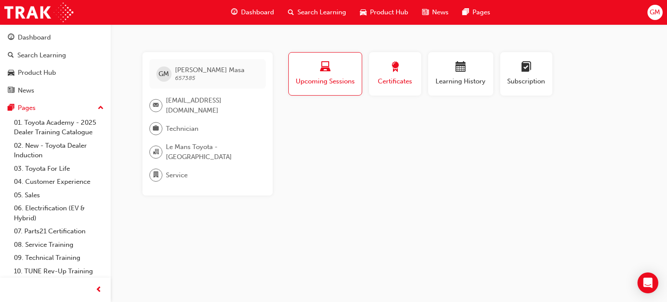
click at [397, 80] on span "Certificates" at bounding box center [394, 81] width 39 height 10
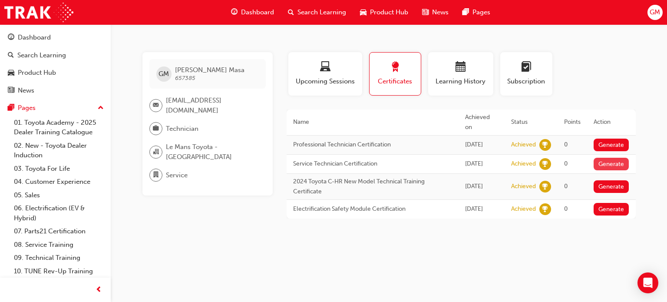
click at [616, 158] on button "Generate" at bounding box center [611, 164] width 36 height 13
click at [531, 243] on div "GM [PERSON_NAME] 657385 [EMAIL_ADDRESS][DOMAIN_NAME] Technician [GEOGRAPHIC_DAT…" at bounding box center [333, 151] width 667 height 302
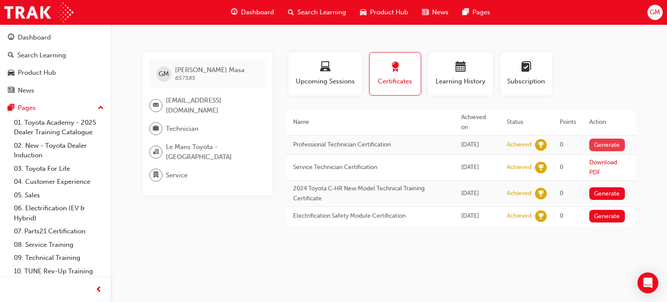
click at [602, 138] on button "Generate" at bounding box center [607, 144] width 36 height 13
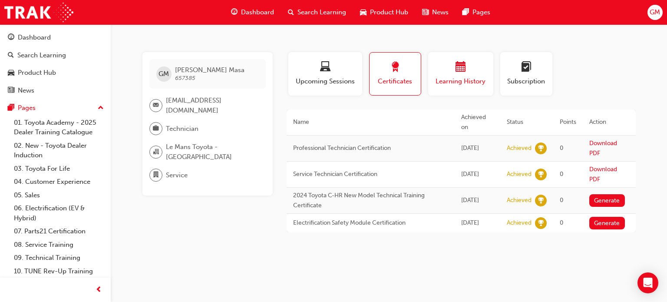
click at [453, 83] on span "Learning History" at bounding box center [460, 81] width 52 height 10
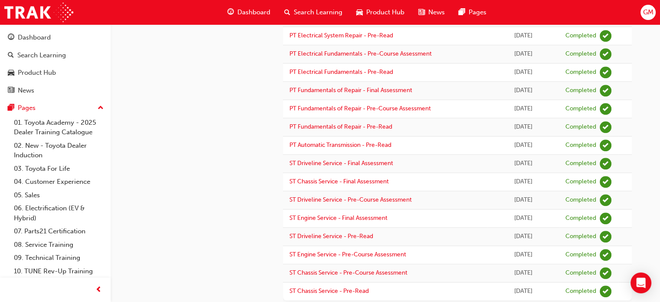
scroll to position [765, 0]
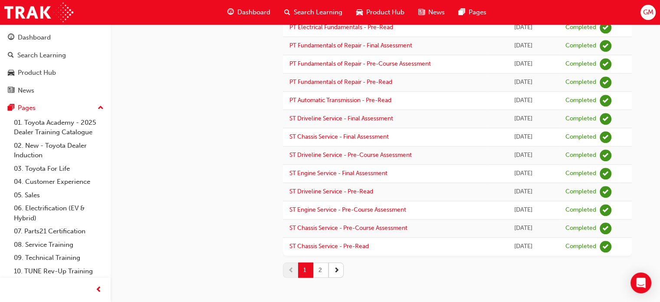
click at [318, 265] on button "2" at bounding box center [320, 269] width 15 height 15
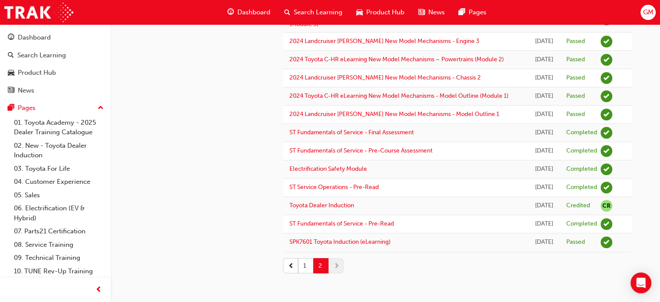
scroll to position [395, 0]
click at [303, 266] on button "1" at bounding box center [305, 265] width 15 height 15
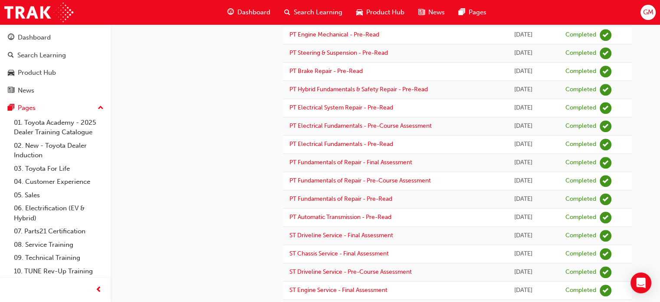
scroll to position [765, 0]
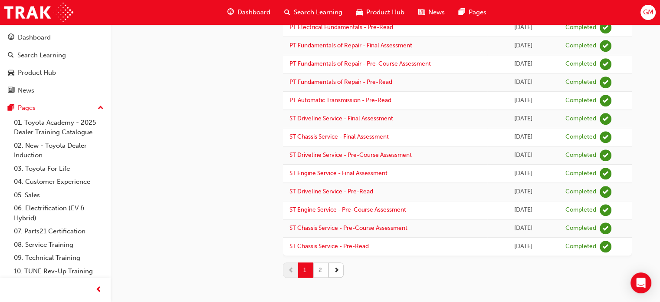
click at [324, 269] on button "2" at bounding box center [320, 269] width 15 height 15
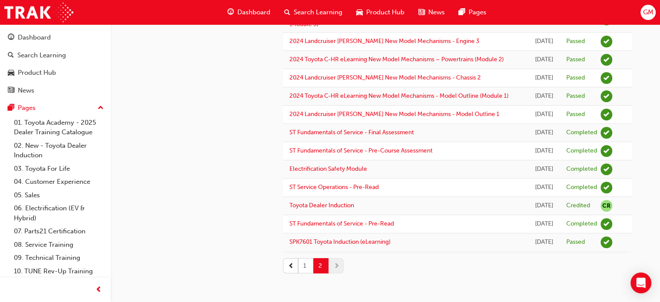
click at [311, 269] on button "1" at bounding box center [305, 265] width 15 height 15
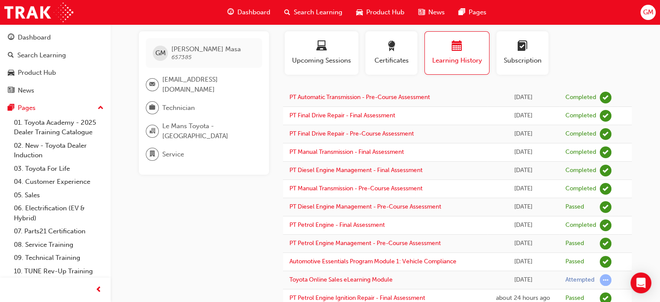
scroll to position [0, 0]
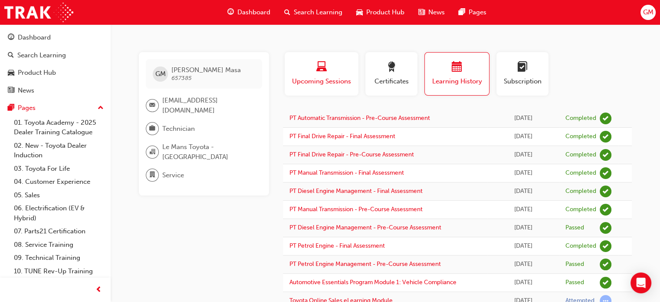
click at [339, 82] on span "Upcoming Sessions" at bounding box center [321, 81] width 61 height 10
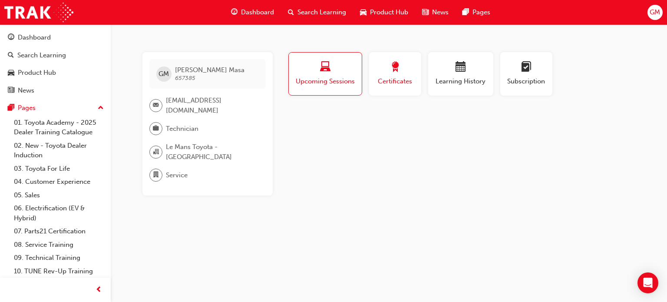
click at [399, 73] on span "award-icon" at bounding box center [395, 68] width 10 height 12
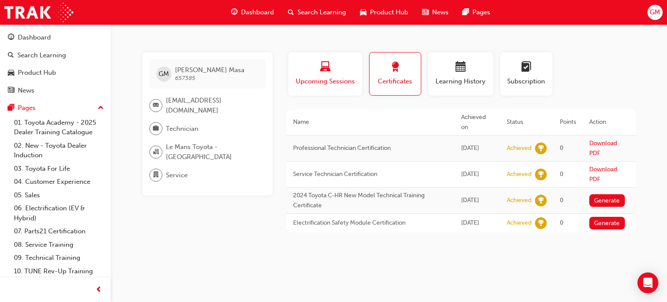
click at [328, 79] on span "Upcoming Sessions" at bounding box center [325, 81] width 61 height 10
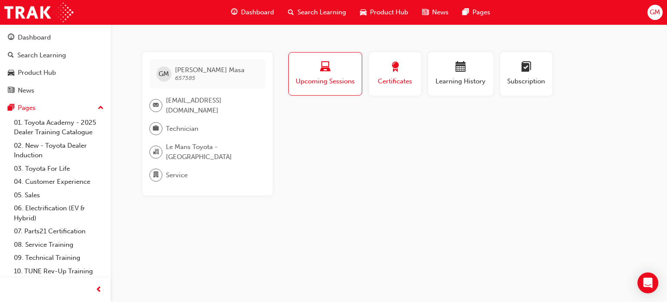
click at [387, 88] on button "Certificates" at bounding box center [395, 73] width 52 height 43
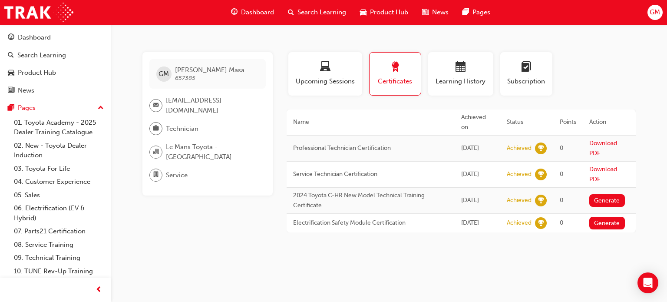
click at [257, 11] on span "Dashboard" at bounding box center [257, 12] width 33 height 10
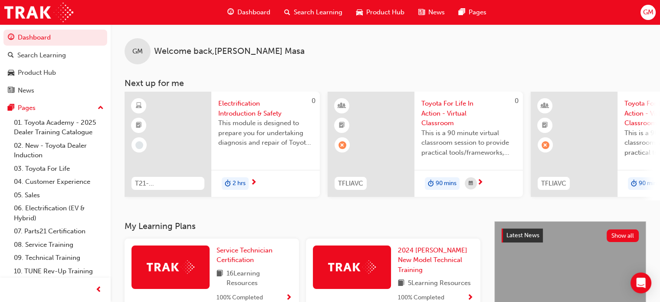
click at [646, 15] on span "GM" at bounding box center [648, 12] width 10 height 10
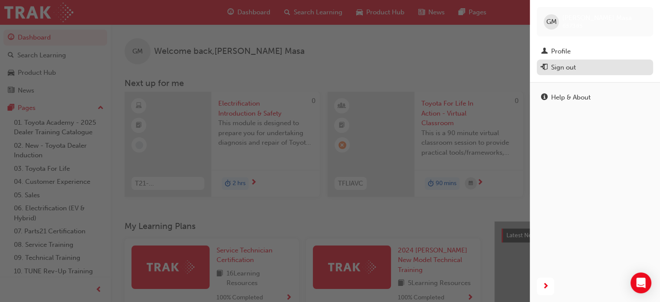
click at [567, 69] on div "Sign out" at bounding box center [563, 68] width 25 height 10
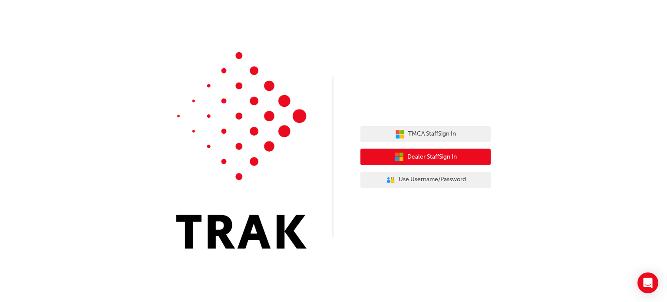
click at [428, 156] on span "Dealer Staff Sign In" at bounding box center [431, 157] width 49 height 10
